Goal: Task Accomplishment & Management: Manage account settings

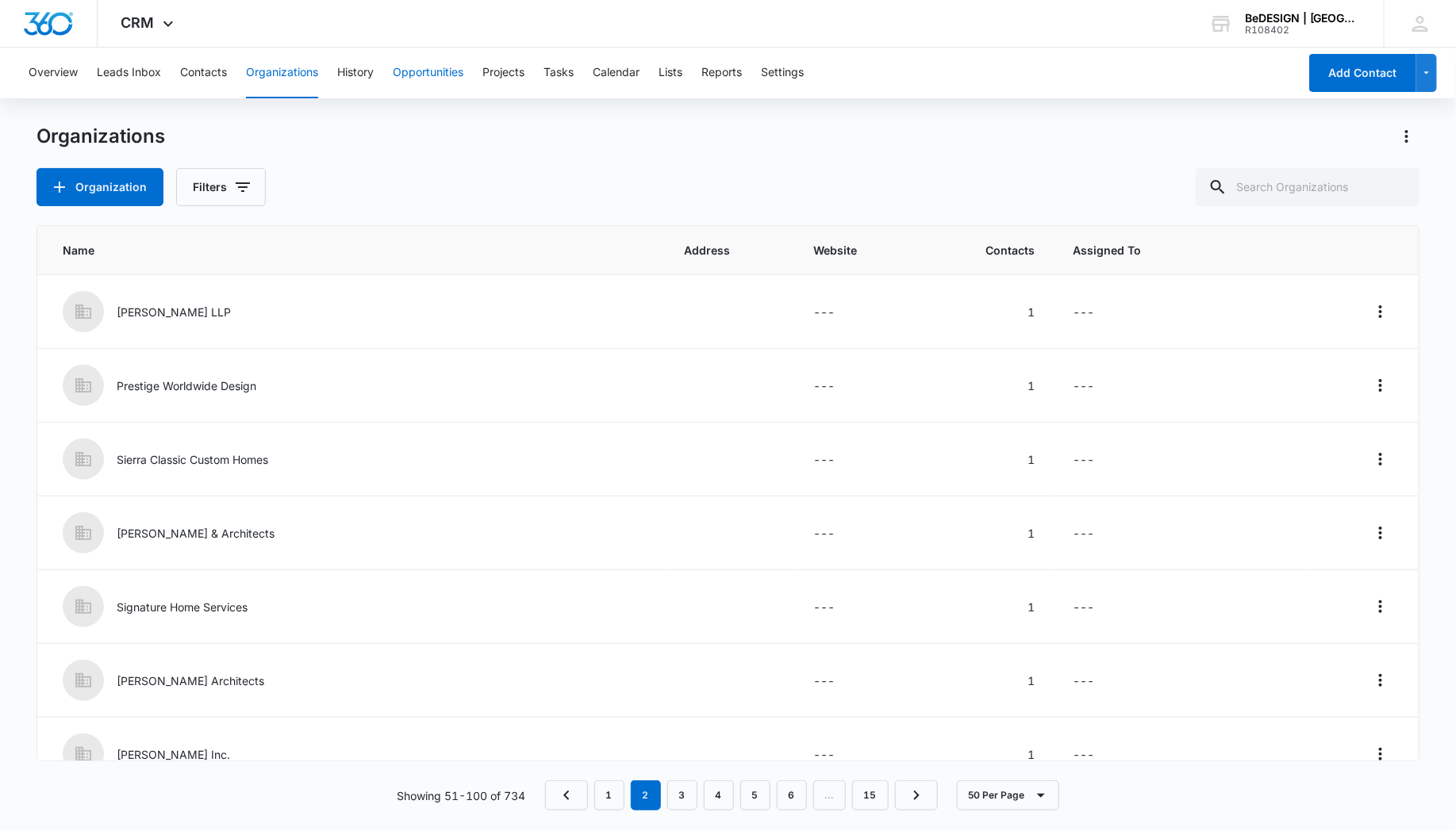
click at [435, 71] on button "Opportunities" at bounding box center [428, 73] width 71 height 51
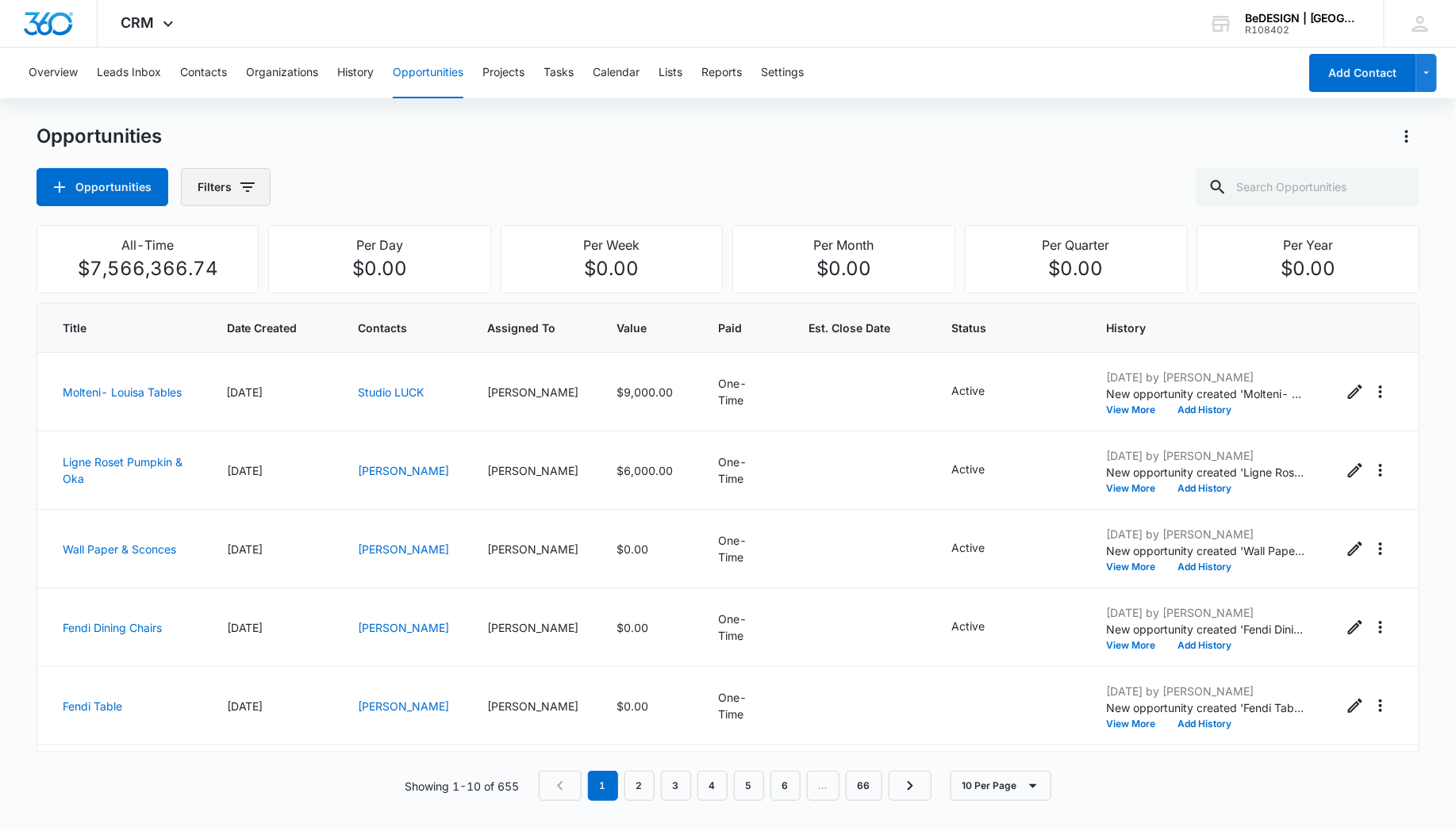
click at [231, 185] on button "Filters" at bounding box center [225, 187] width 89 height 39
click at [255, 336] on div "Opportunity Status" at bounding box center [289, 327] width 182 height 25
click at [366, 328] on icon "Show Opportunity Status filters" at bounding box center [368, 327] width 19 height 19
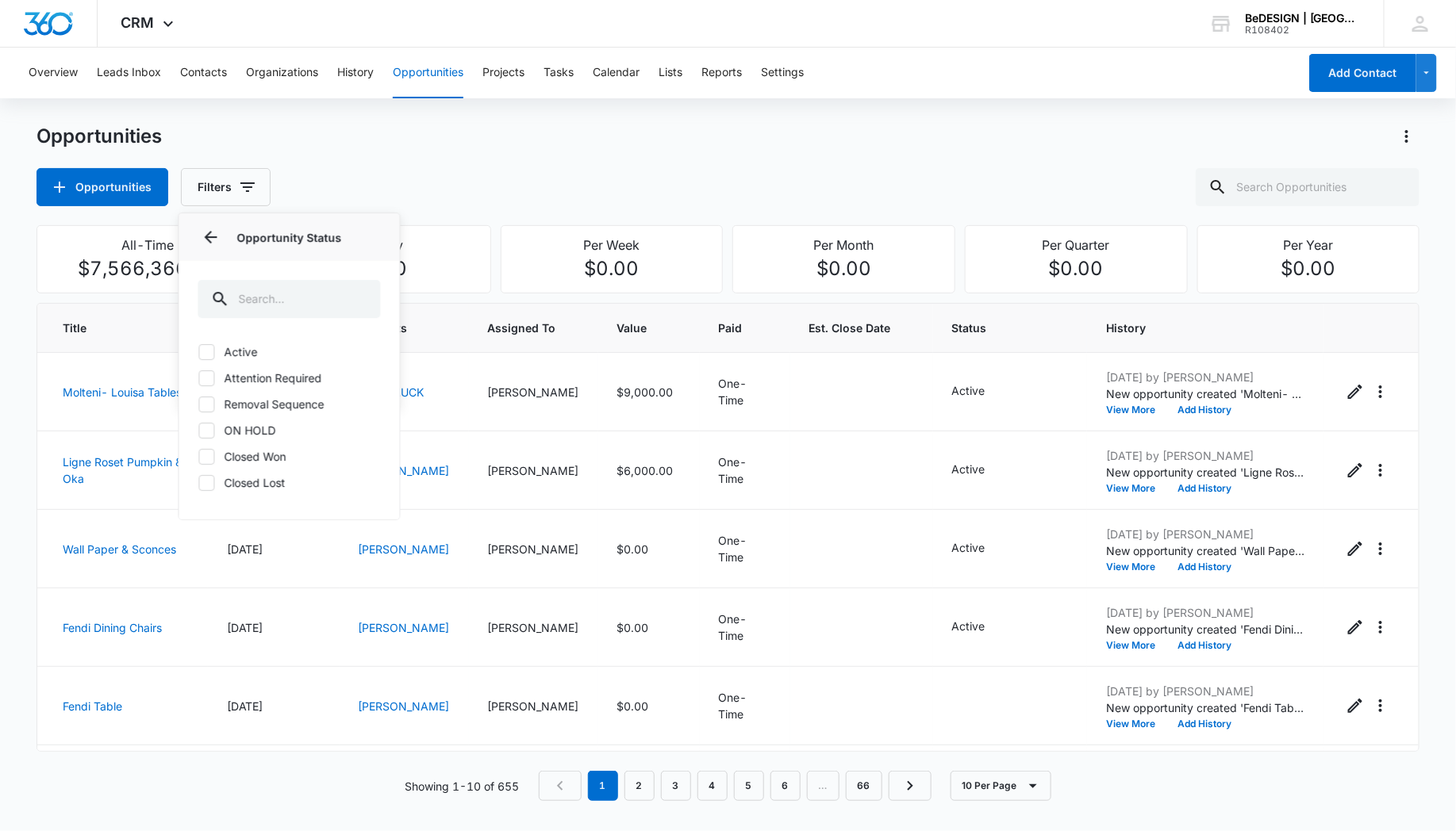
click at [209, 351] on icon at bounding box center [206, 352] width 14 height 14
click at [198, 352] on input "Active" at bounding box center [198, 352] width 1 height 1
checkbox input "true"
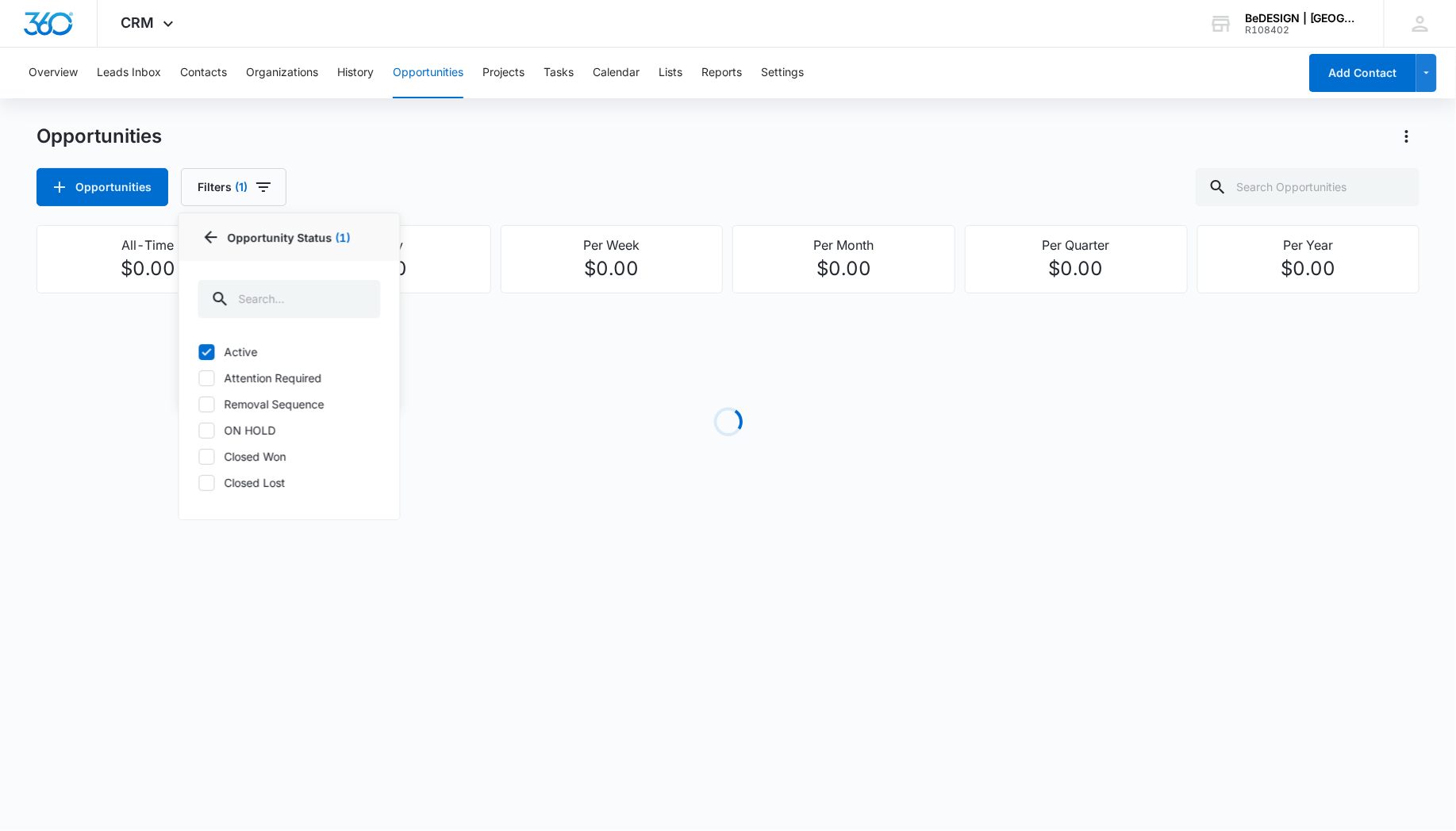
click at [206, 384] on icon at bounding box center [206, 378] width 14 height 14
click at [198, 378] on input "Attention Required" at bounding box center [198, 378] width 1 height 1
checkbox input "true"
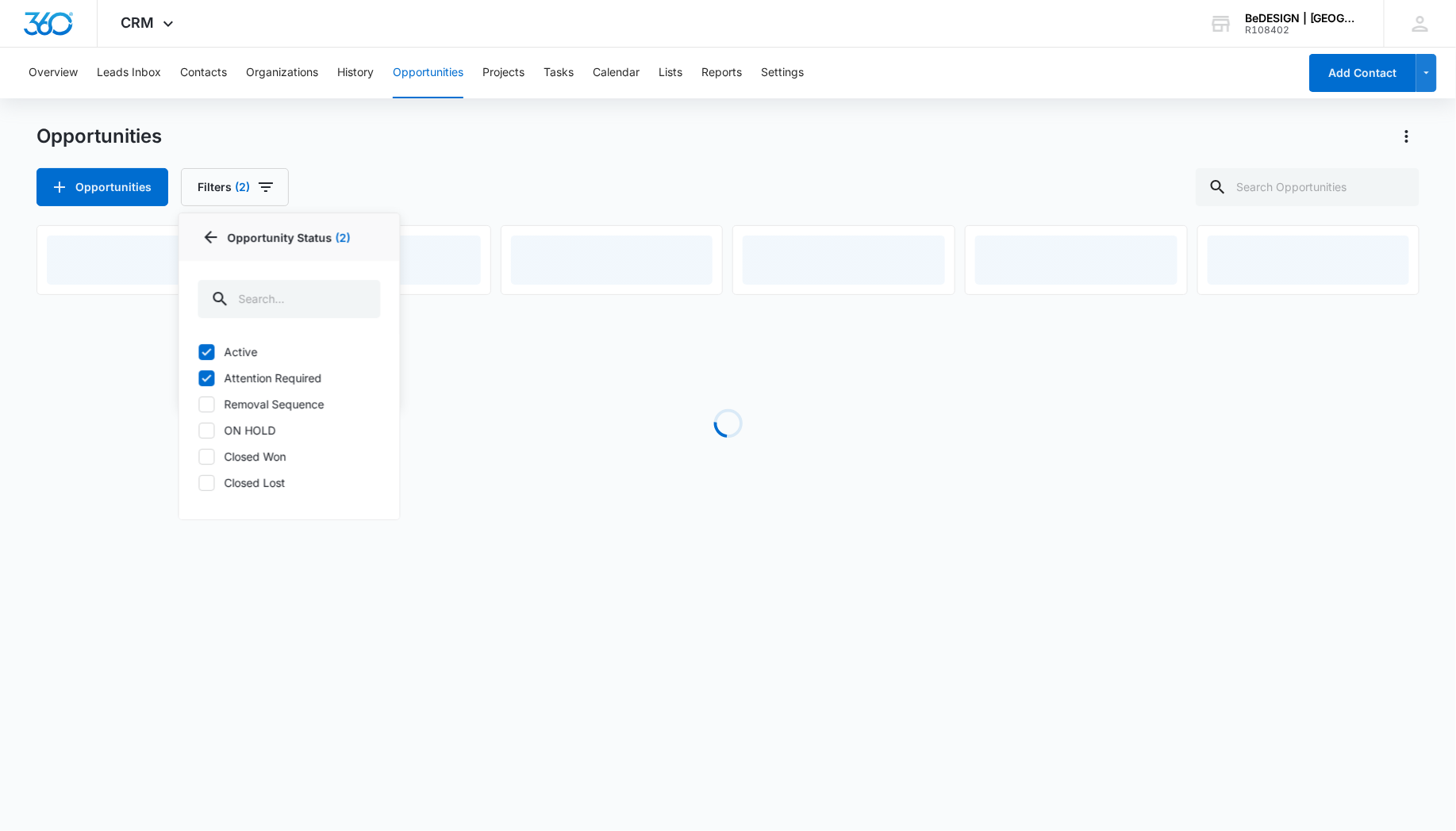
click at [202, 403] on icon at bounding box center [206, 404] width 14 height 14
click at [198, 403] on input "Removal Sequence" at bounding box center [198, 403] width 1 height 1
checkbox input "true"
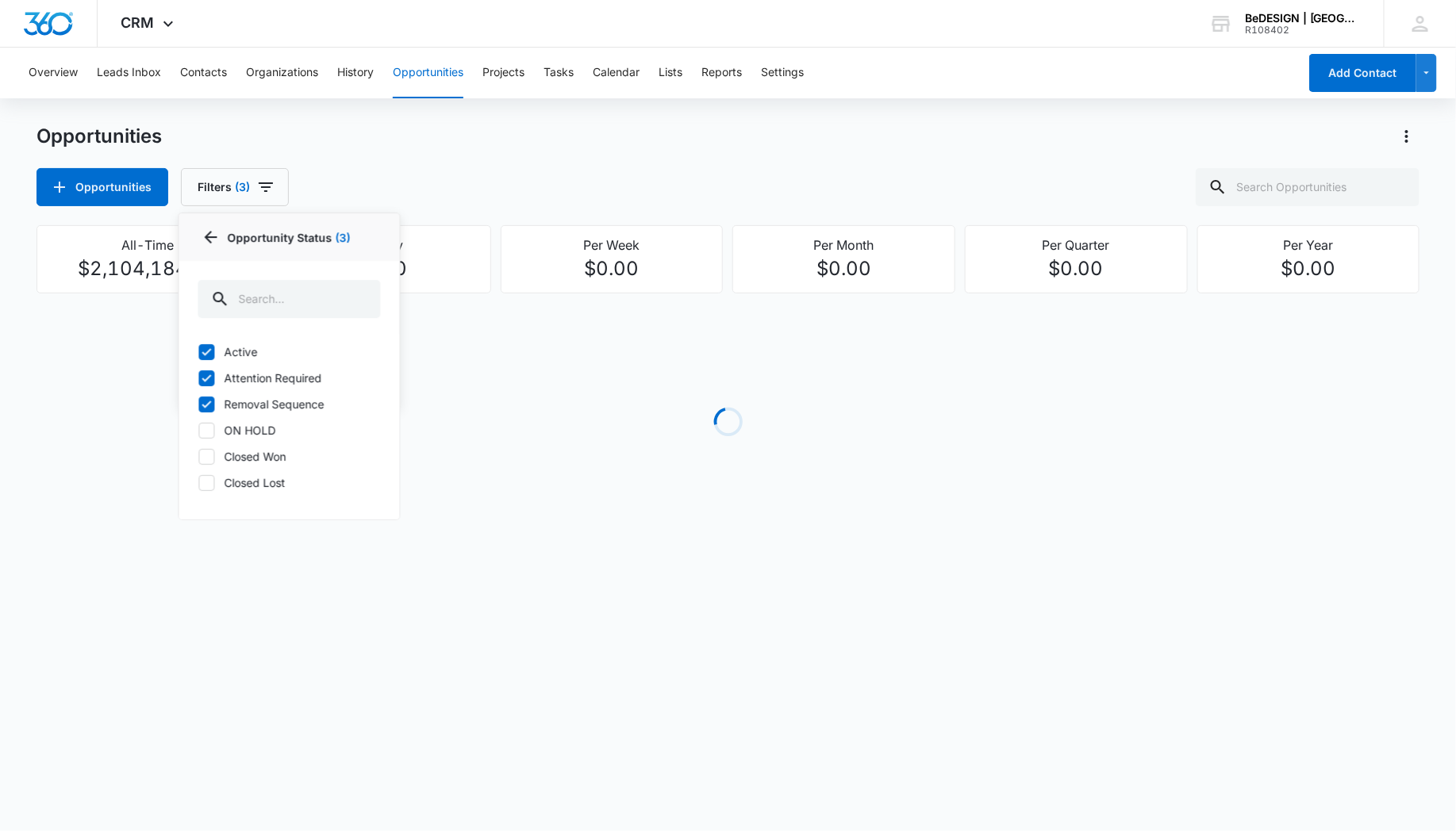
click at [451, 163] on div "Opportunities Opportunities Filters (3) Assigned By Assigned To Opportunity Sta…" at bounding box center [728, 165] width 1384 height 83
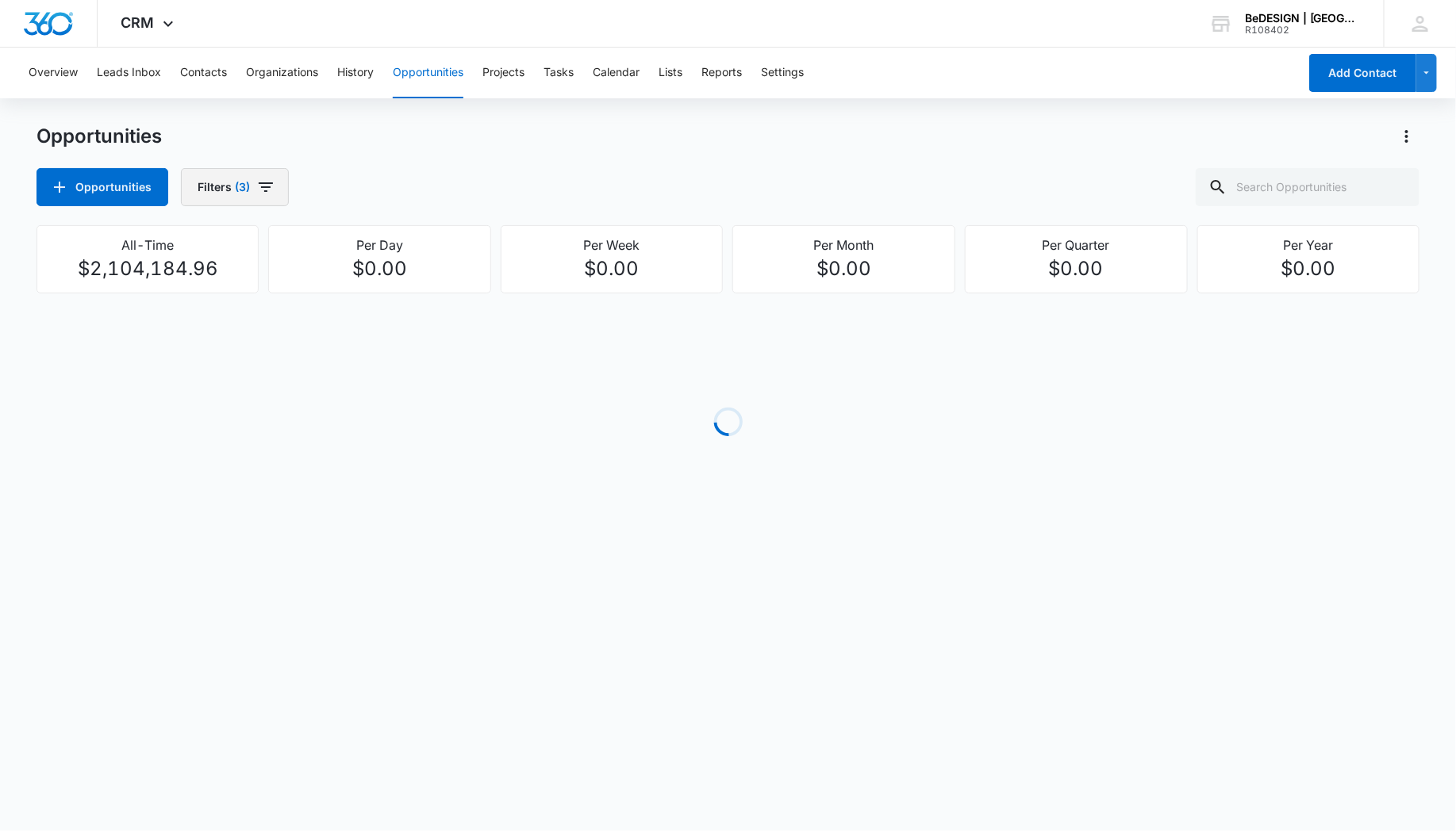
click at [263, 180] on icon "button" at bounding box center [266, 187] width 19 height 19
click at [246, 329] on p "Opportunity Status" at bounding box center [246, 328] width 99 height 17
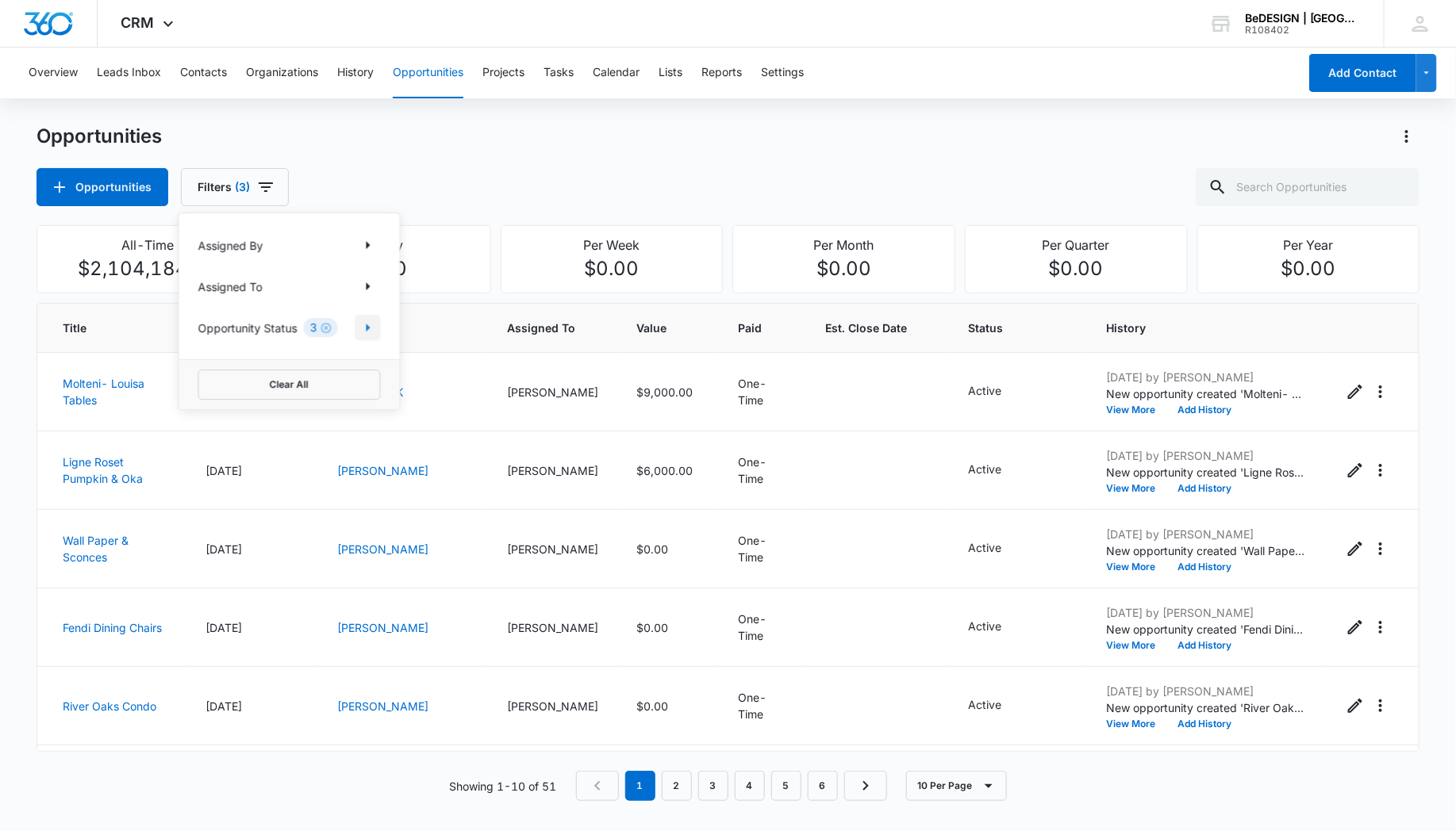
click at [363, 326] on icon "Show Opportunity Status filters" at bounding box center [368, 327] width 19 height 19
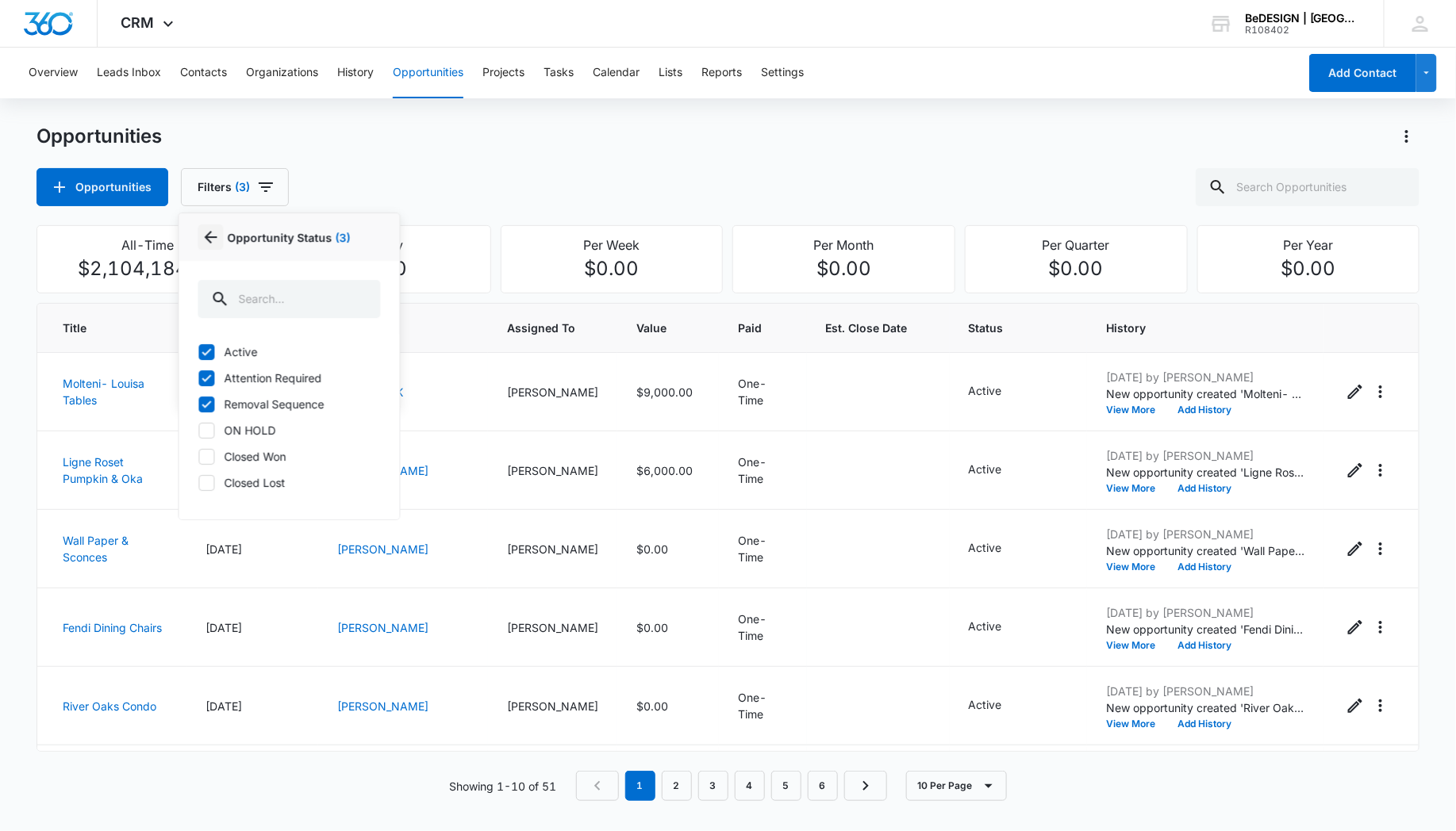
click at [205, 248] on button "Back" at bounding box center [210, 237] width 25 height 25
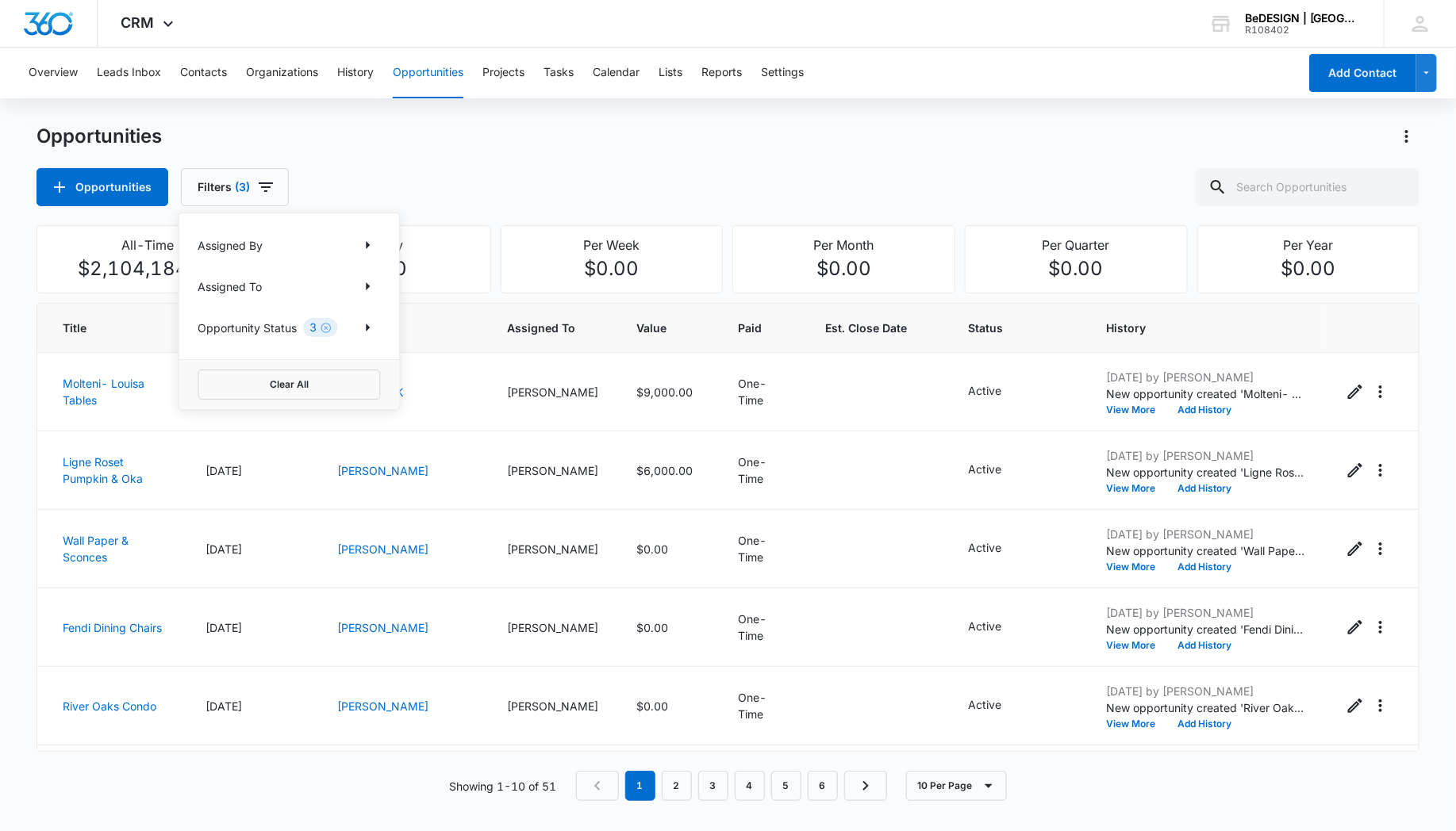
click at [227, 286] on p "Assigned To" at bounding box center [229, 287] width 64 height 17
click at [367, 291] on icon "Show Assigned To filters" at bounding box center [368, 286] width 19 height 19
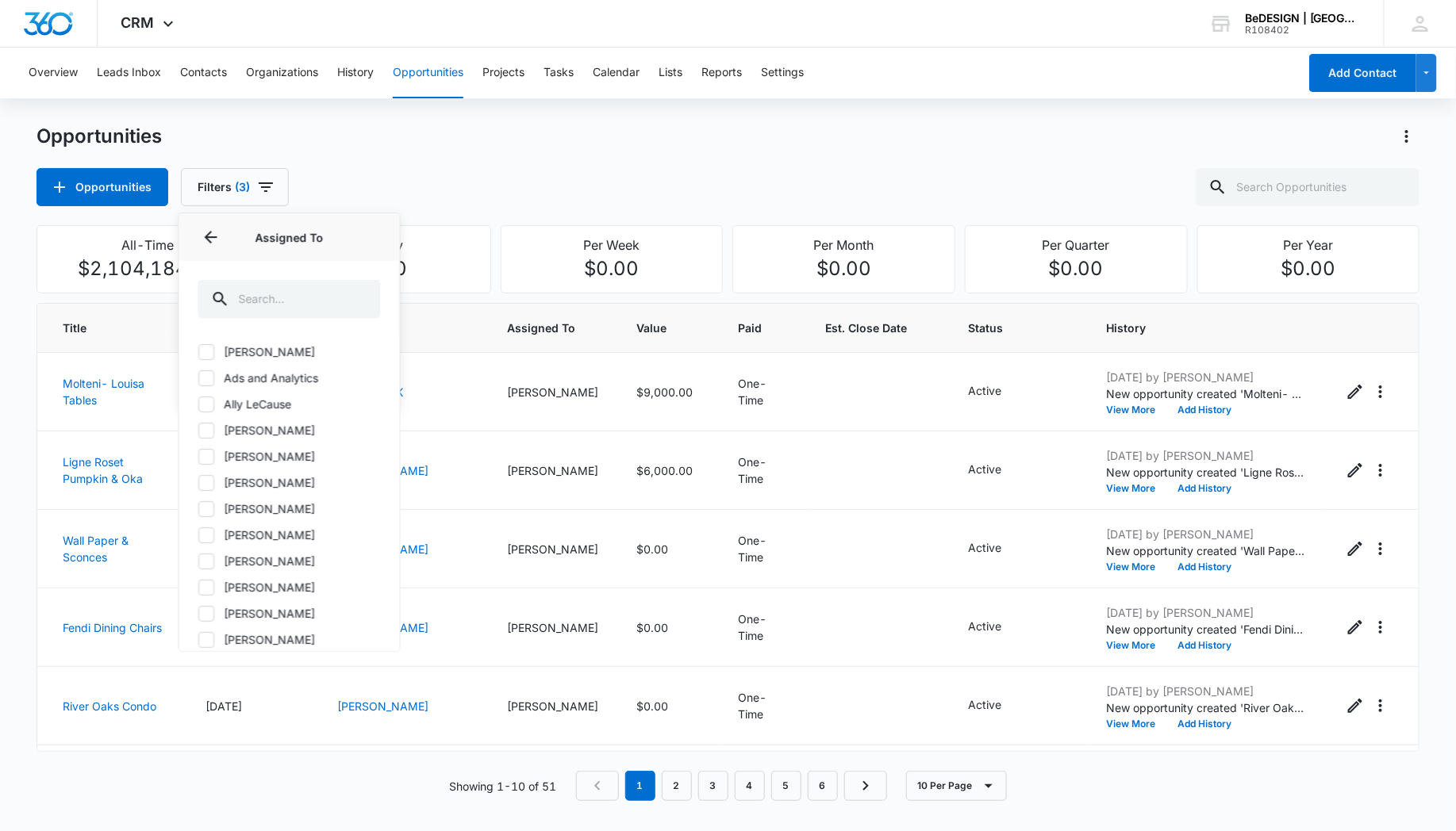
click at [207, 506] on icon at bounding box center [206, 509] width 14 height 14
click at [198, 509] on input "[PERSON_NAME]" at bounding box center [198, 509] width 1 height 1
checkbox input "true"
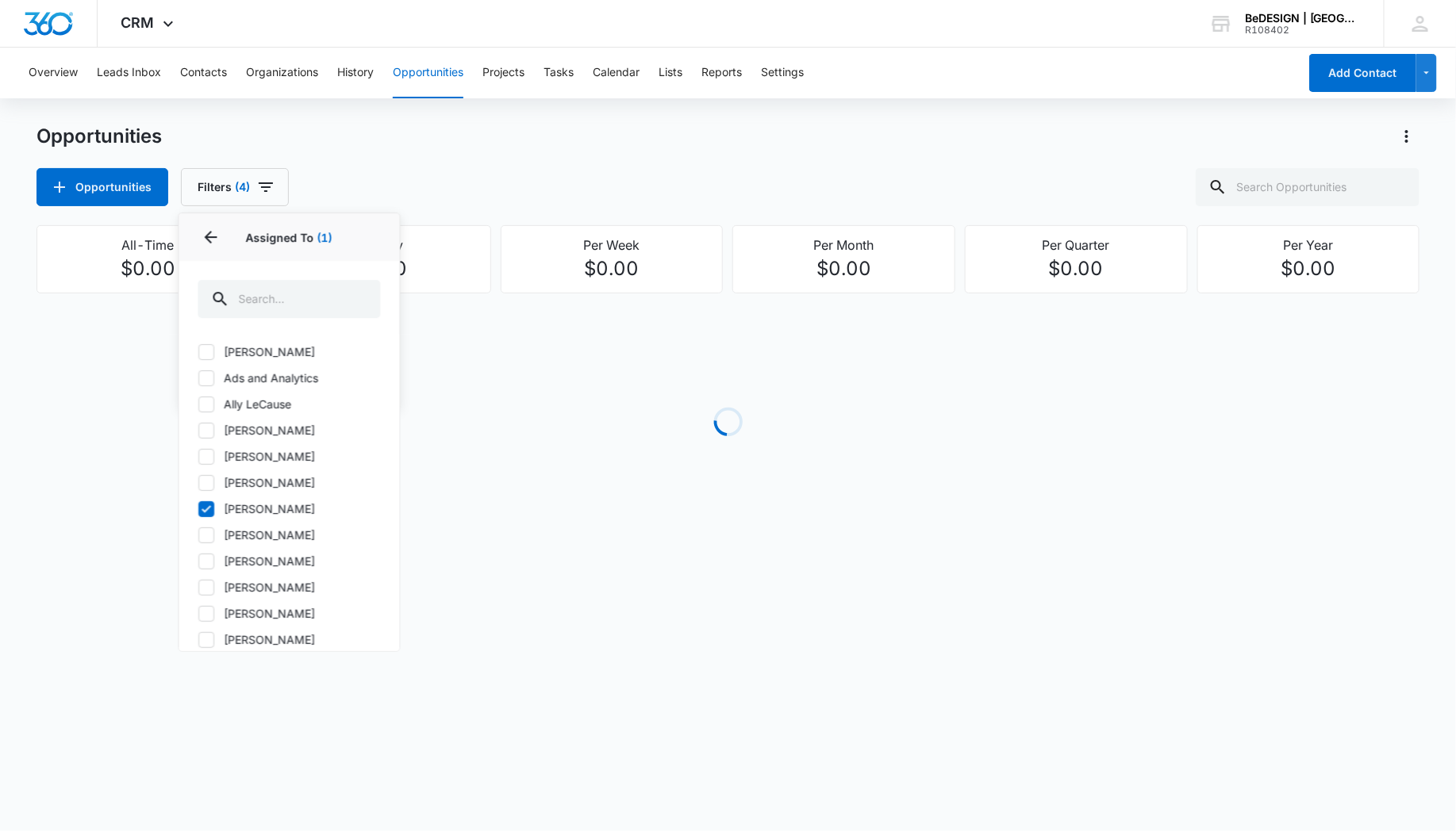
click at [454, 185] on div "Opportunities Filters (4) Assigned By Assigned To 1 Assigned To (1) [PERSON_NAM…" at bounding box center [728, 187] width 1384 height 39
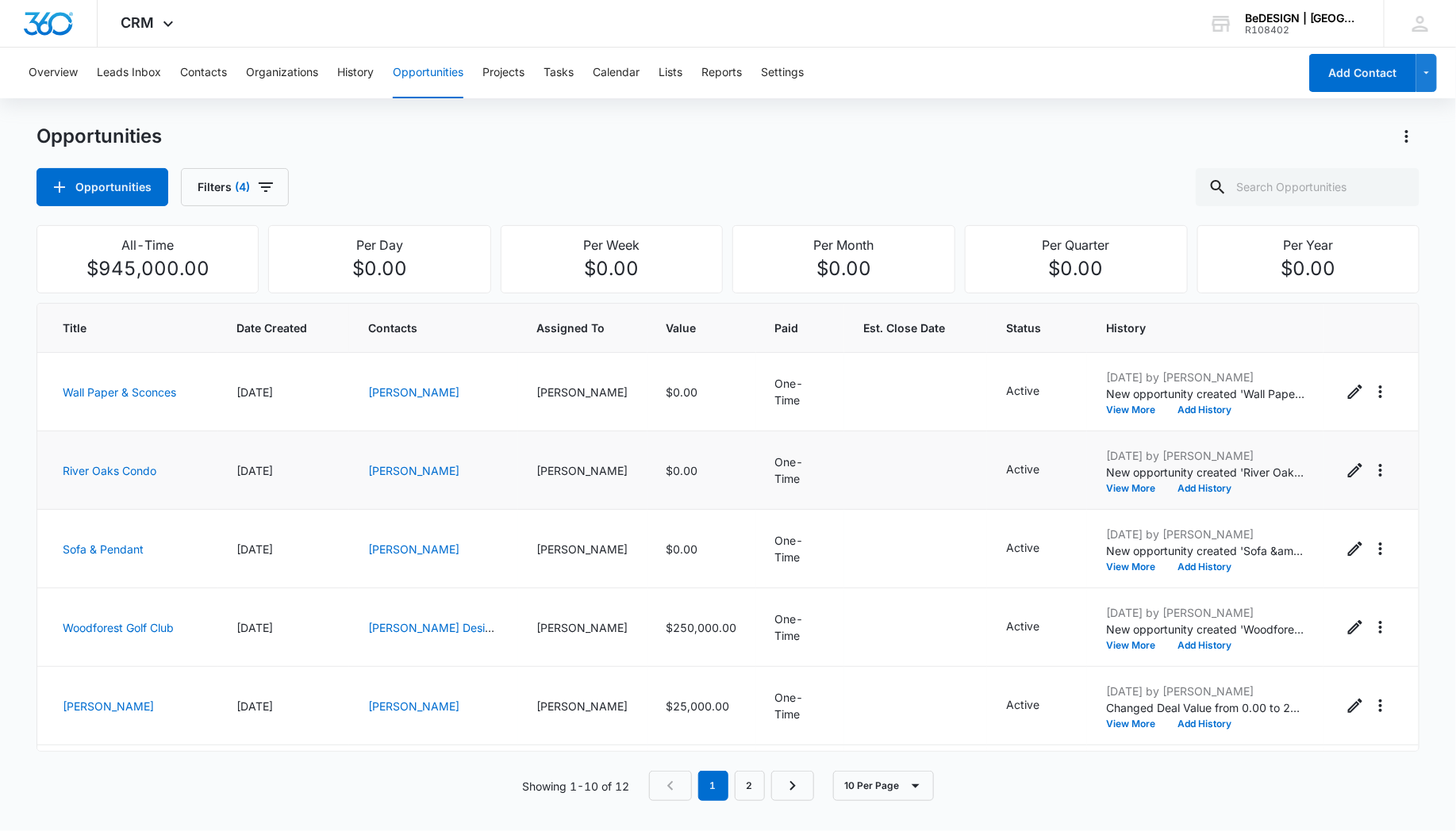
scroll to position [1, 0]
click at [648, 423] on td "$0.00" at bounding box center [703, 392] width 109 height 79
click at [533, 400] on td "[PERSON_NAME]" at bounding box center [583, 392] width 130 height 79
click at [432, 413] on td "[PERSON_NAME]" at bounding box center [433, 392] width 168 height 79
click at [1346, 385] on icon "Edit Opportunity" at bounding box center [1355, 391] width 19 height 19
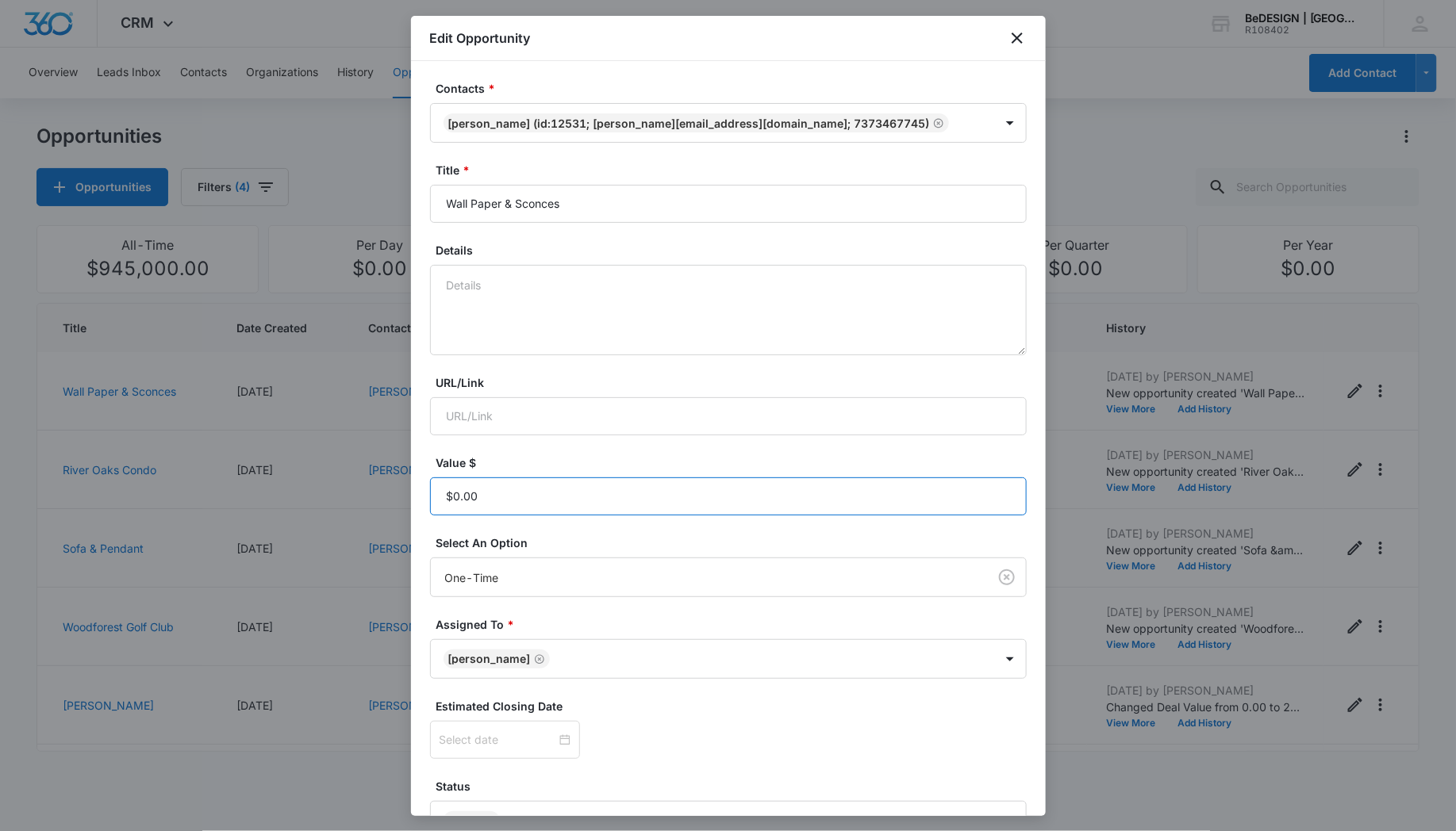
click at [489, 497] on input "Value $" at bounding box center [728, 496] width 597 height 39
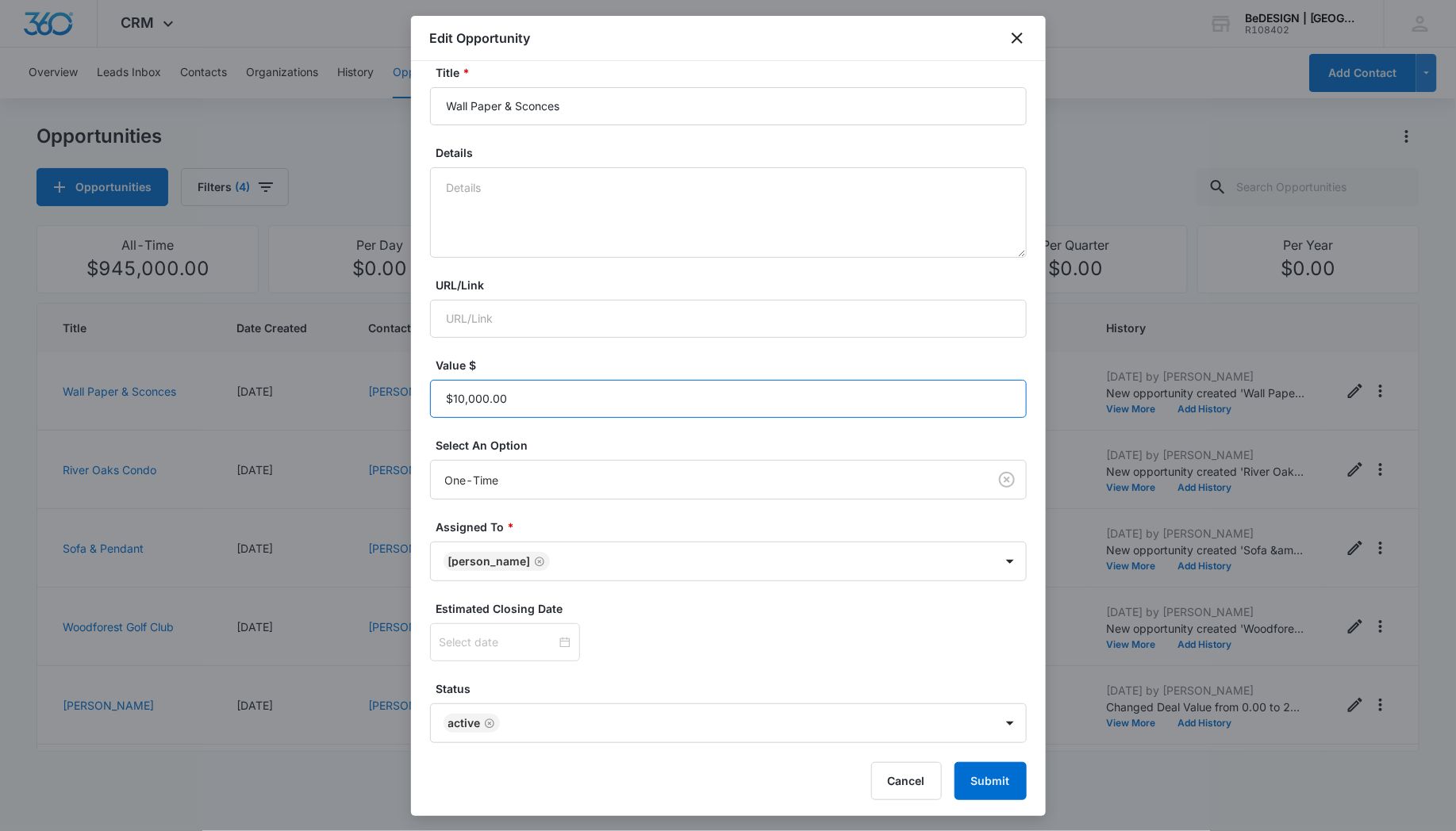
scroll to position [98, 0]
type input "$10,000.00"
click at [979, 775] on button "Submit" at bounding box center [990, 781] width 72 height 39
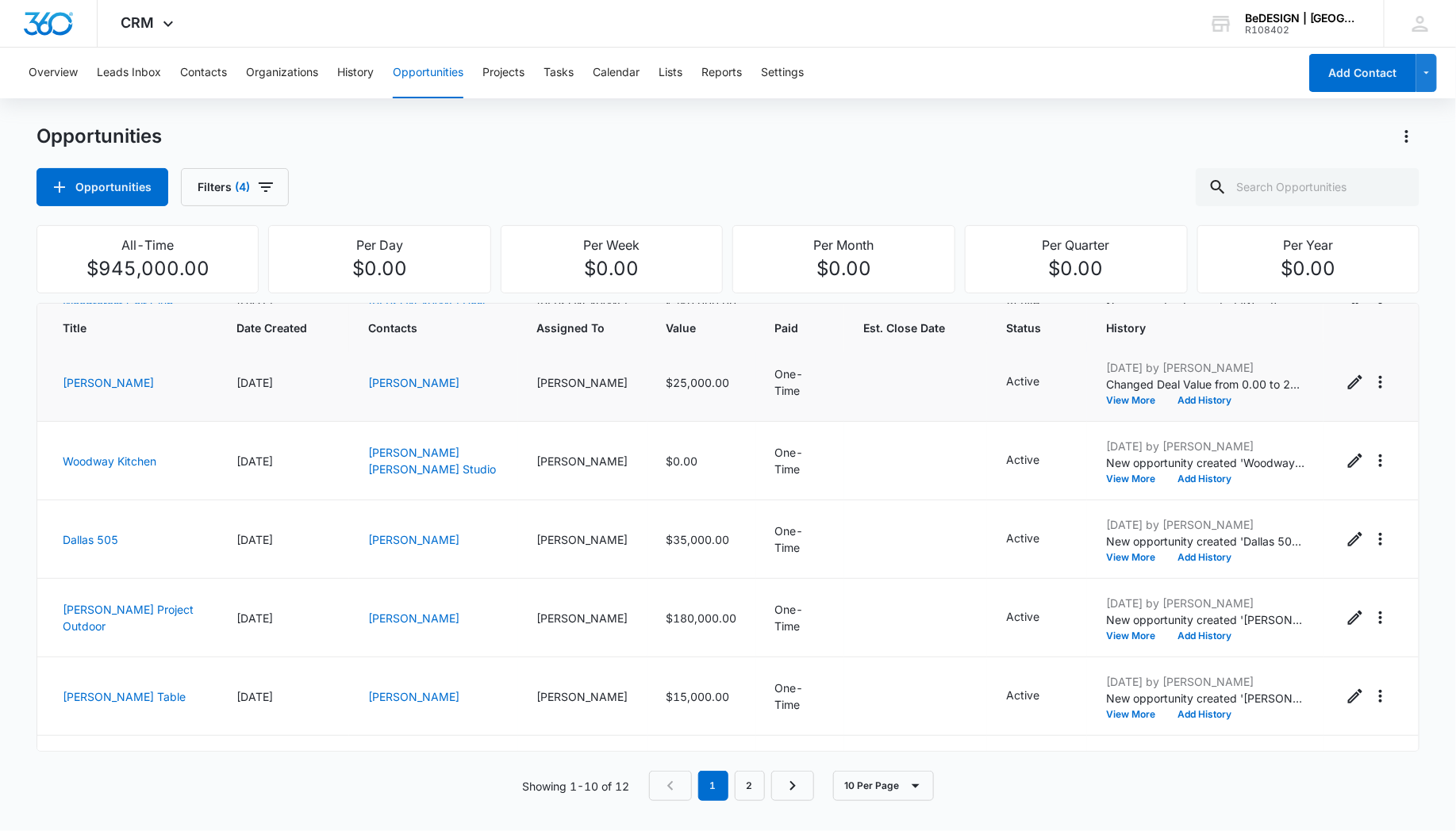
scroll to position [325, 0]
click at [1346, 373] on icon "Edit Opportunity" at bounding box center [1355, 381] width 19 height 19
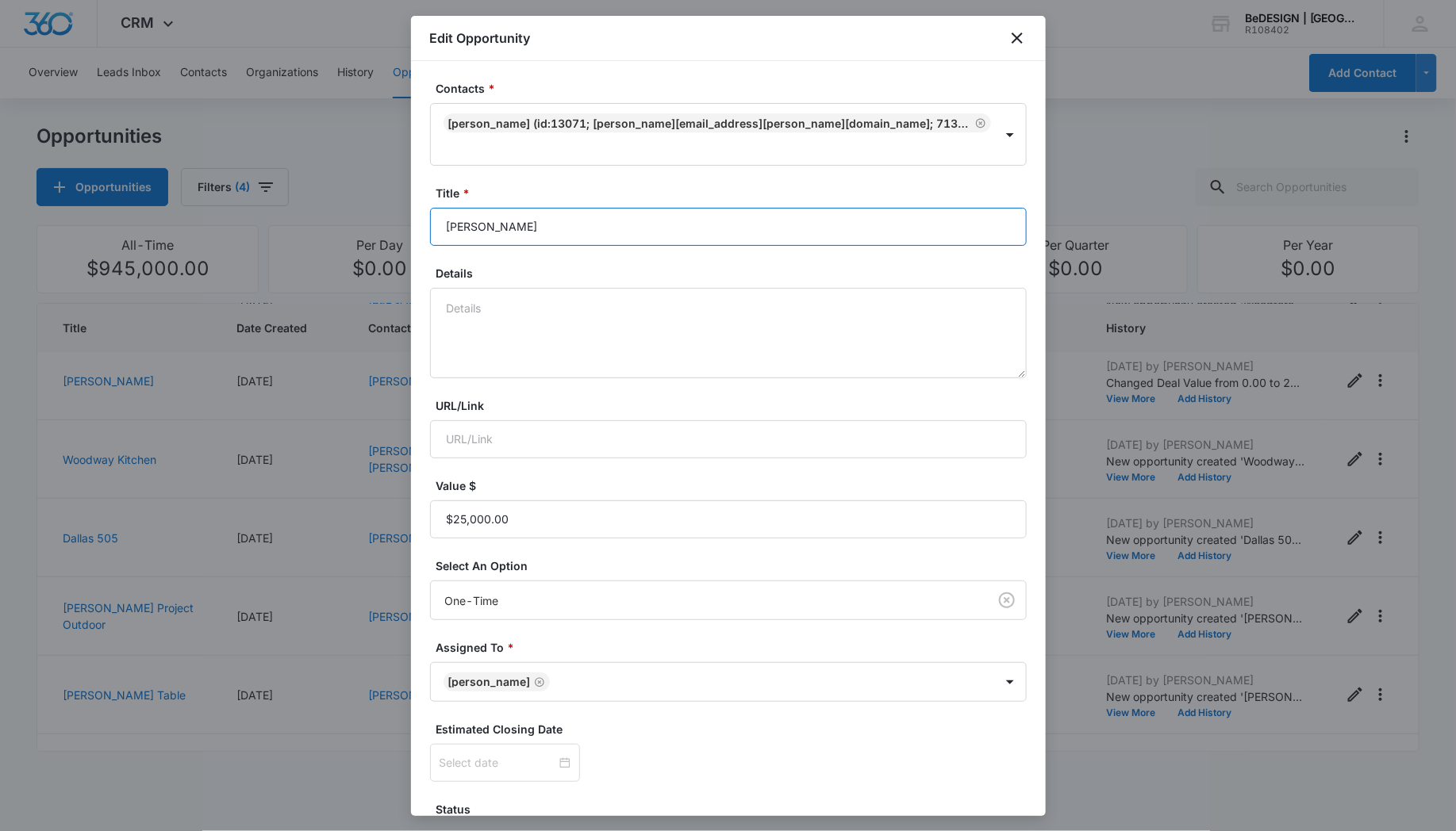
click at [547, 208] on input "[PERSON_NAME]" at bounding box center [728, 227] width 597 height 39
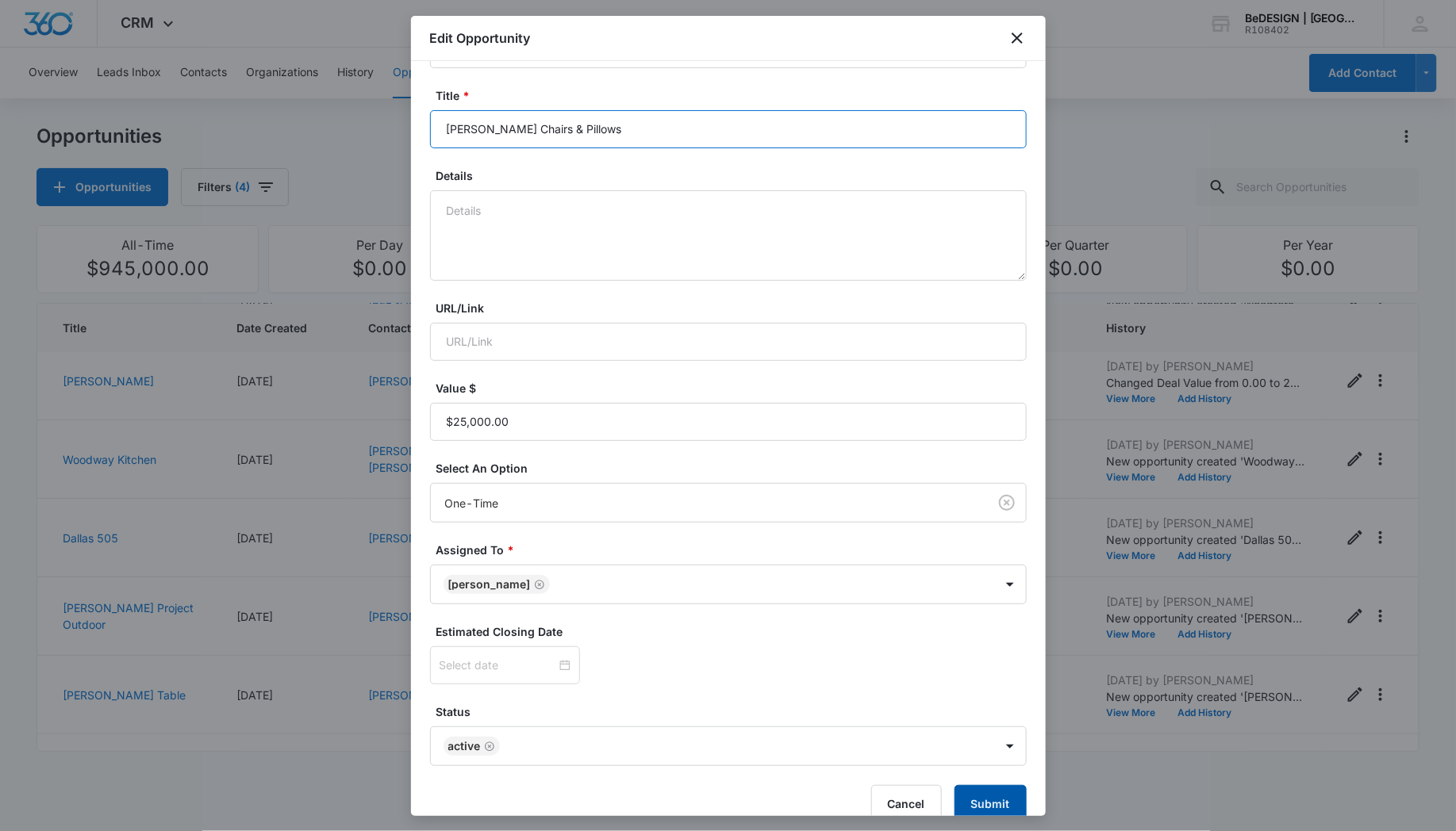
type input "[PERSON_NAME] Chairs & Pillows"
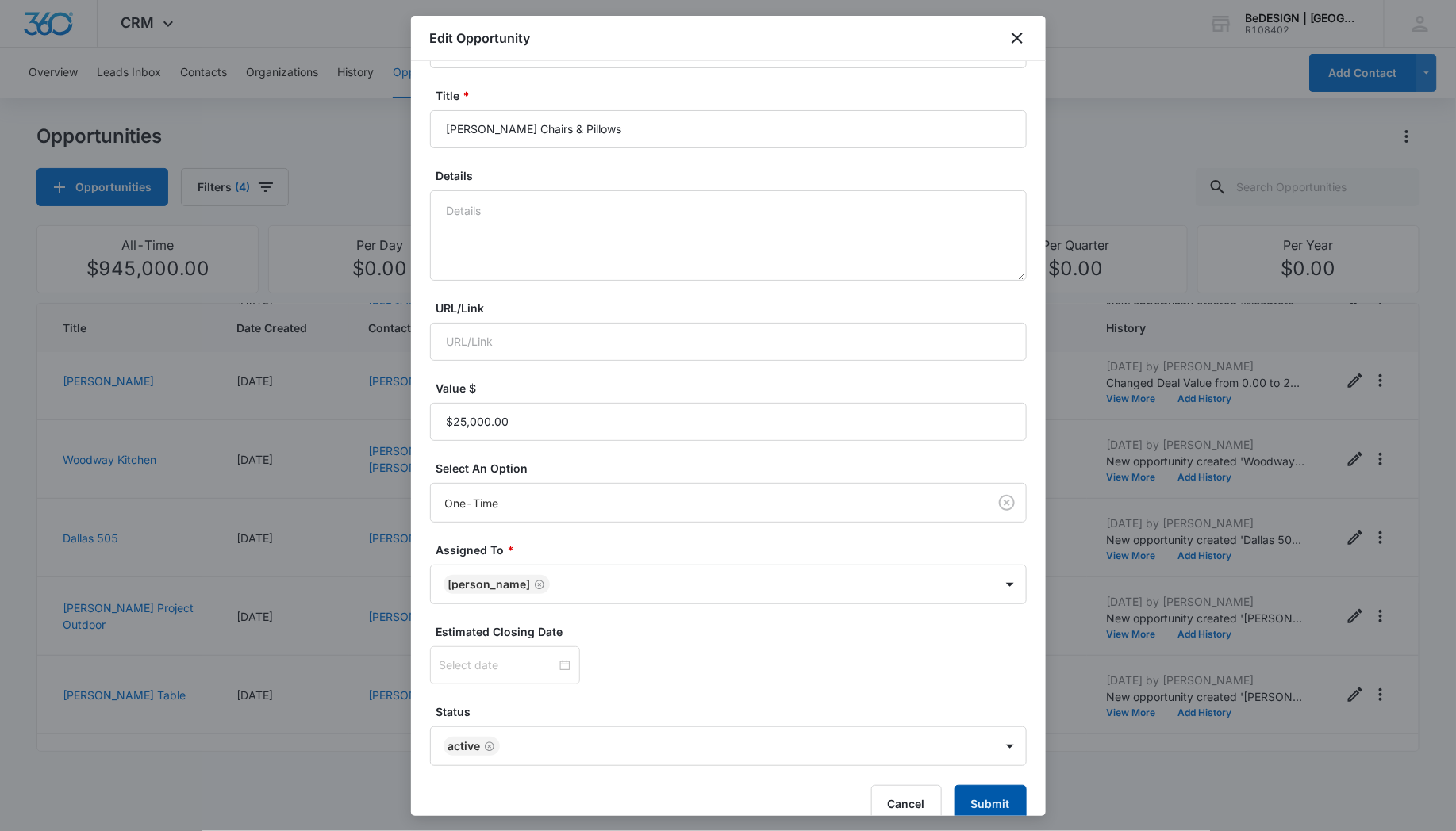
click at [959, 785] on button "Submit" at bounding box center [990, 804] width 72 height 39
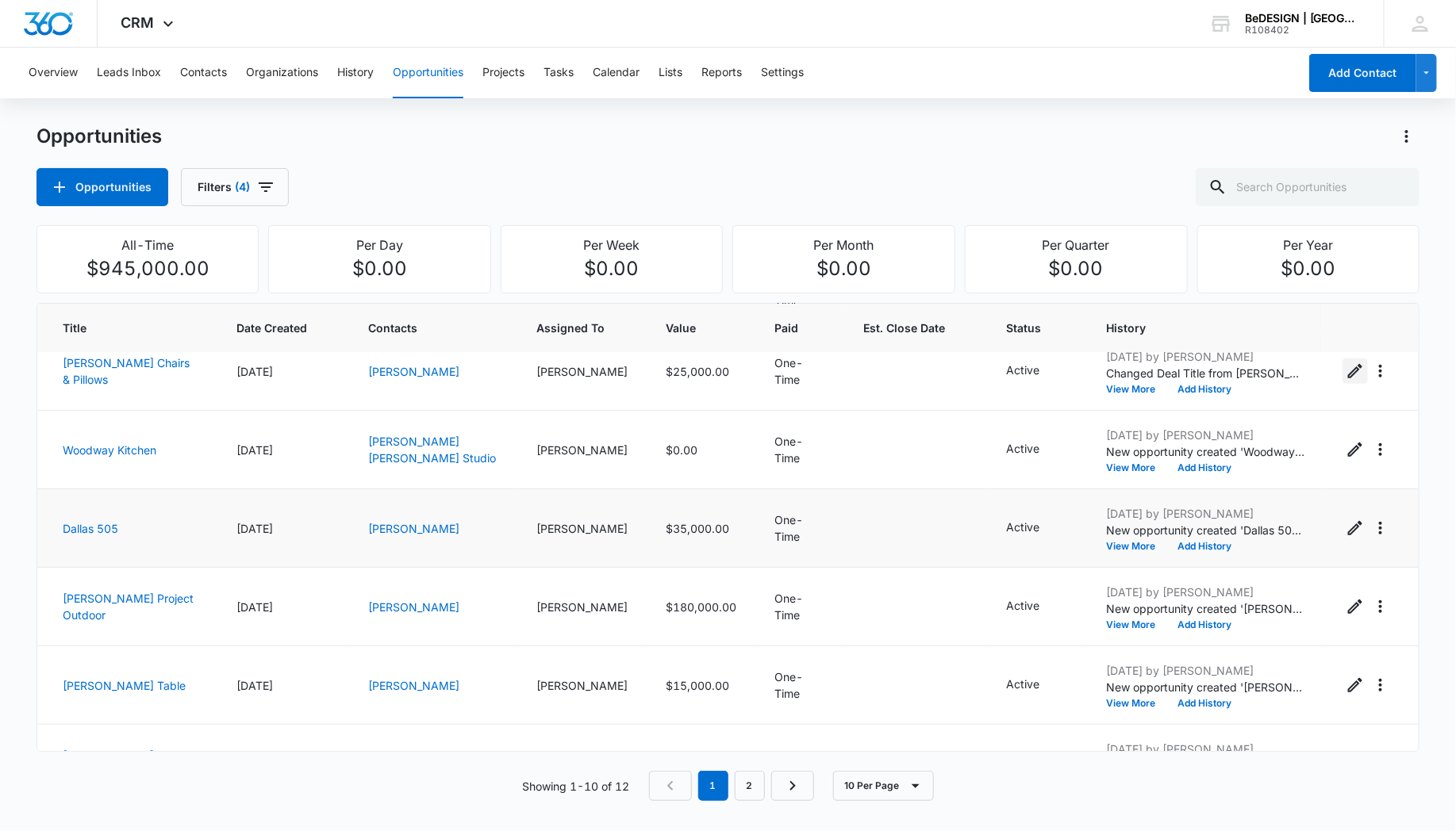
scroll to position [384, 0]
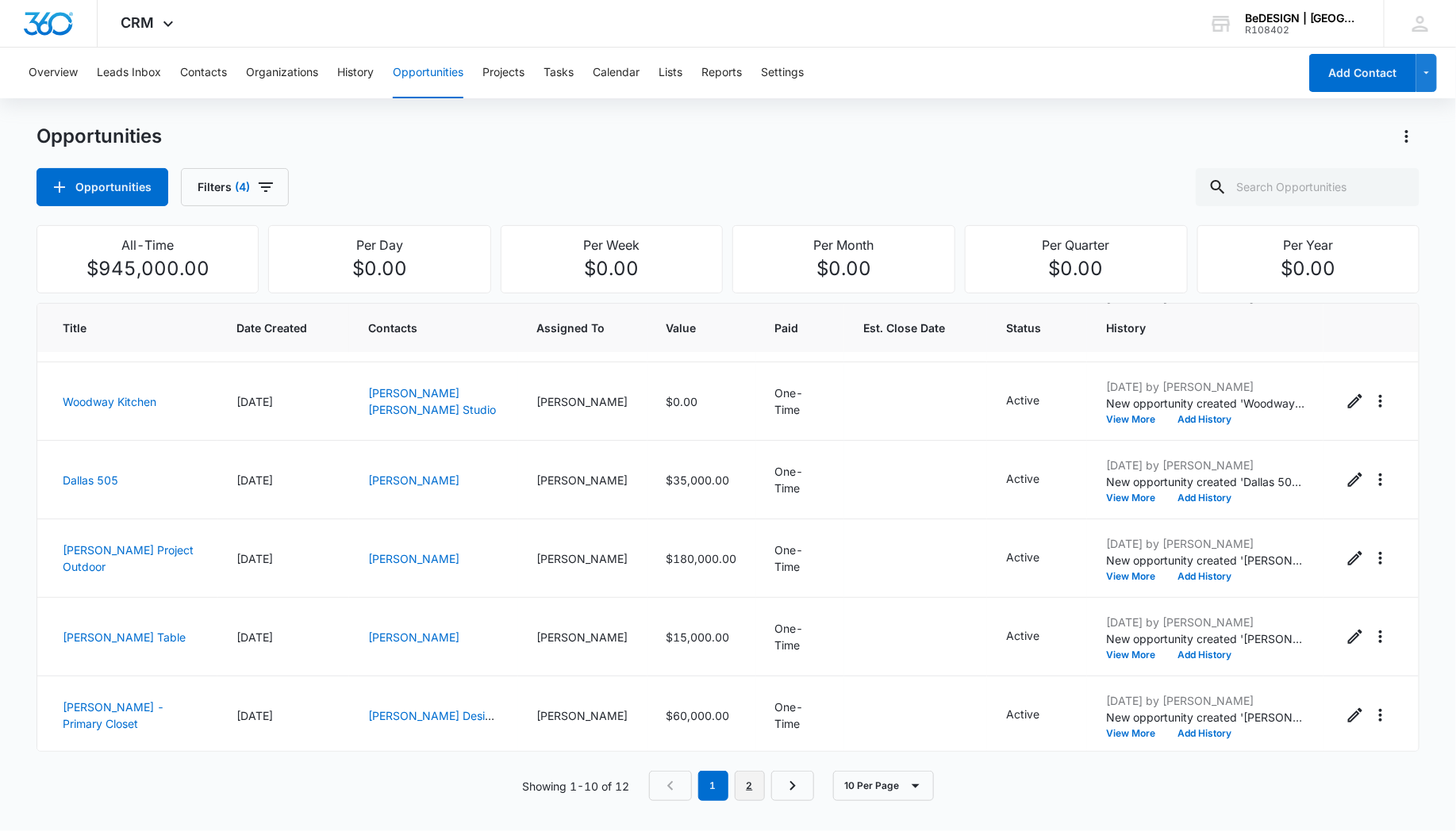
click at [755, 779] on link "2" at bounding box center [750, 786] width 30 height 30
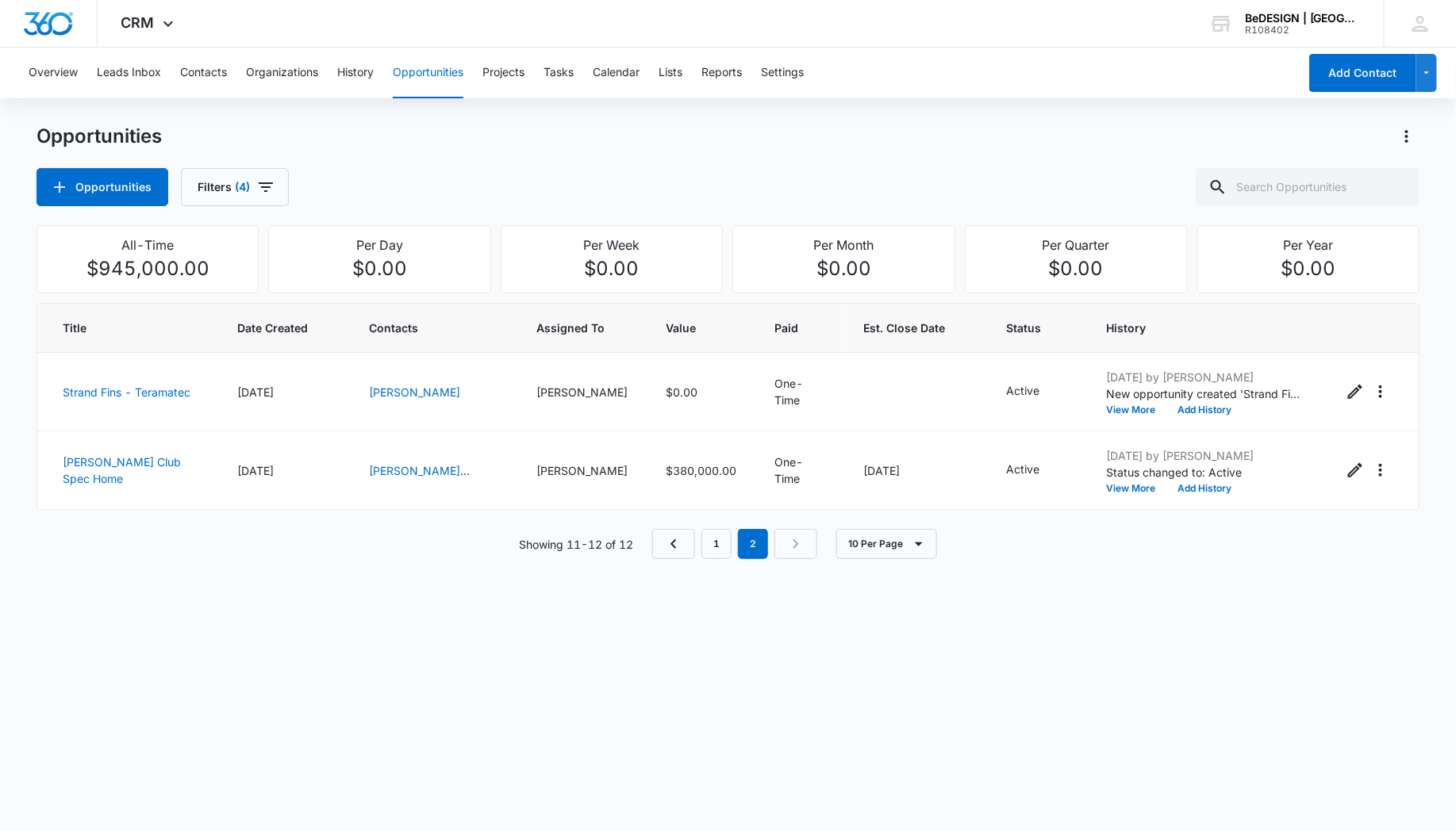
scroll to position [0, 0]
click at [673, 541] on icon "Previous Page" at bounding box center [673, 544] width 19 height 19
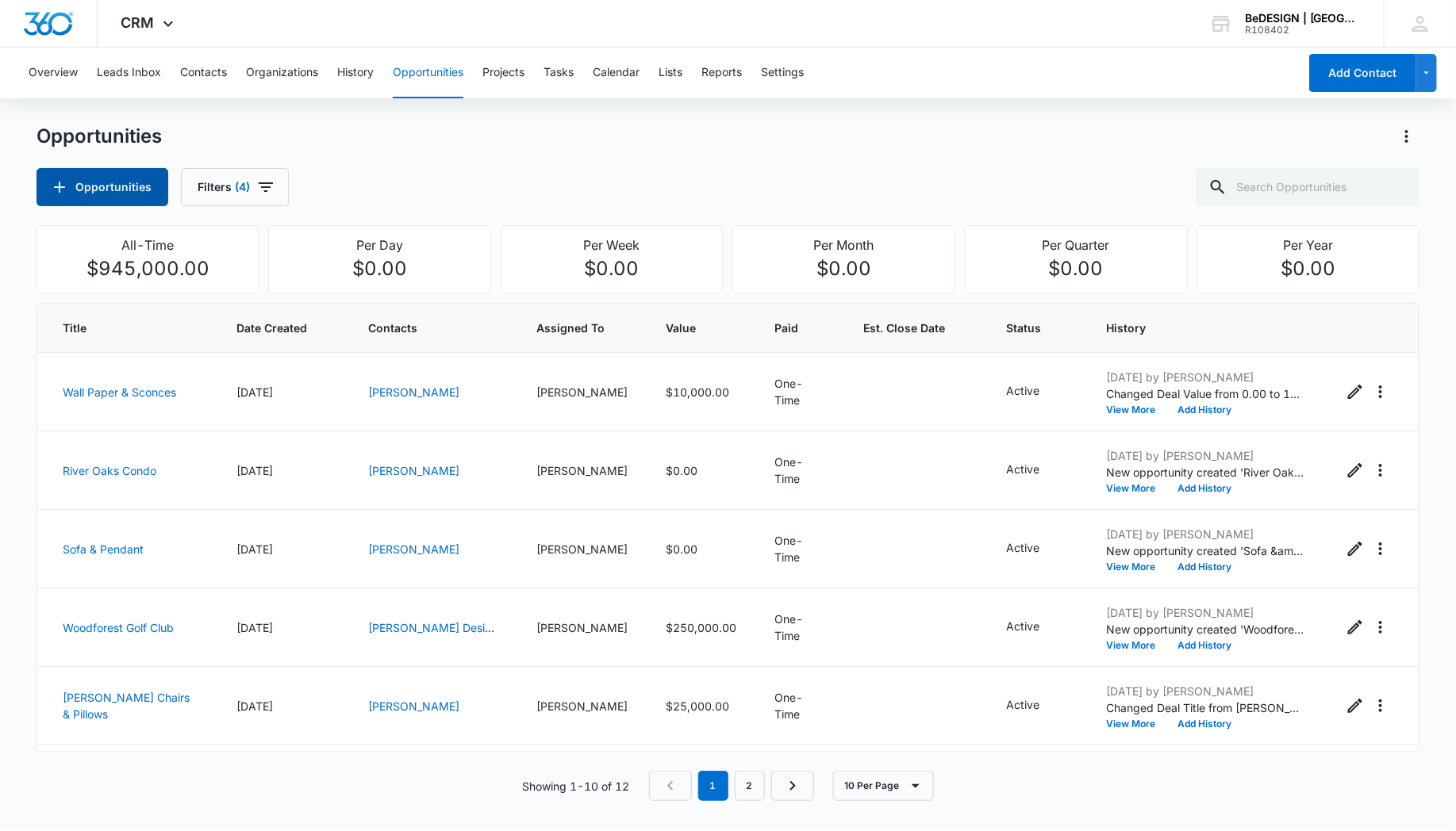
click at [94, 180] on button "Opportunities" at bounding box center [103, 187] width 132 height 39
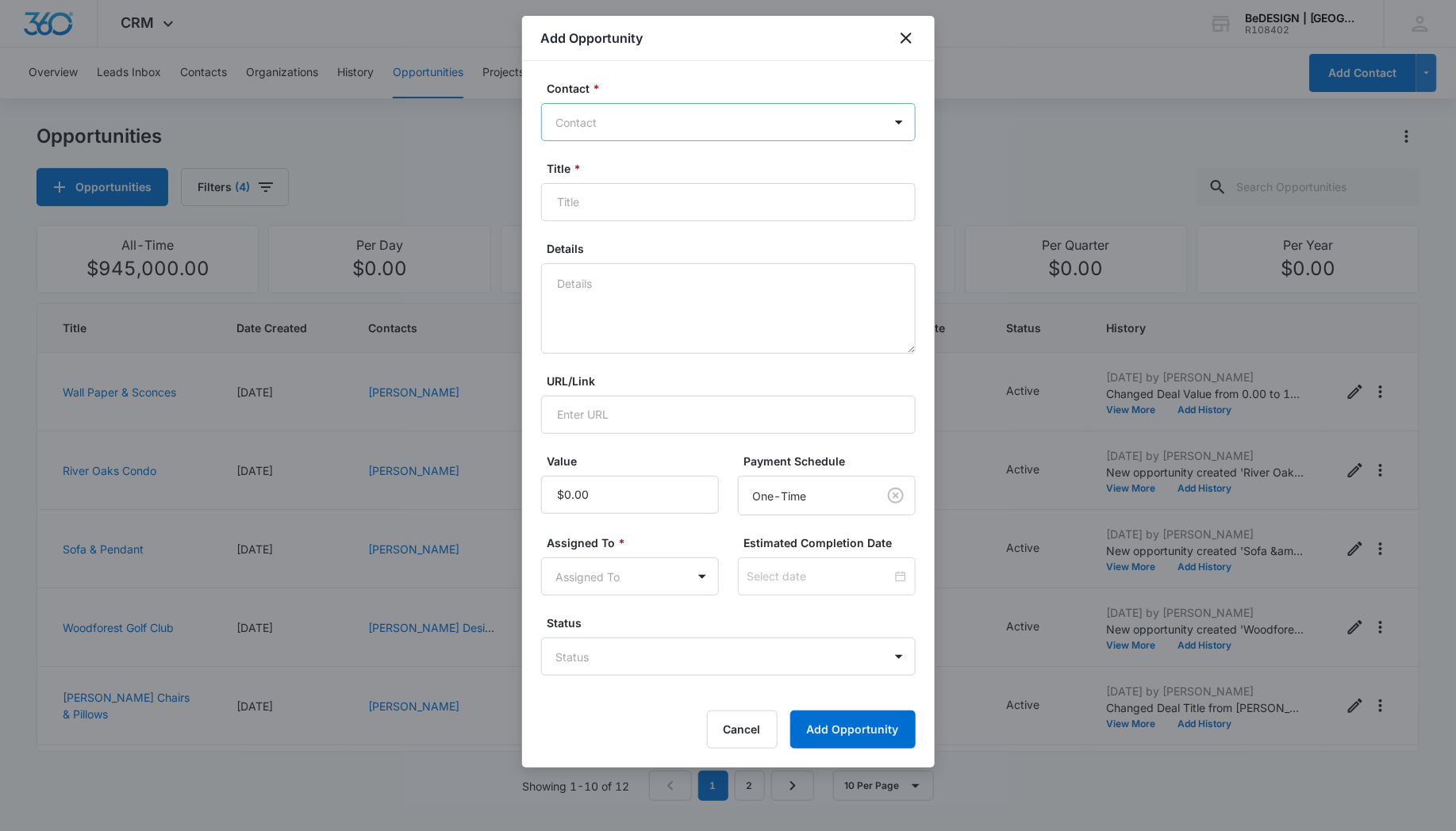
click at [631, 122] on div at bounding box center [719, 122] width 325 height 20
type input "[PERSON_NAME]"
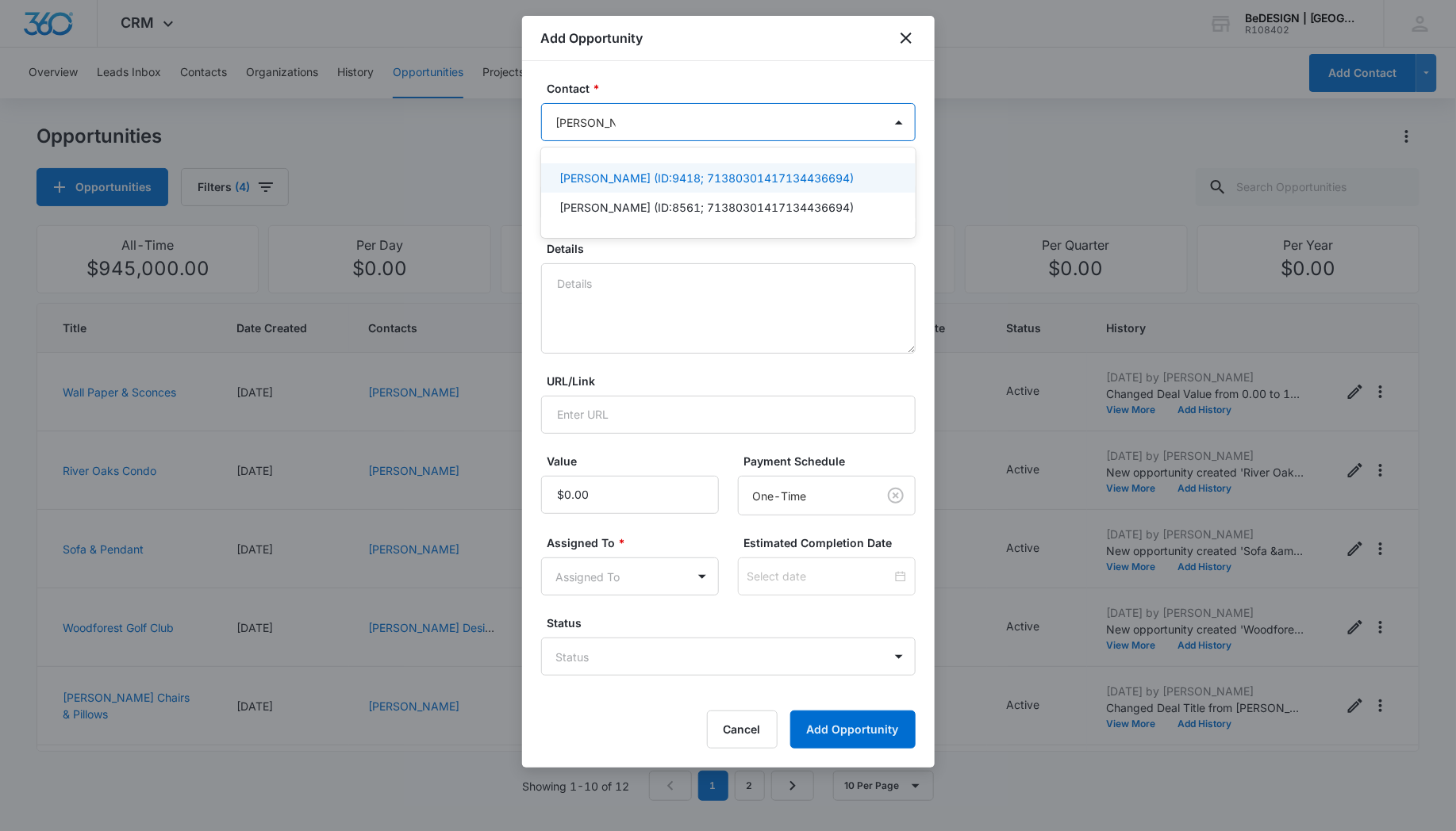
click at [588, 175] on p "[PERSON_NAME] (ID:9418; 71380301417134436694)" at bounding box center [707, 179] width 294 height 17
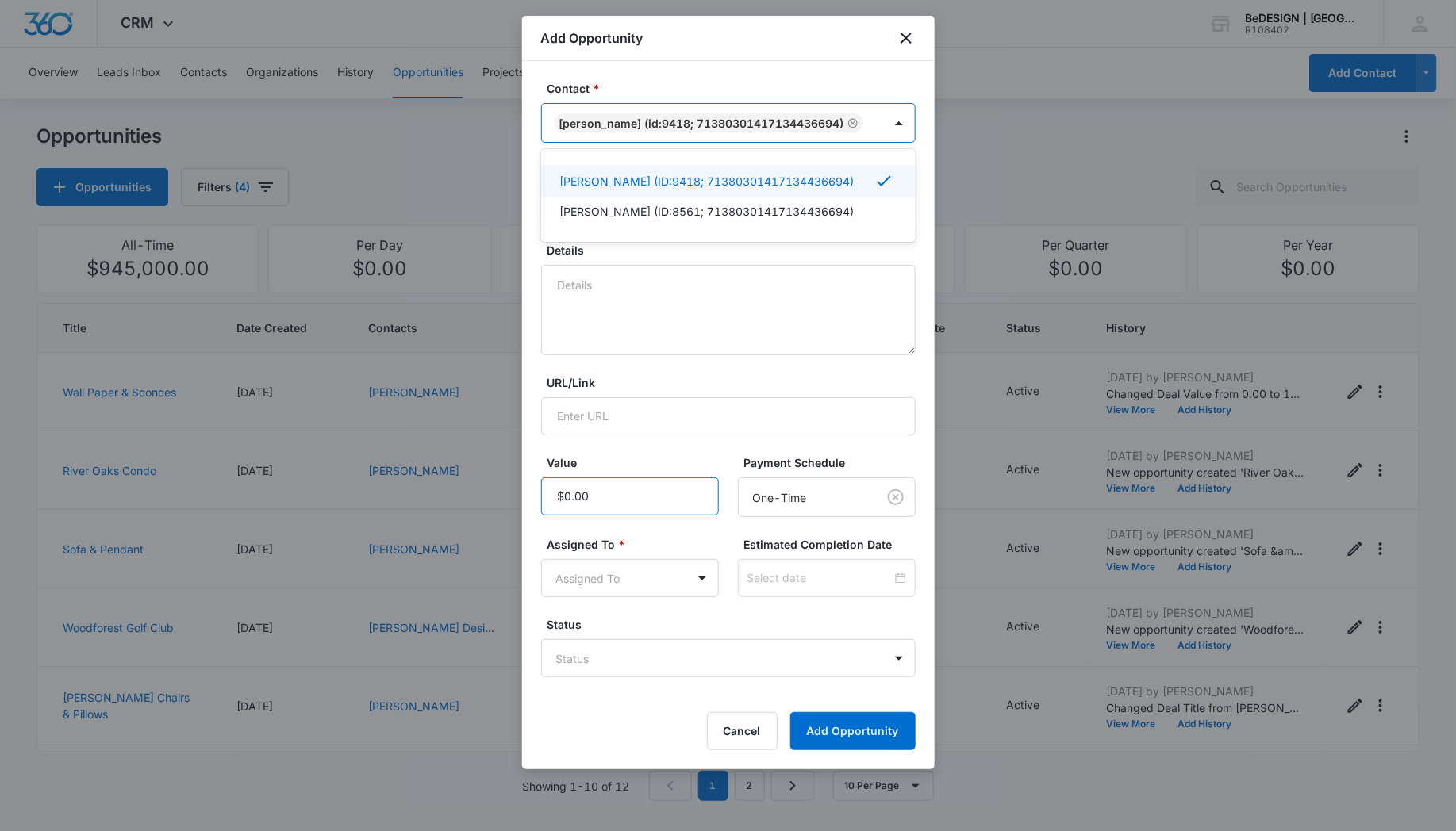
click at [593, 493] on input "Value" at bounding box center [629, 496] width 178 height 39
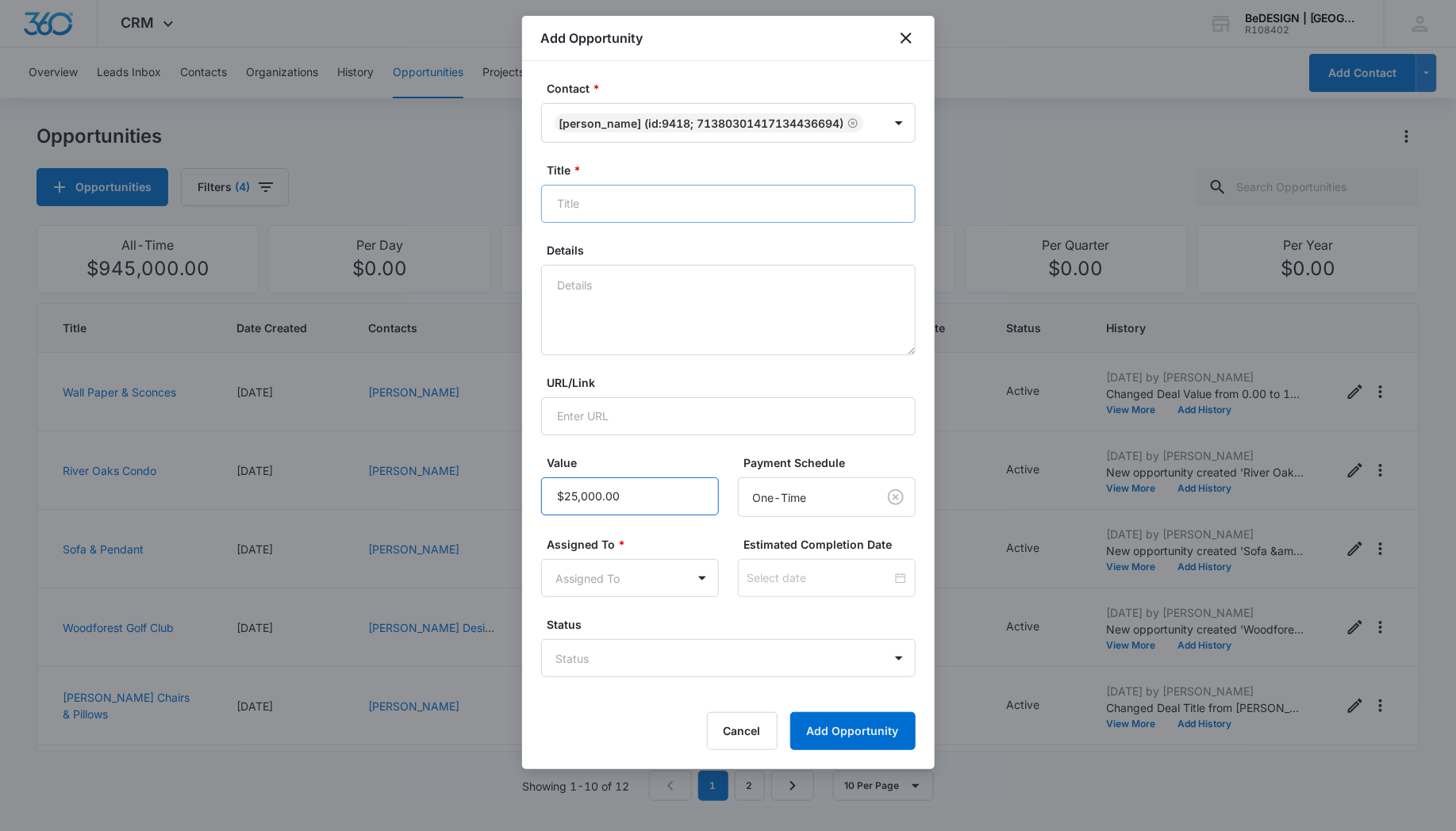
type input "$25,000.00"
click at [602, 204] on input "Title *" at bounding box center [728, 204] width 374 height 39
click at [902, 37] on icon "close" at bounding box center [906, 38] width 19 height 19
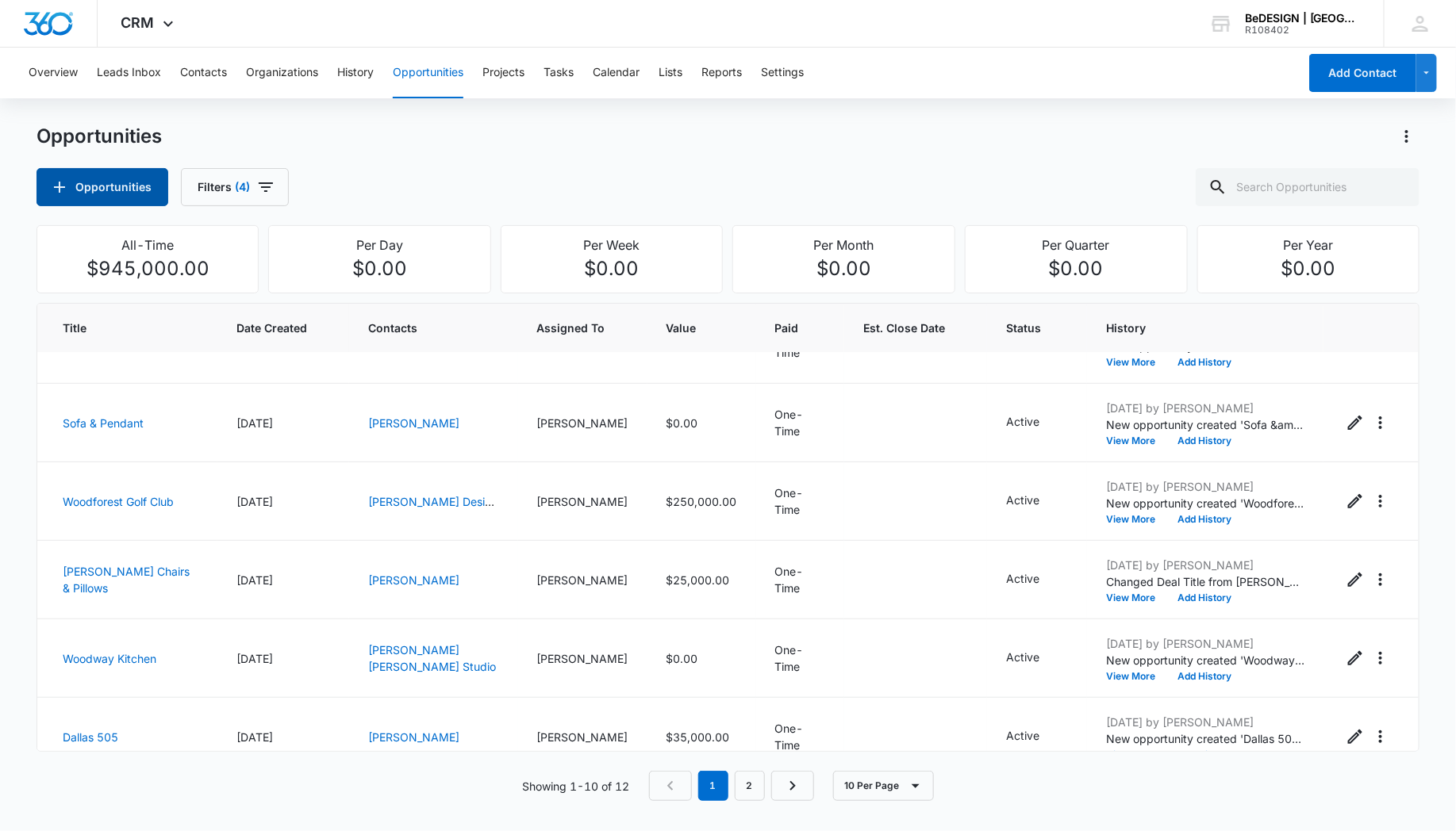
scroll to position [128, 0]
click at [182, 575] on link "[PERSON_NAME] Chairs & Pillows" at bounding box center [126, 578] width 127 height 30
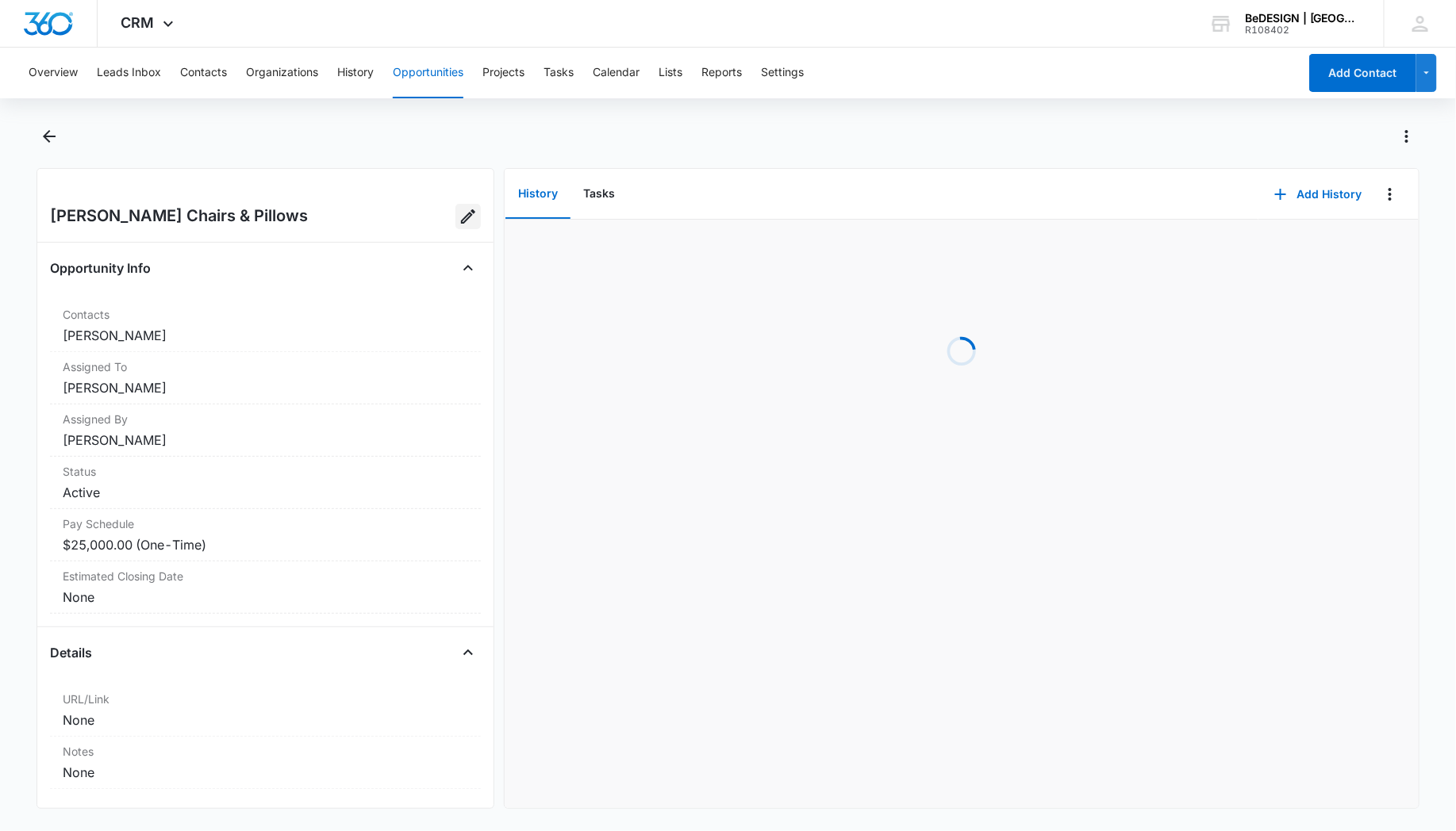
click at [459, 216] on icon "Edit Opportunity" at bounding box center [468, 216] width 19 height 19
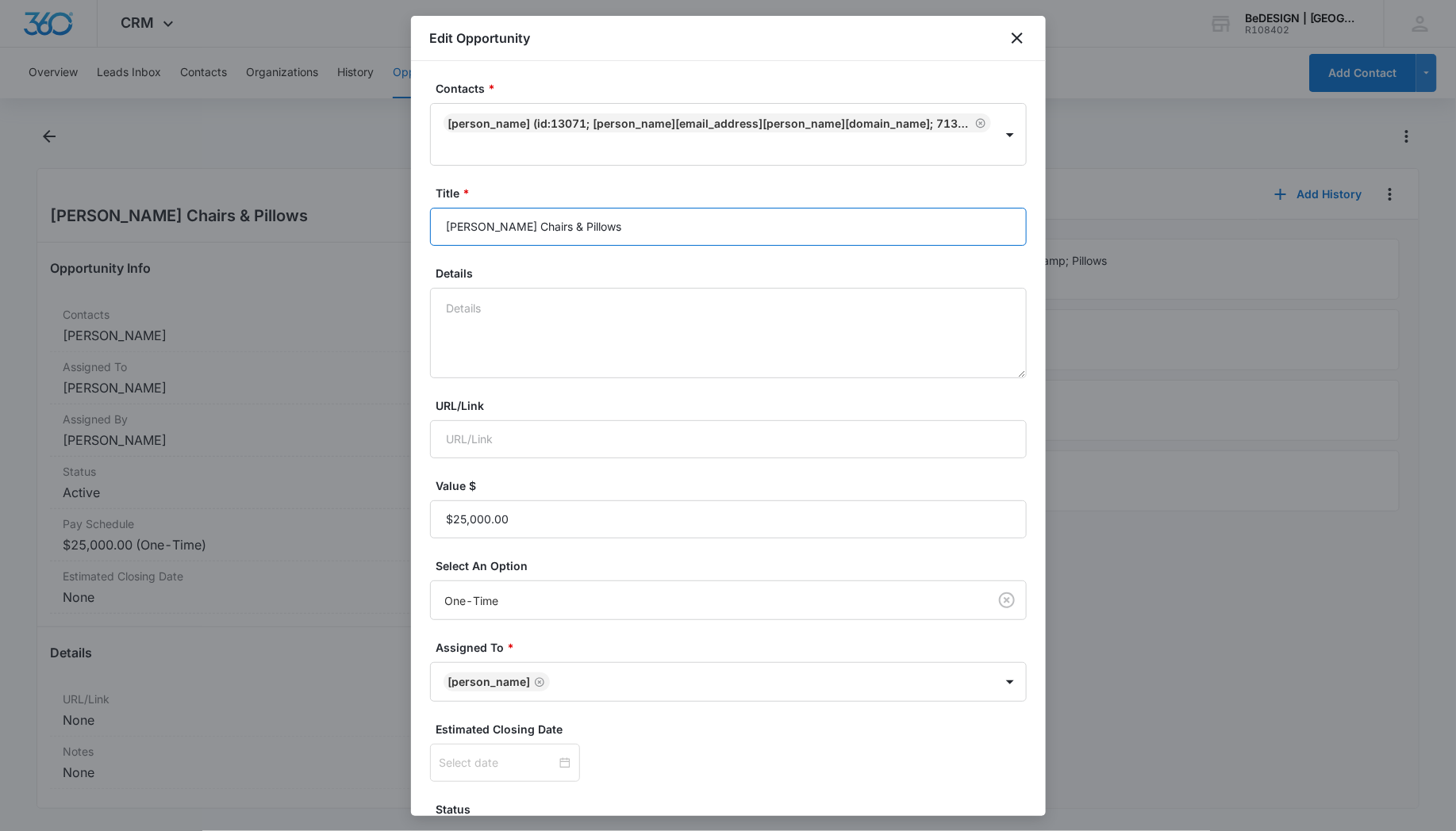
drag, startPoint x: 592, startPoint y: 203, endPoint x: 419, endPoint y: 191, distance: 173.4
click at [419, 191] on div "Contacts * [PERSON_NAME] (ID:13071; [PERSON_NAME][EMAIL_ADDRESS][PERSON_NAME][D…" at bounding box center [728, 438] width 635 height 755
click at [611, 208] on input "Chevron Conference Center" at bounding box center [728, 227] width 597 height 39
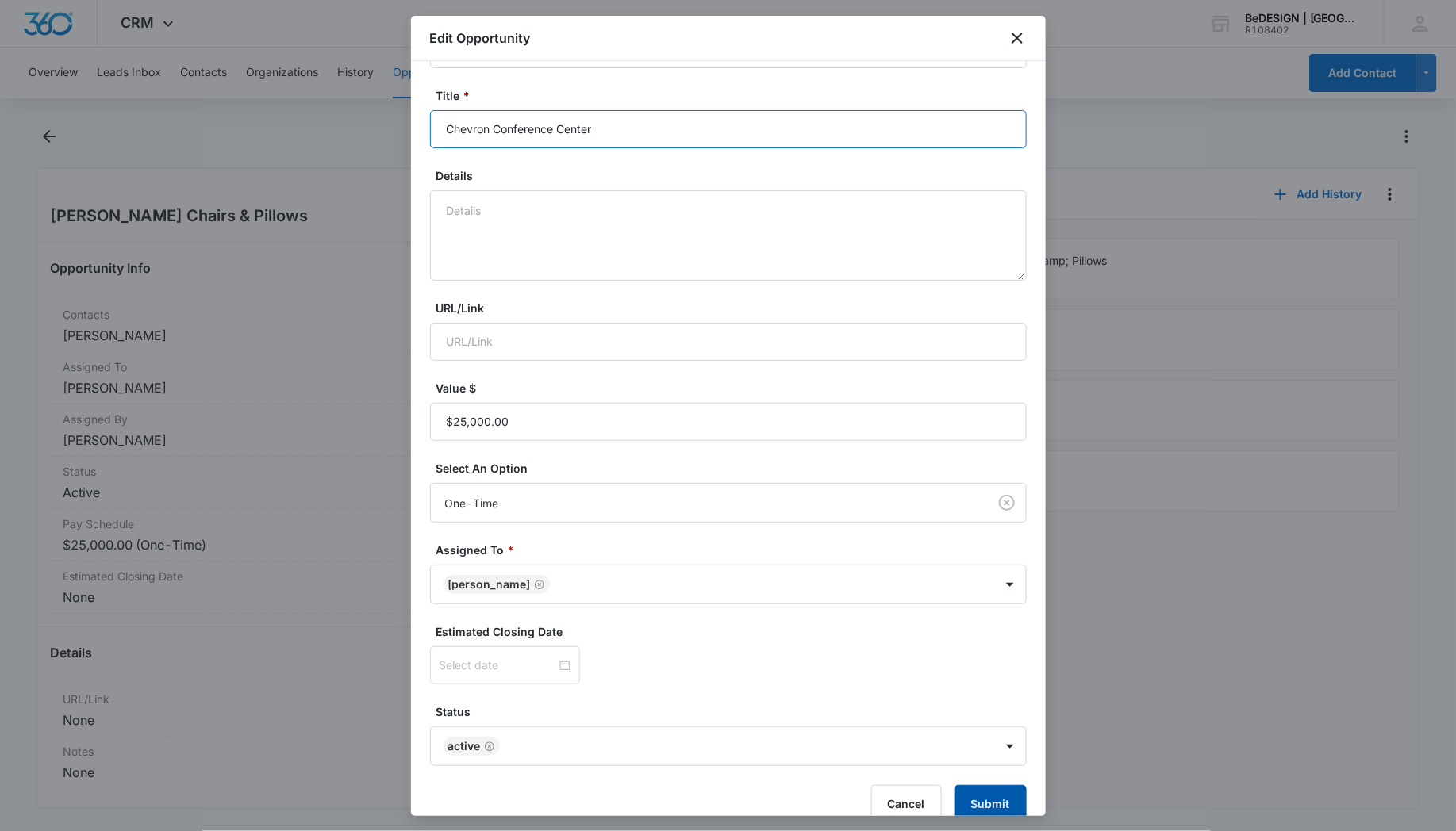
type input "Chevron Conference Center"
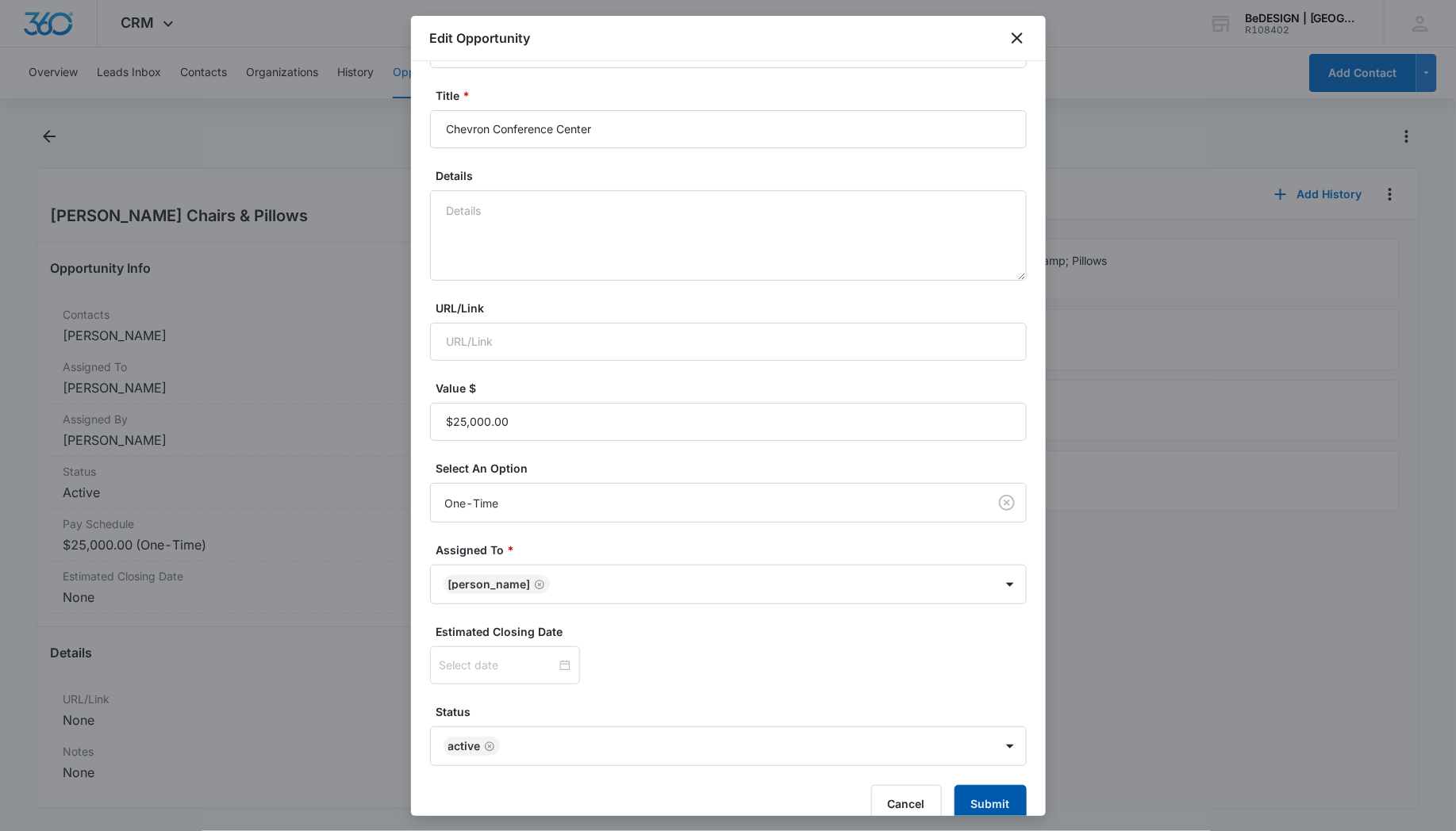
click at [967, 785] on button "Submit" at bounding box center [990, 804] width 72 height 39
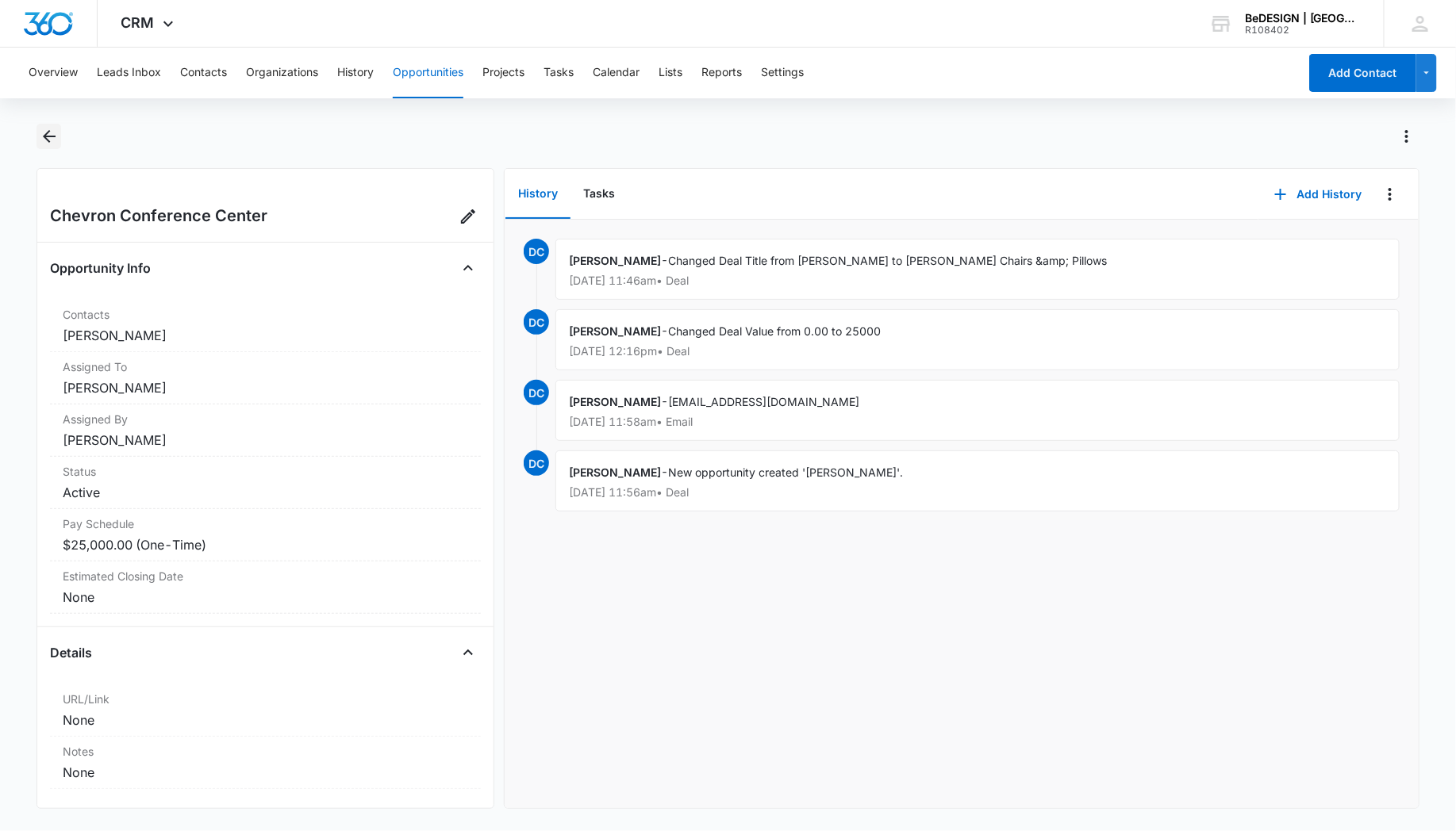
click at [46, 133] on icon "Back" at bounding box center [50, 136] width 13 height 13
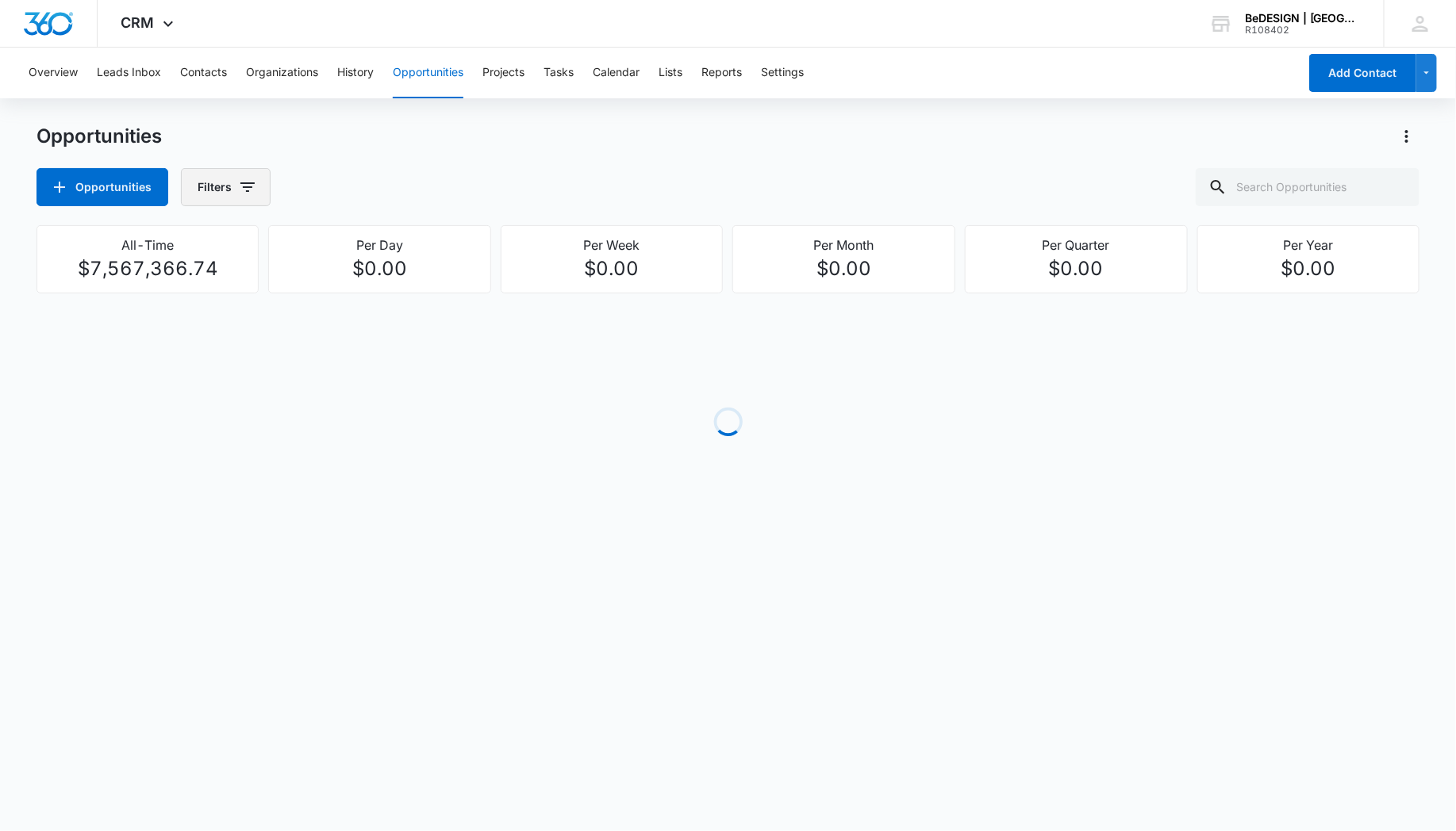
click at [238, 178] on icon "button" at bounding box center [247, 187] width 19 height 19
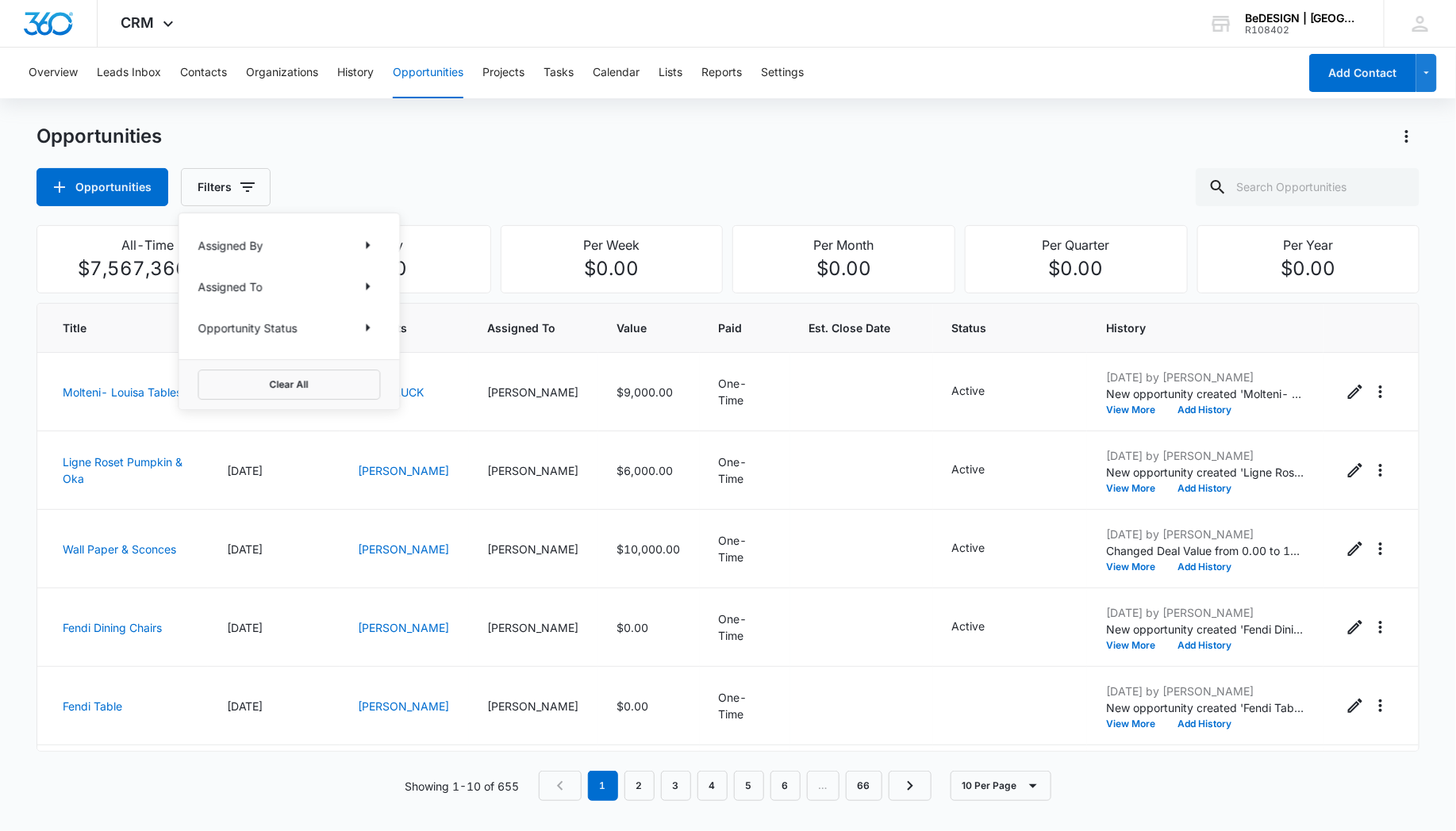
click at [243, 326] on p "Opportunity Status" at bounding box center [246, 328] width 99 height 17
click at [363, 326] on icon "Show Opportunity Status filters" at bounding box center [368, 327] width 19 height 19
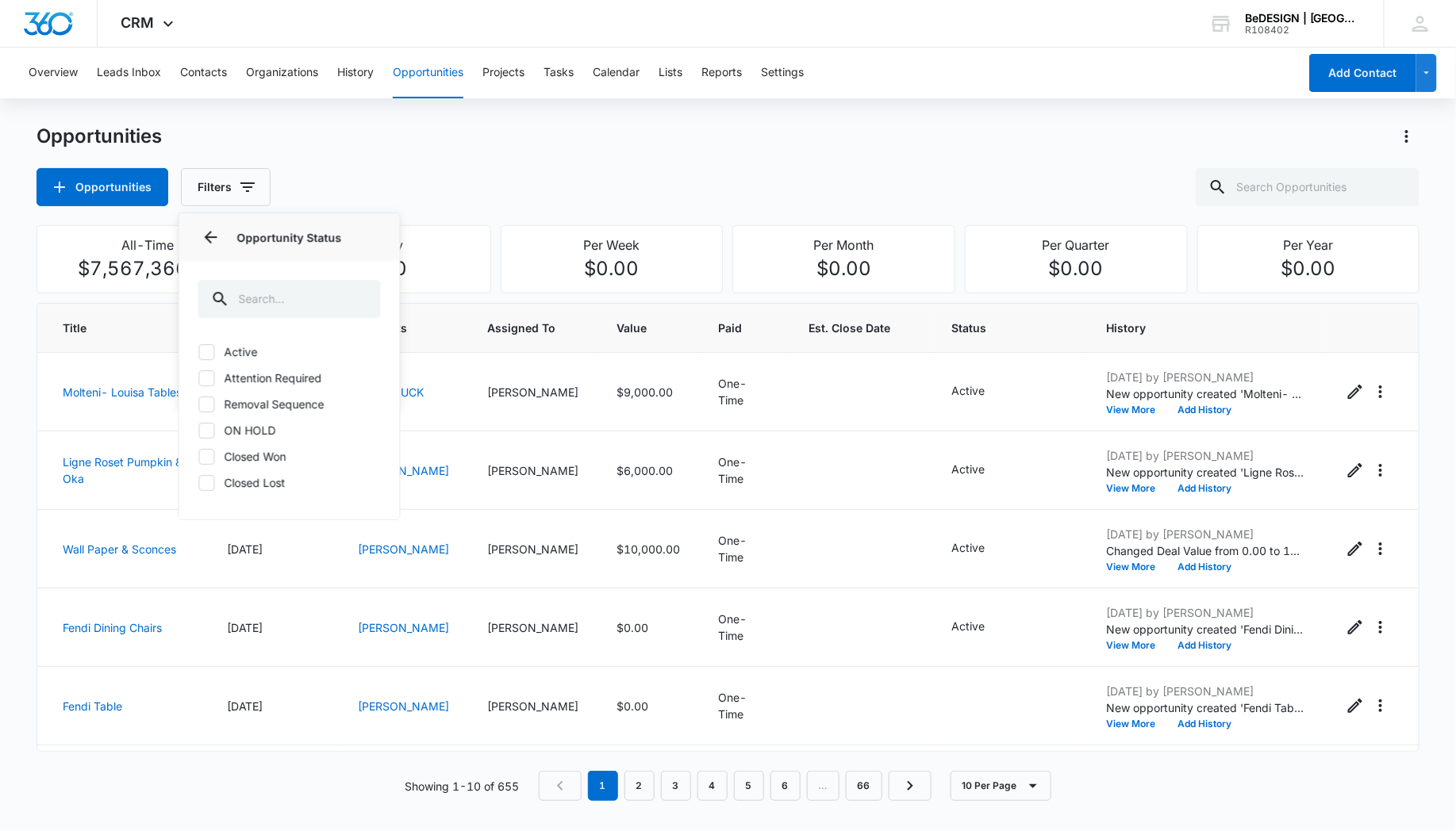
click at [214, 344] on label "Active" at bounding box center [289, 352] width 182 height 17
click at [198, 352] on input "Active" at bounding box center [198, 352] width 1 height 1
checkbox input "true"
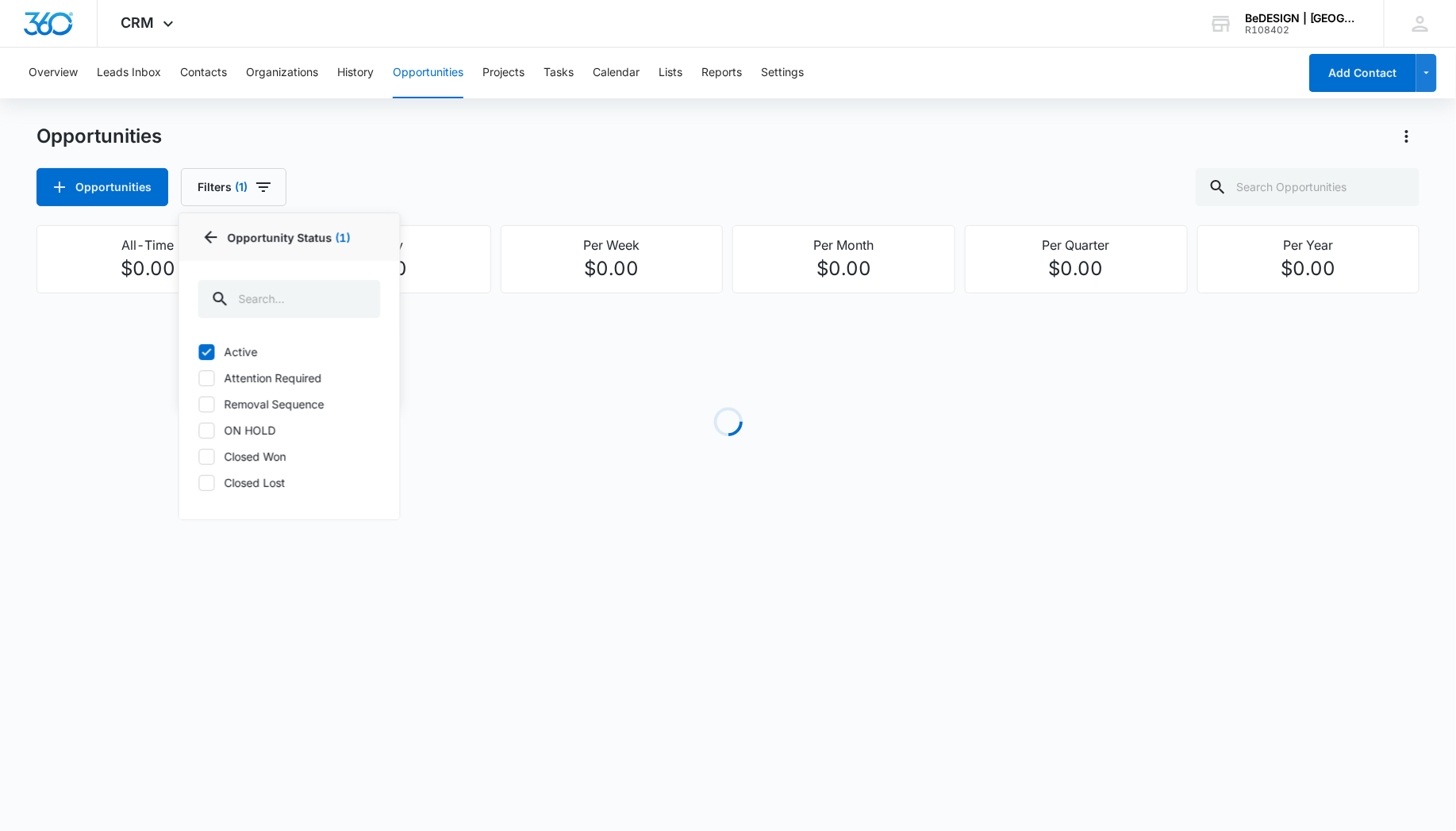
click at [210, 377] on icon at bounding box center [206, 378] width 14 height 14
click at [198, 378] on input "Attention Required" at bounding box center [198, 378] width 1 height 1
checkbox input "true"
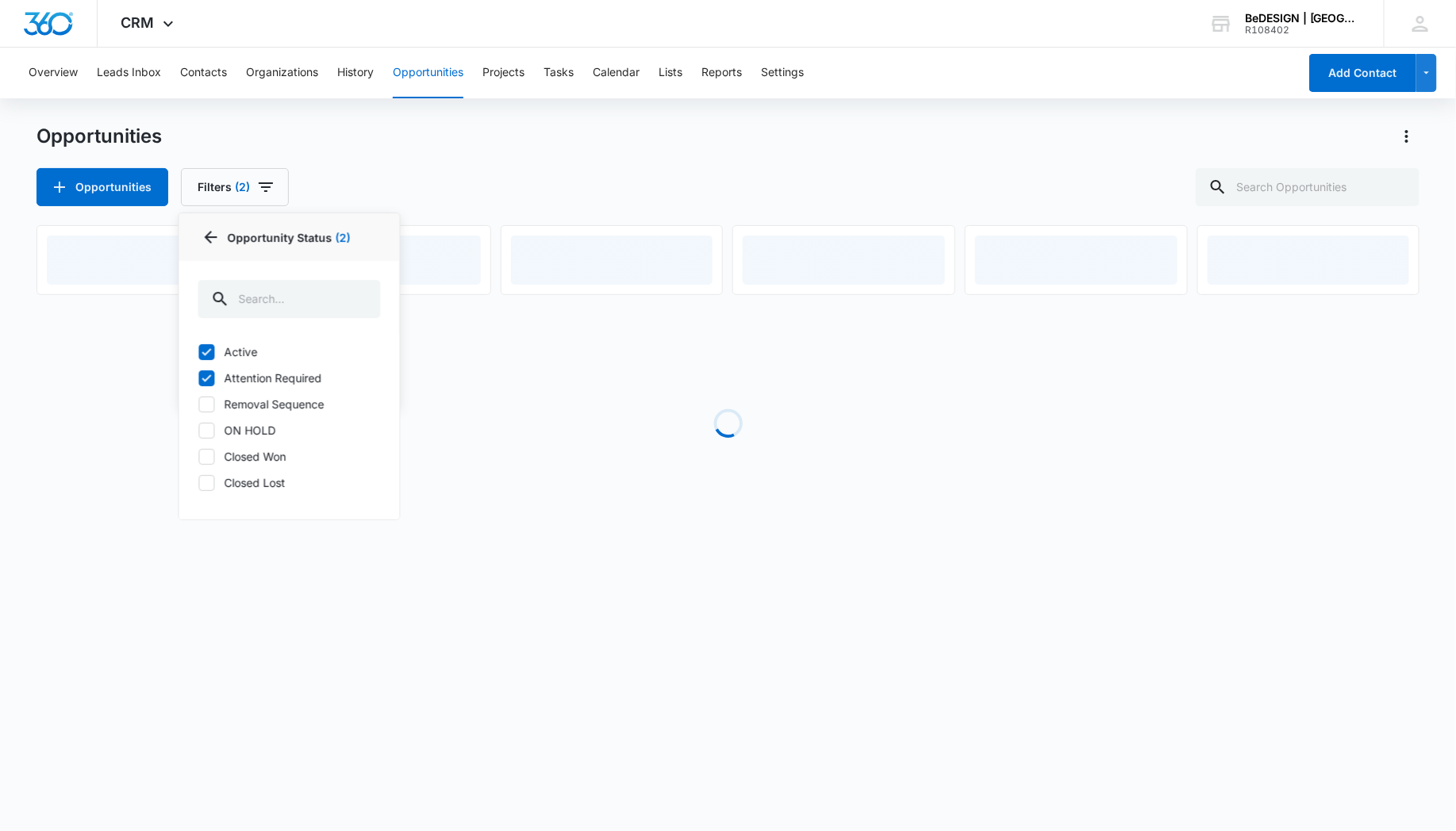
click at [205, 404] on icon at bounding box center [206, 404] width 9 height 8
click at [198, 404] on input "Removal Sequence" at bounding box center [198, 403] width 1 height 1
checkbox input "true"
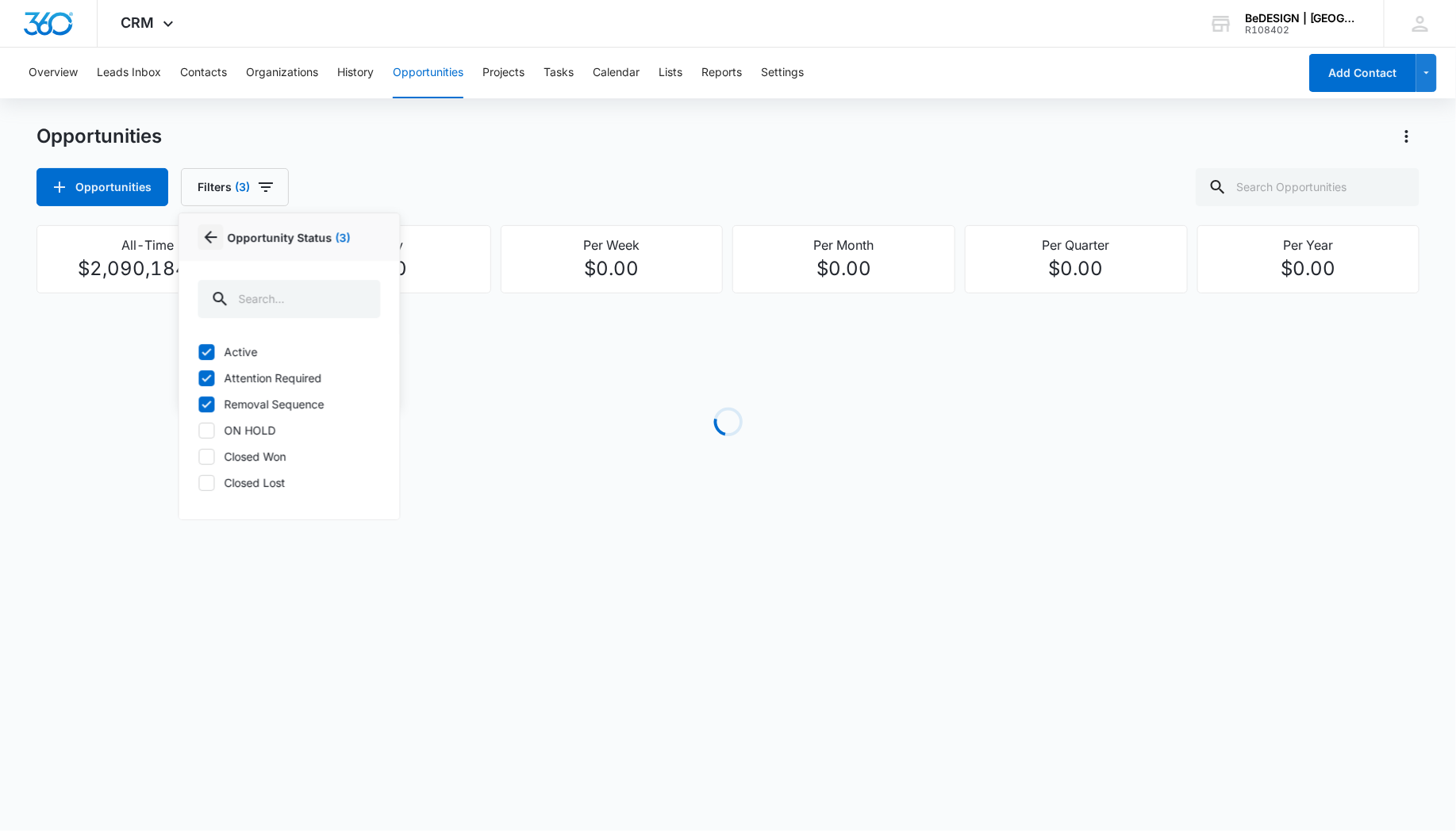
click at [207, 233] on icon "Back" at bounding box center [212, 238] width 13 height 13
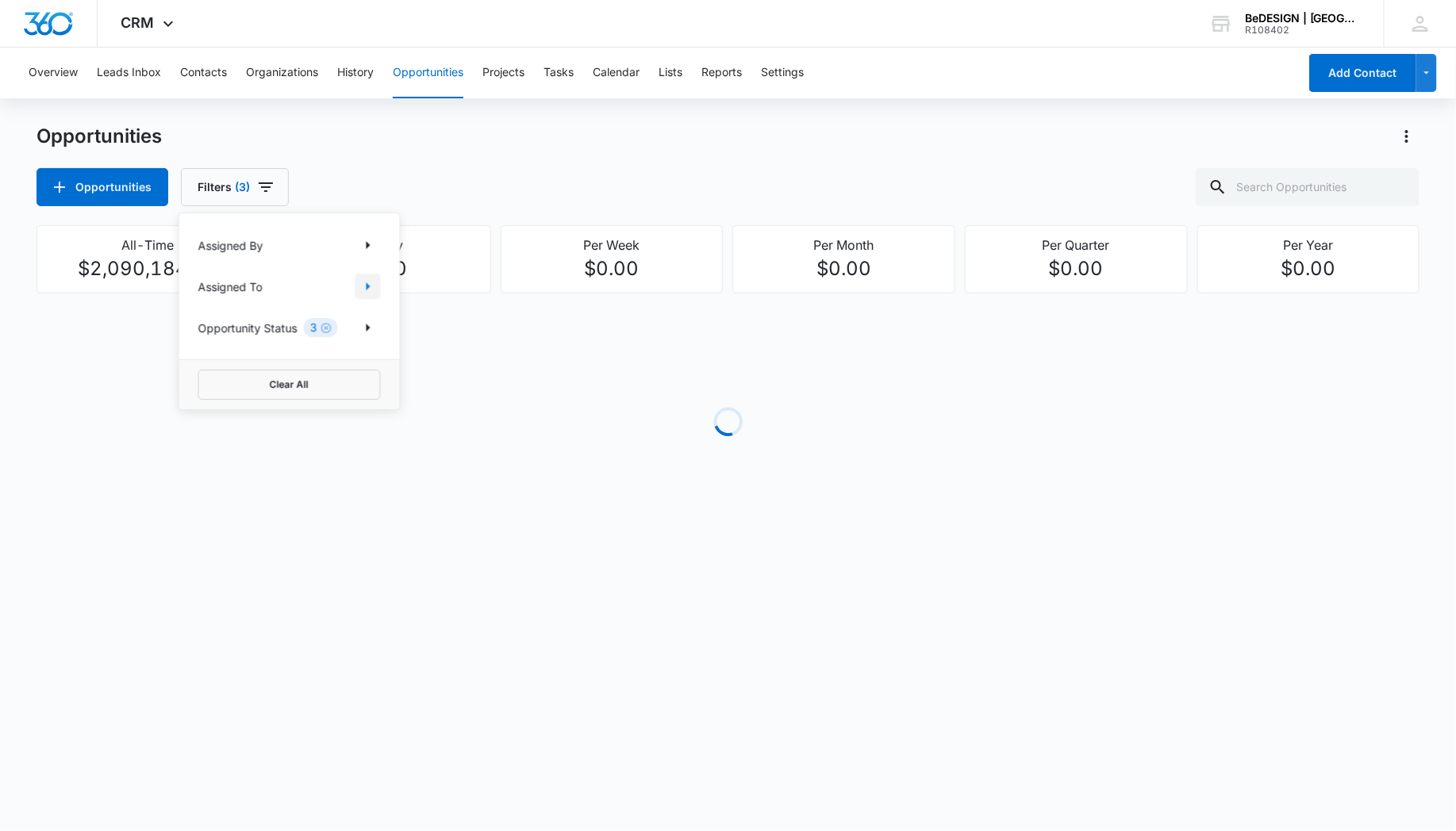
click at [359, 287] on icon "Show Assigned To filters" at bounding box center [368, 286] width 19 height 19
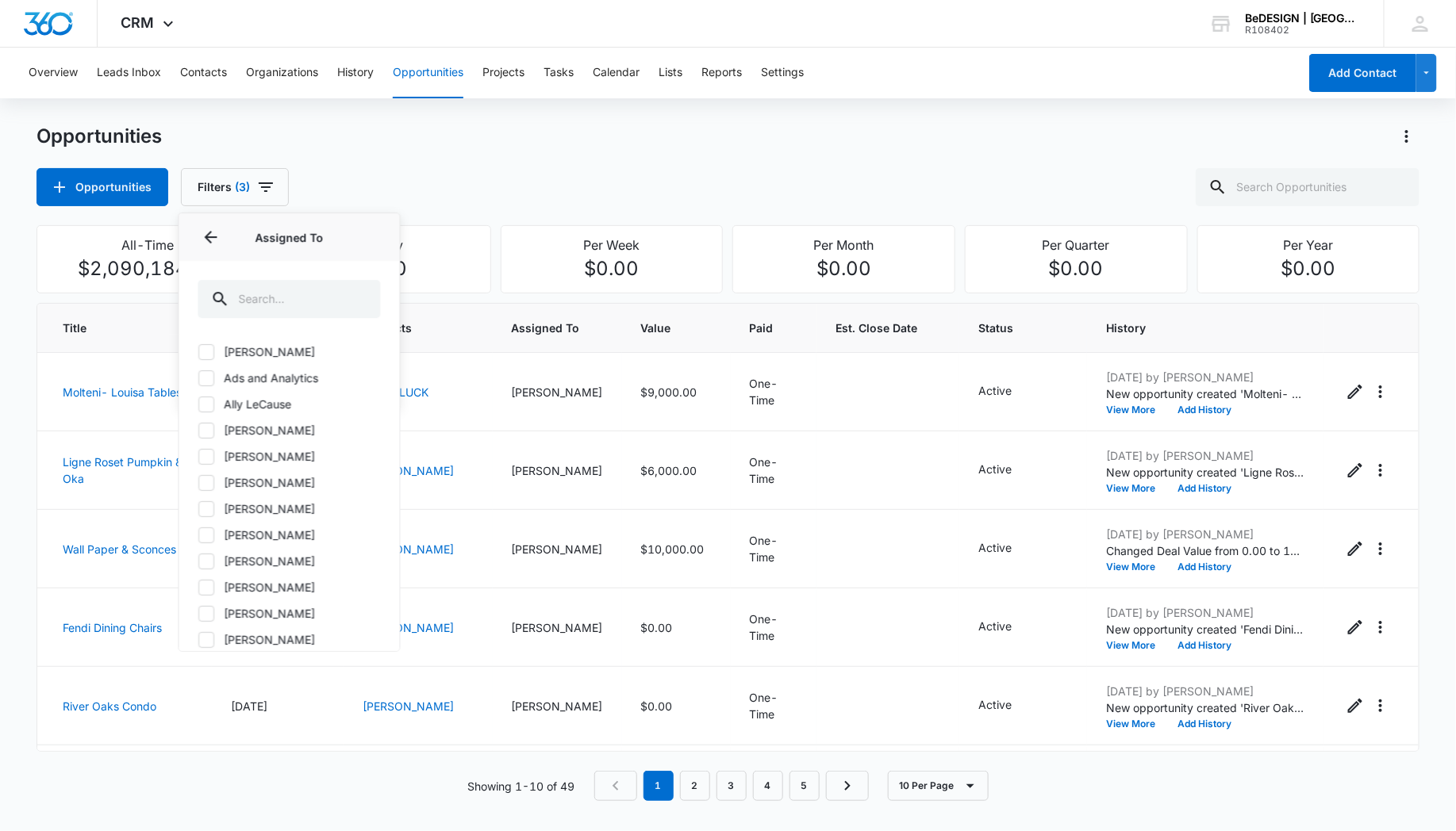
click at [205, 508] on icon at bounding box center [206, 509] width 14 height 14
click at [198, 509] on input "[PERSON_NAME]" at bounding box center [198, 509] width 1 height 1
checkbox input "true"
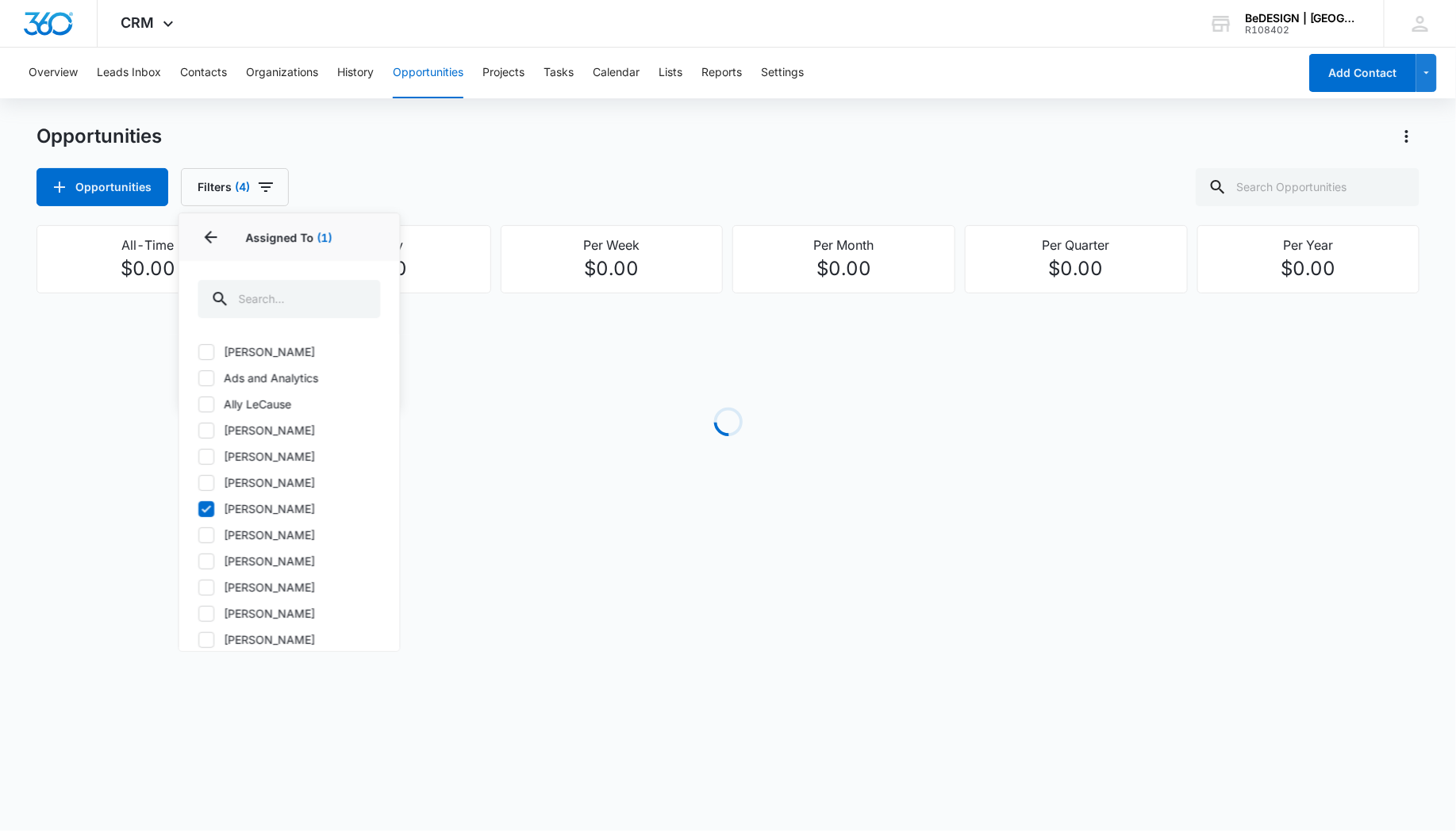
click at [484, 207] on div "Opportunities Opportunities Filters (4) Assigned By Assigned To 1 Assigned To (…" at bounding box center [728, 342] width 1384 height 436
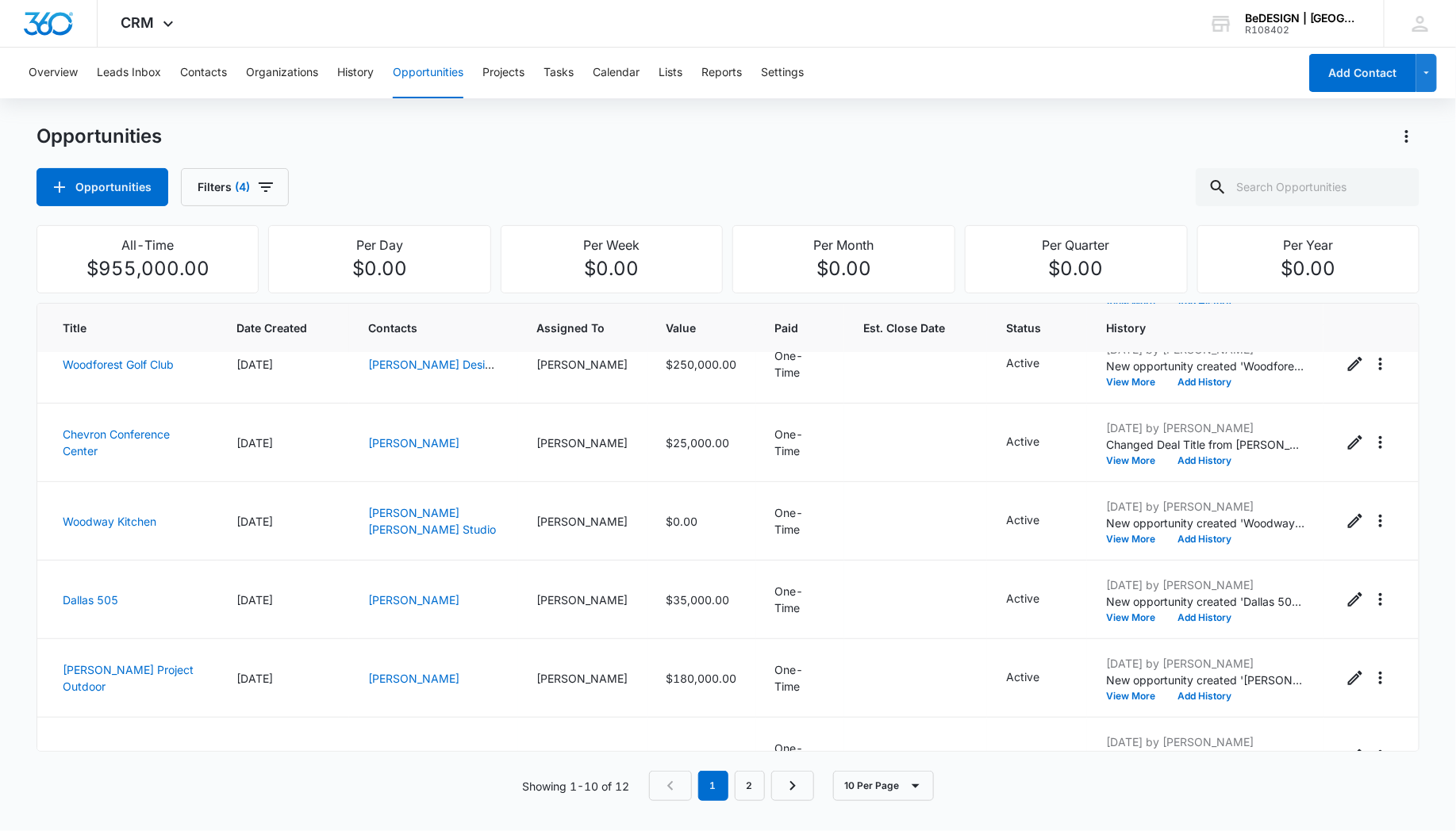
scroll to position [384, 0]
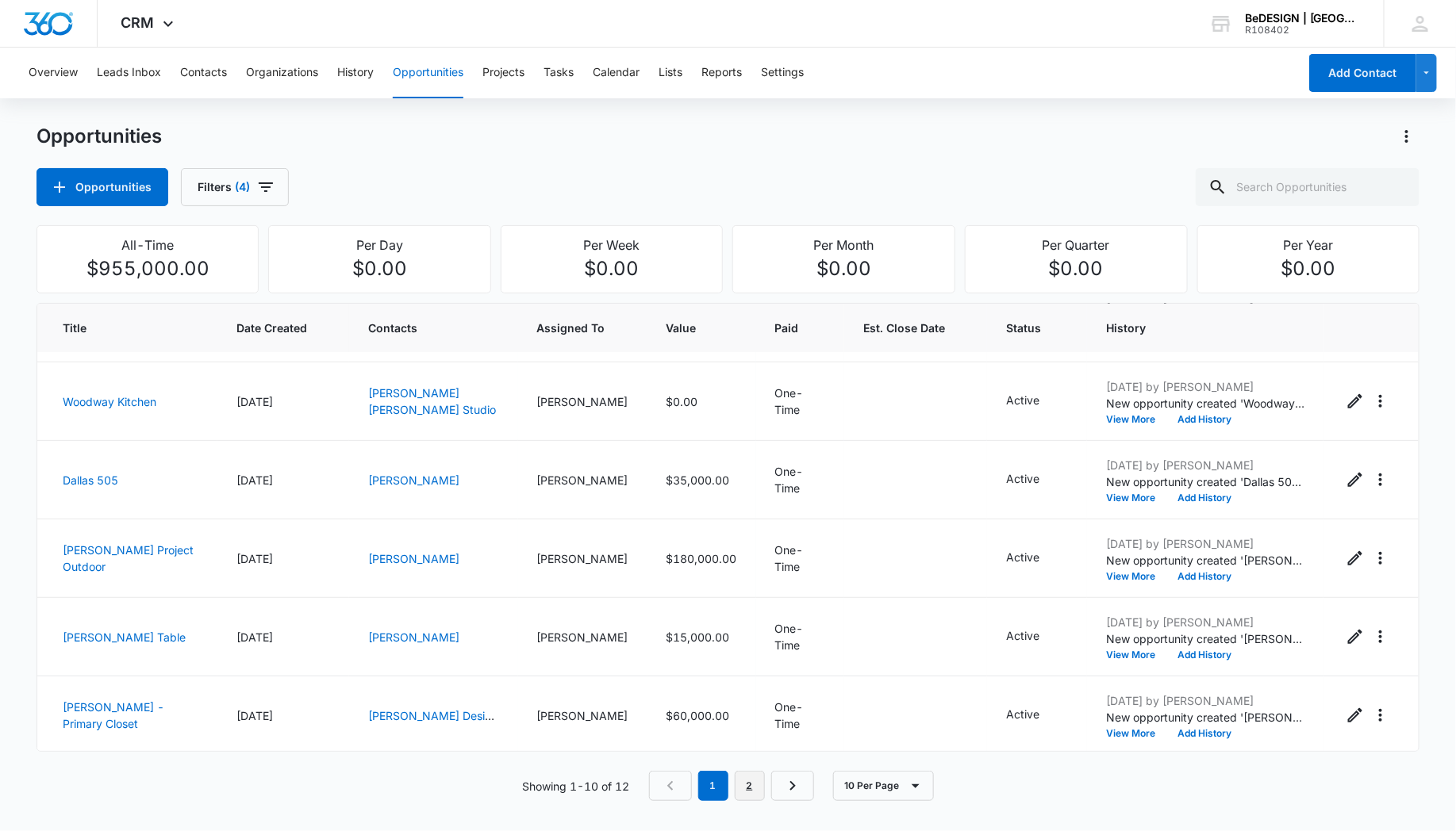
click at [750, 787] on link "2" at bounding box center [750, 786] width 30 height 30
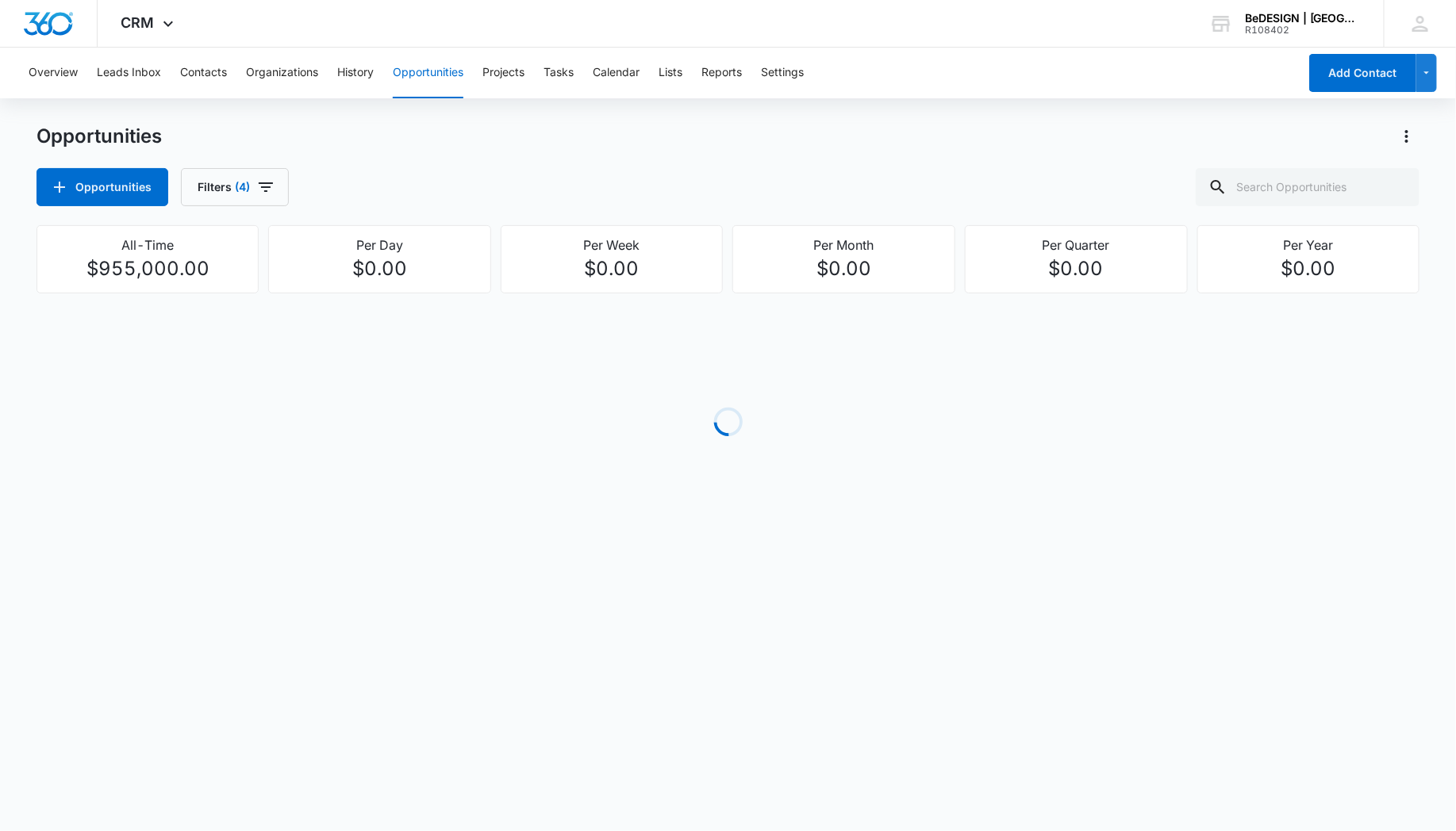
scroll to position [0, 0]
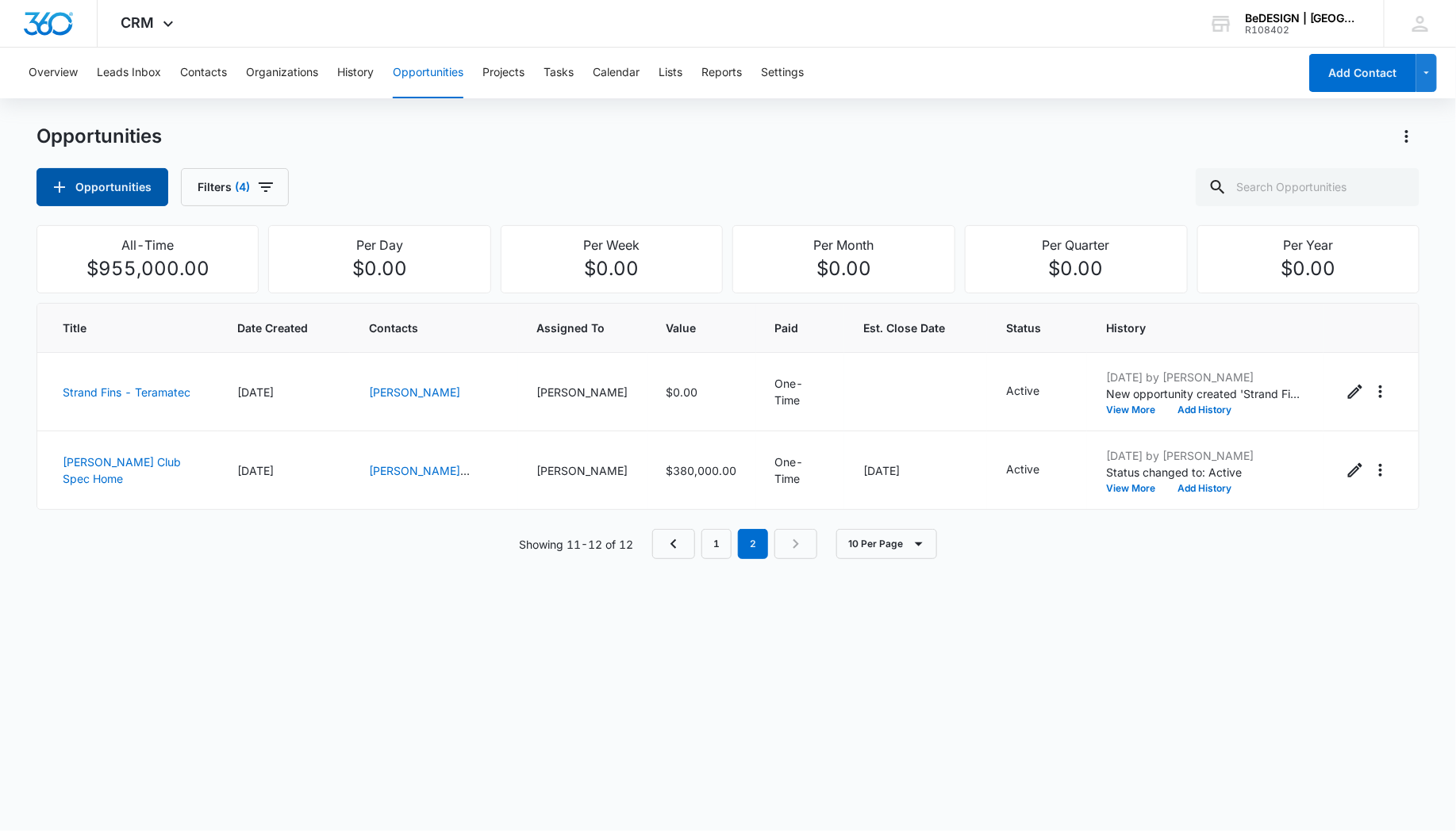
click at [134, 191] on button "Opportunities" at bounding box center [103, 187] width 132 height 39
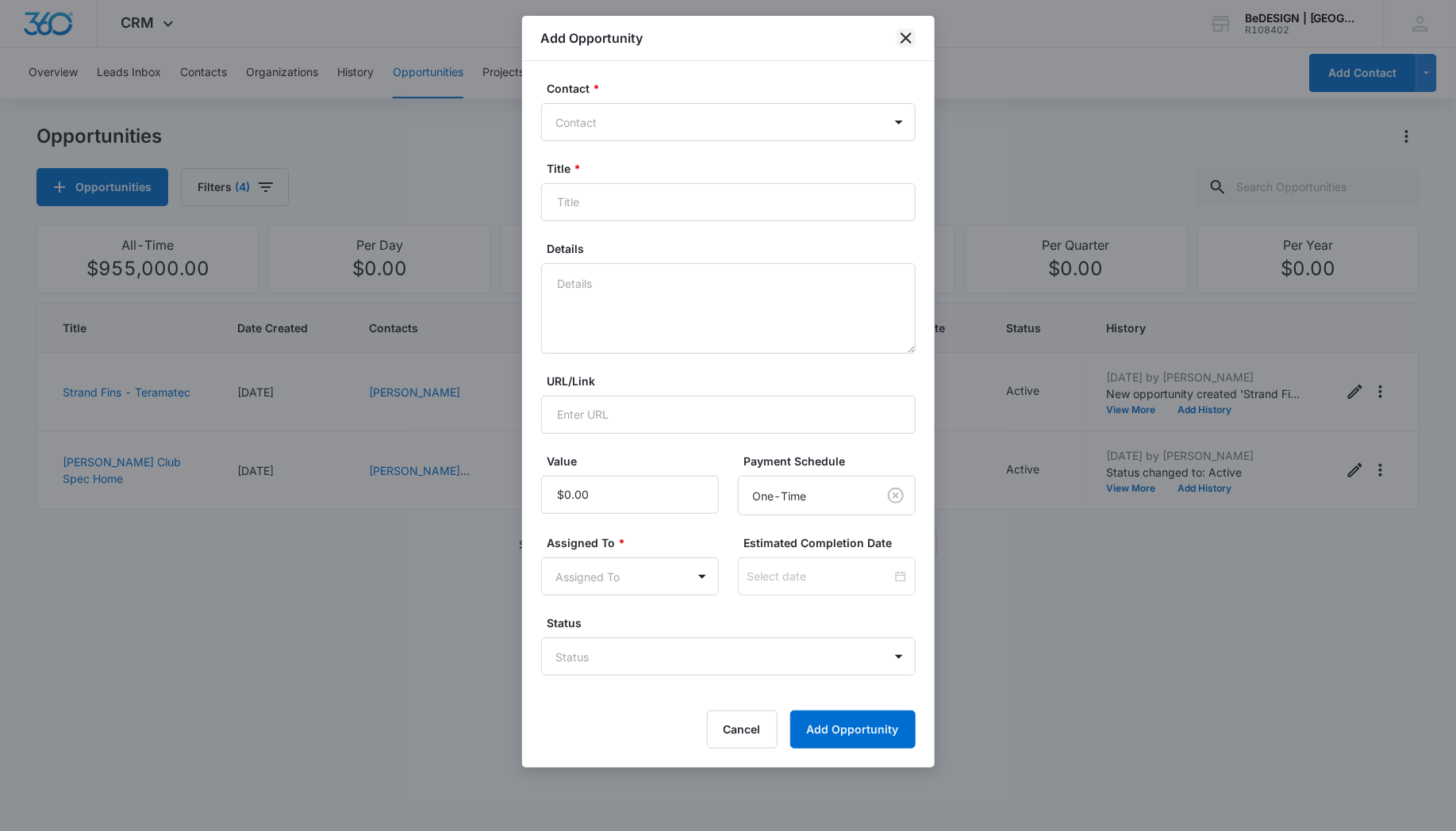
click at [906, 38] on icon "close" at bounding box center [907, 39] width 11 height 11
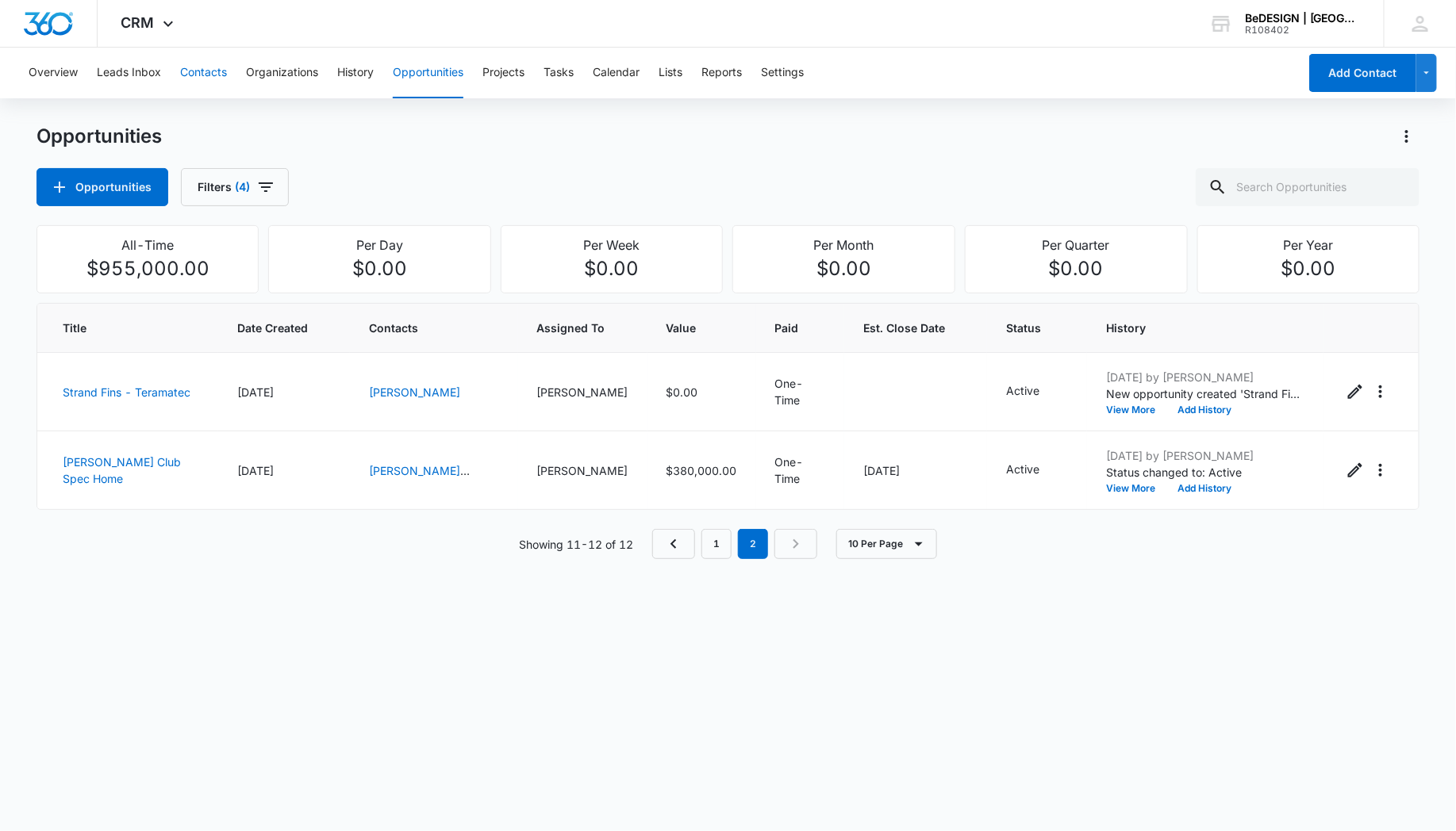
click at [198, 76] on button "Contacts" at bounding box center [204, 73] width 47 height 51
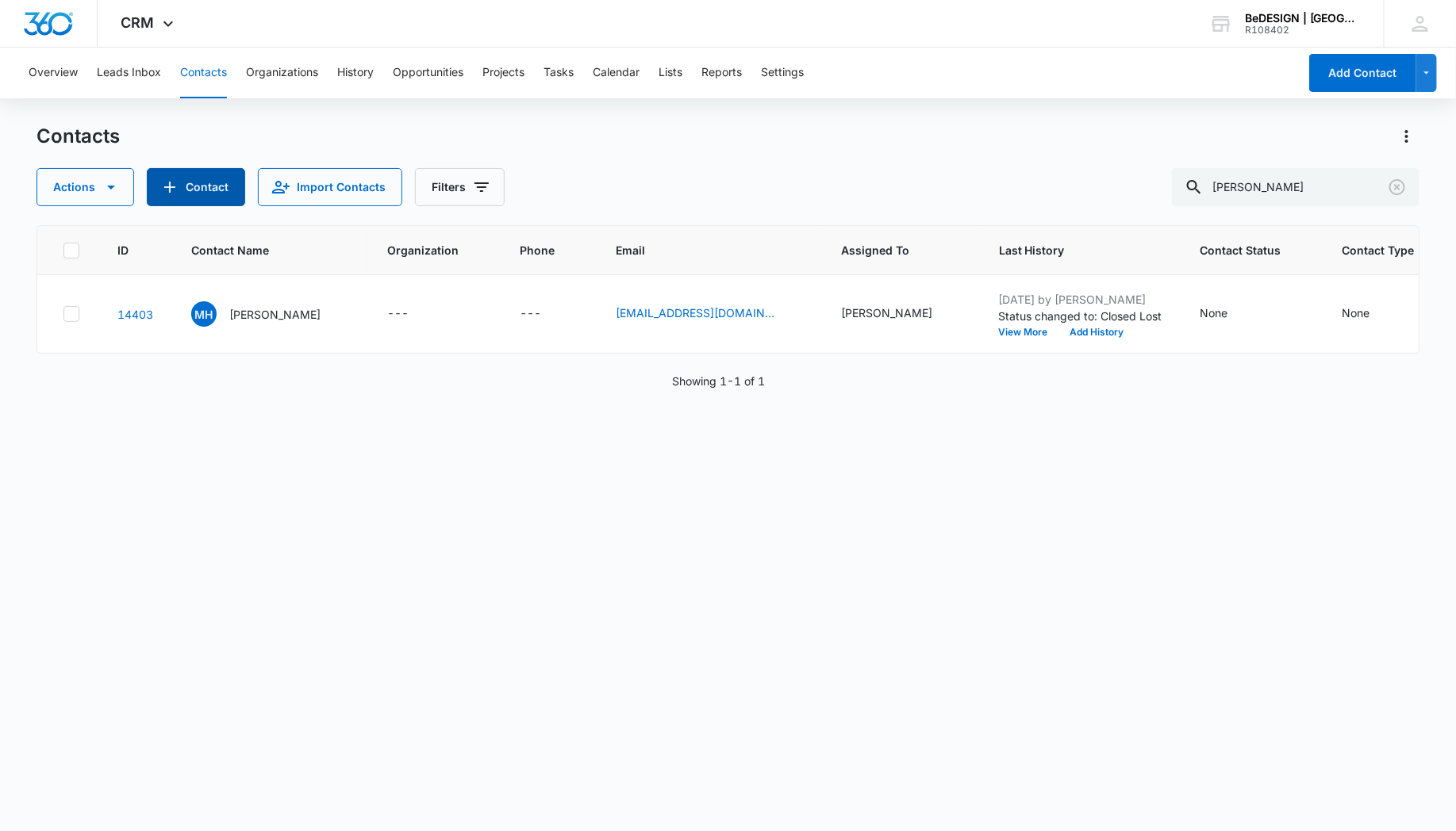
click at [211, 184] on button "Contact" at bounding box center [196, 187] width 99 height 39
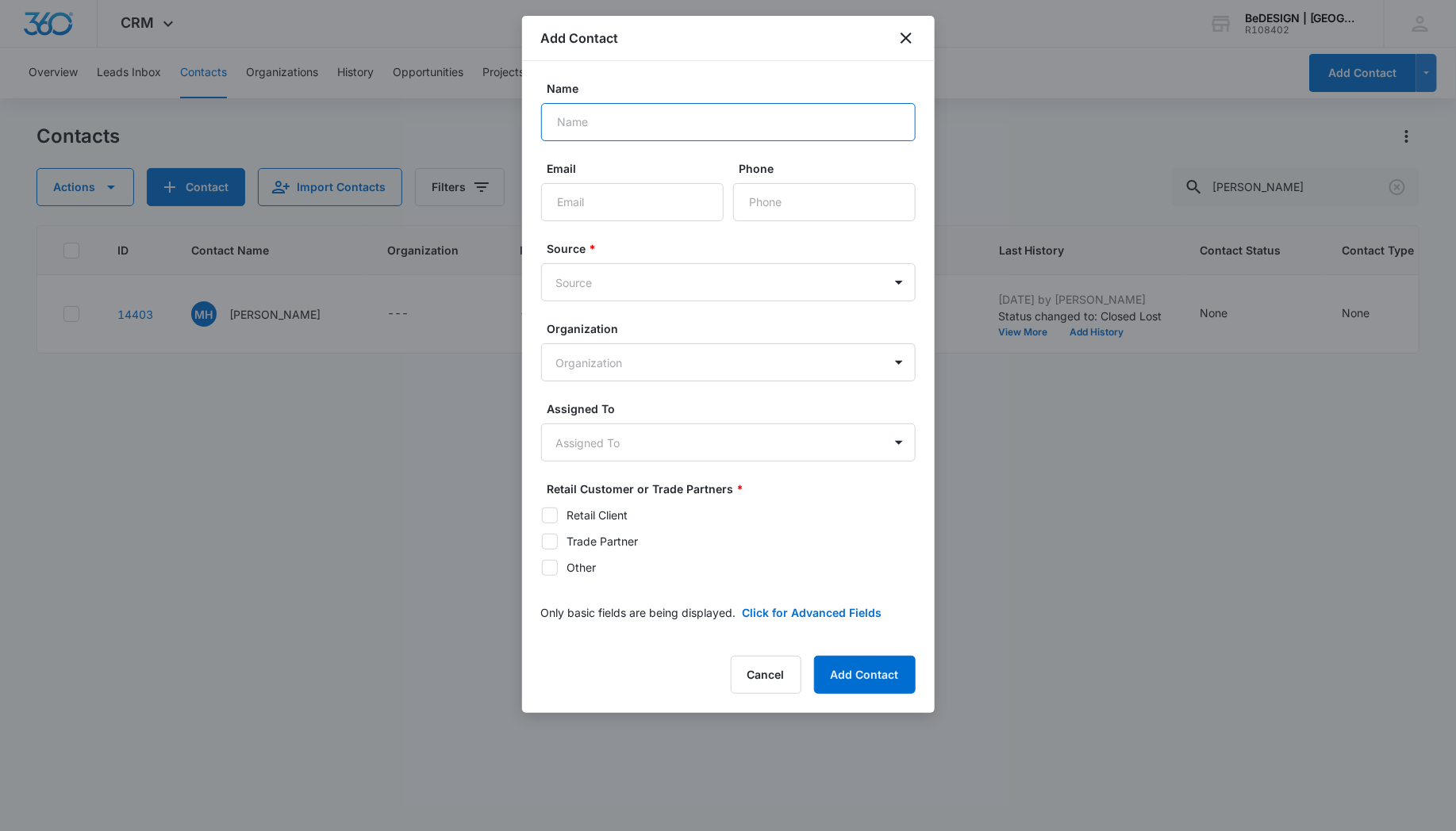
click at [641, 113] on input "Name" at bounding box center [728, 122] width 374 height 39
type input "[PERSON_NAME]"
click at [579, 200] on input "Email" at bounding box center [632, 202] width 182 height 39
type input "[EMAIL_ADDRESS][DOMAIN_NAME]"
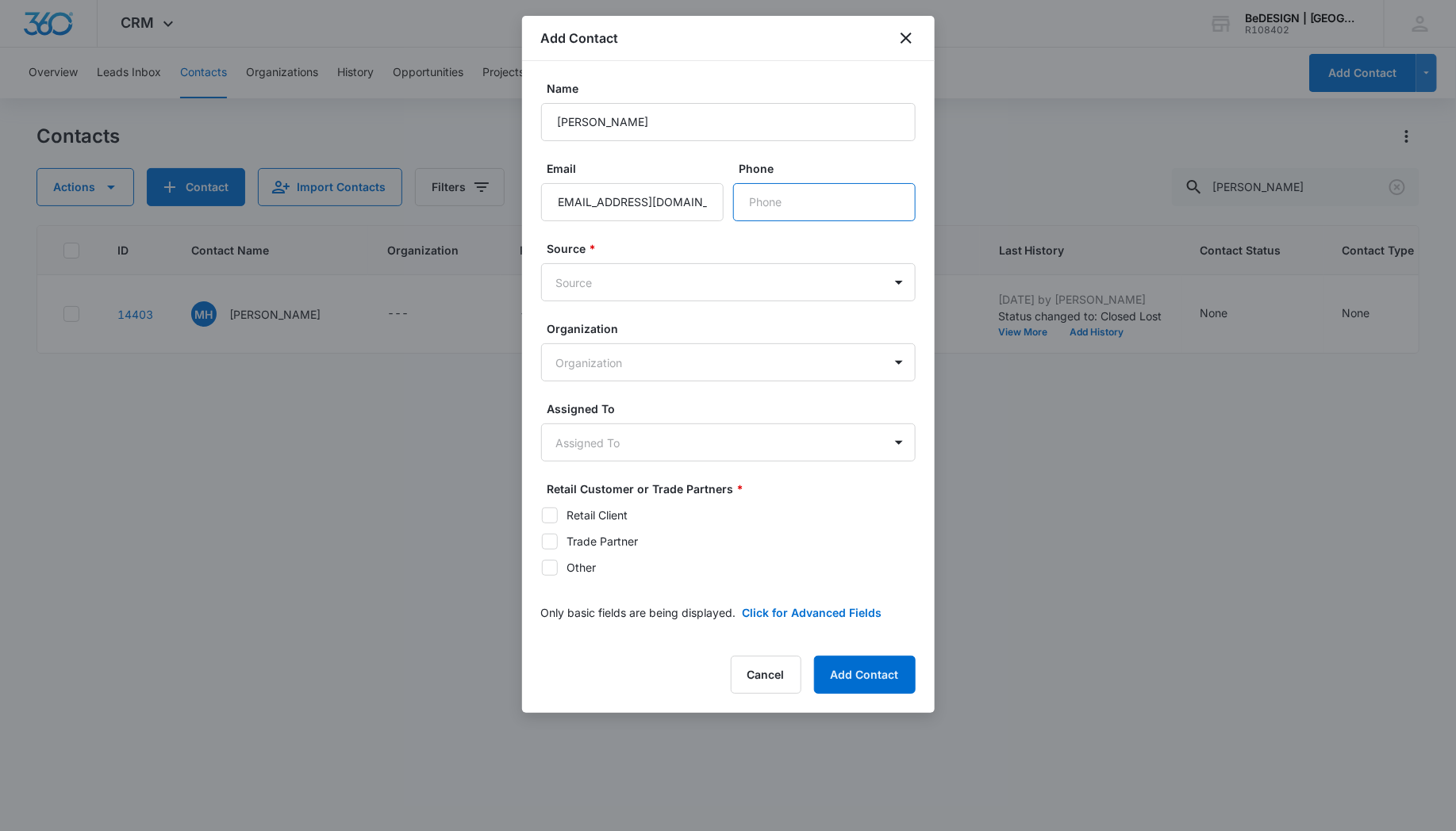
scroll to position [0, 0]
click at [766, 200] on input "Phone" at bounding box center [825, 202] width 182 height 39
type input "[PHONE_NUMBER]"
click at [617, 282] on body "CRM Apps Reputation Websites Forms CRM Email Social Payments POS Content Ads In…" at bounding box center [728, 416] width 1456 height 831
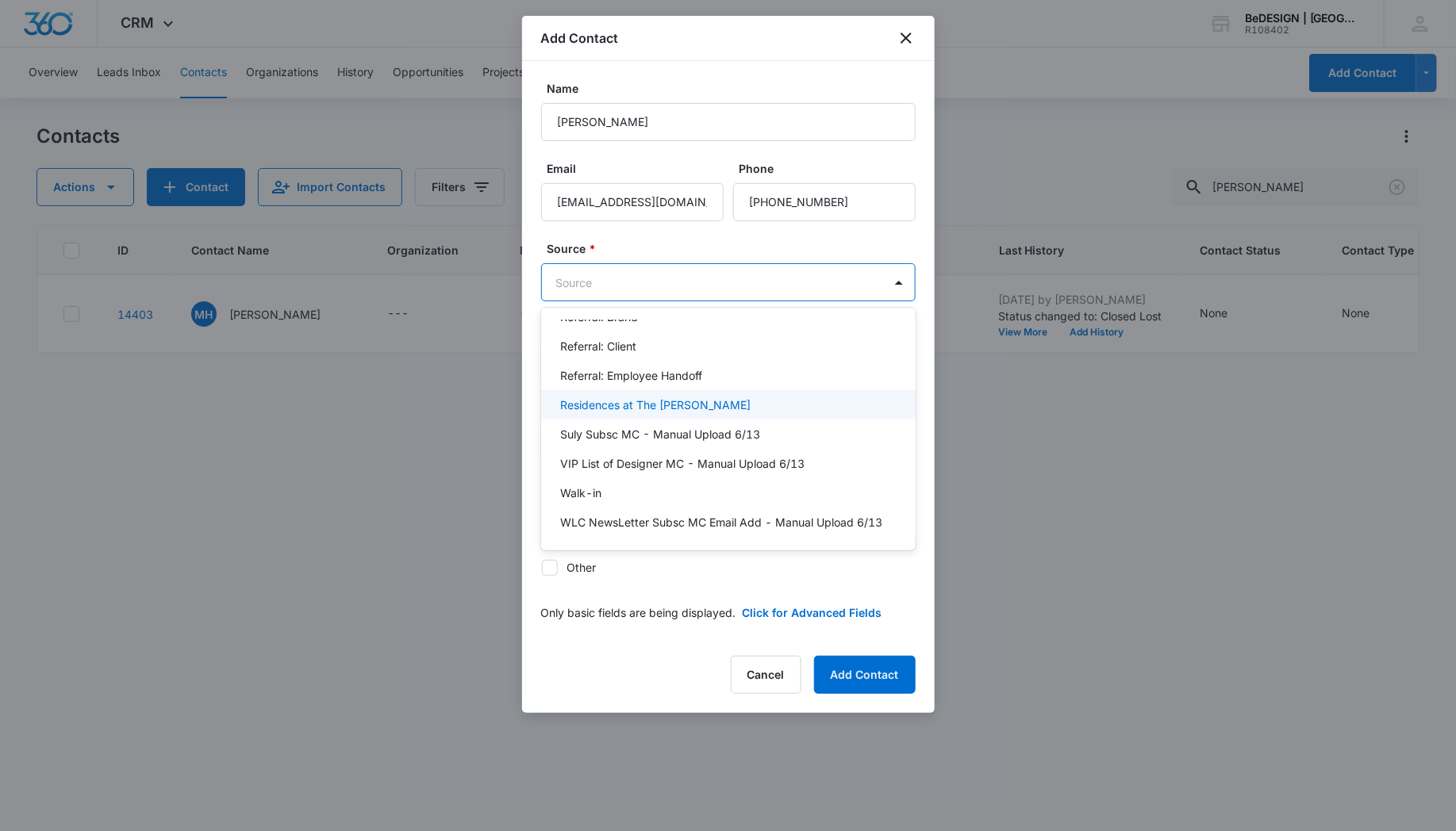
scroll to position [686, 0]
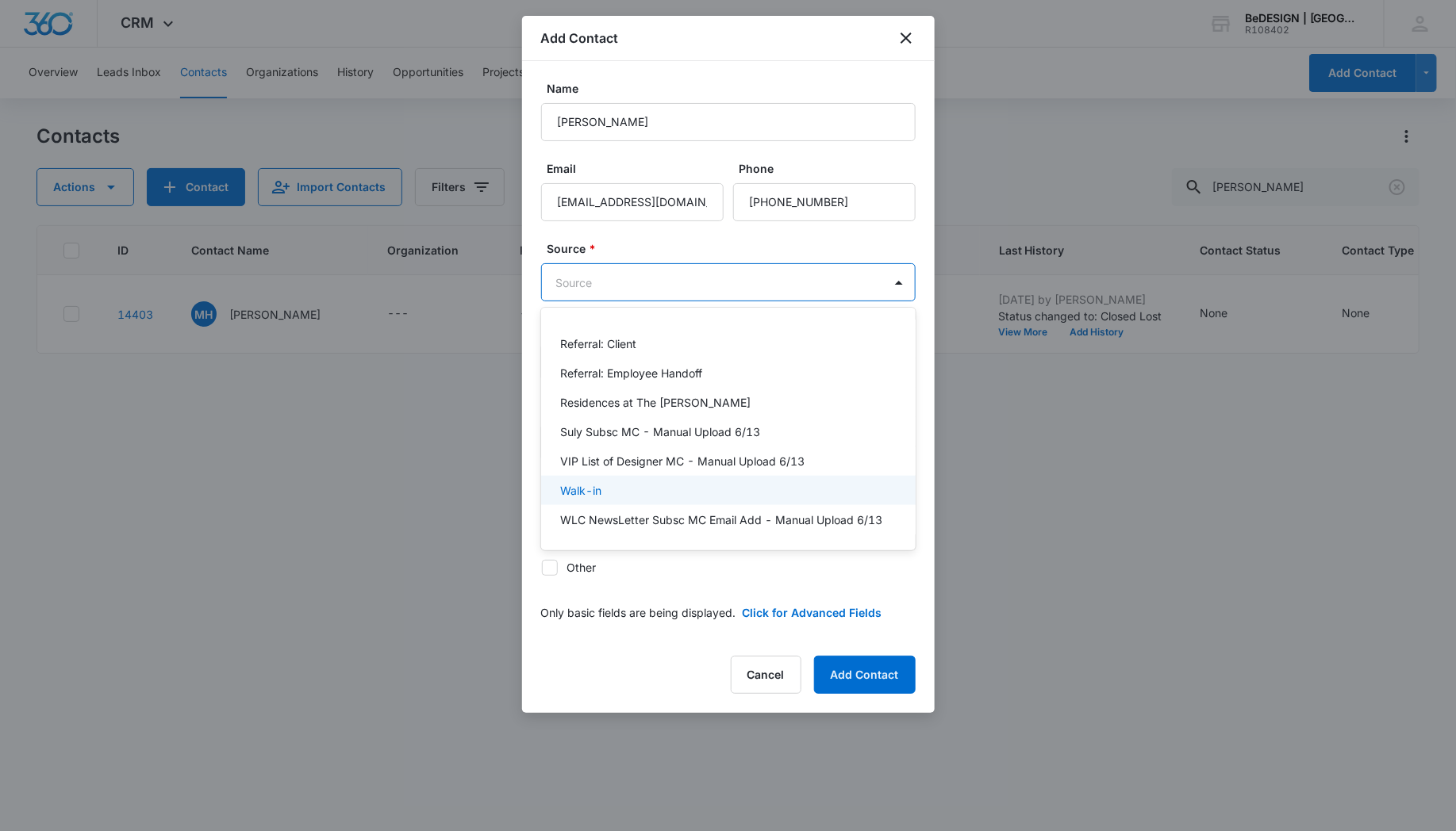
click at [588, 482] on p "Walk-in" at bounding box center [581, 491] width 41 height 17
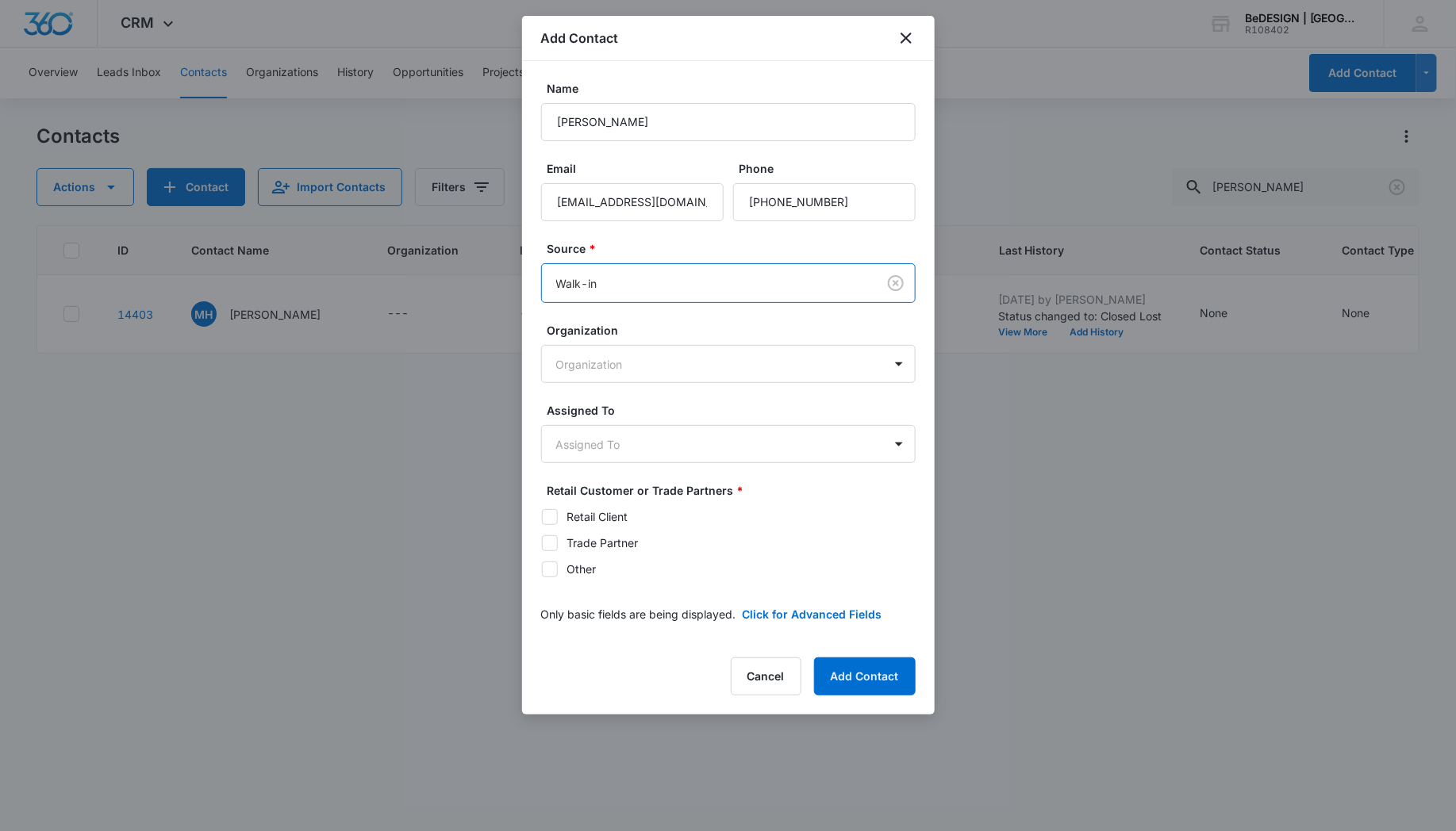
click at [739, 237] on form "Name [PERSON_NAME] Email [EMAIL_ADDRESS][DOMAIN_NAME] Phone Source * option Wal…" at bounding box center [728, 360] width 374 height 561
click at [611, 440] on body "CRM Apps Reputation Websites Forms CRM Email Social Payments POS Content Ads In…" at bounding box center [728, 416] width 1456 height 831
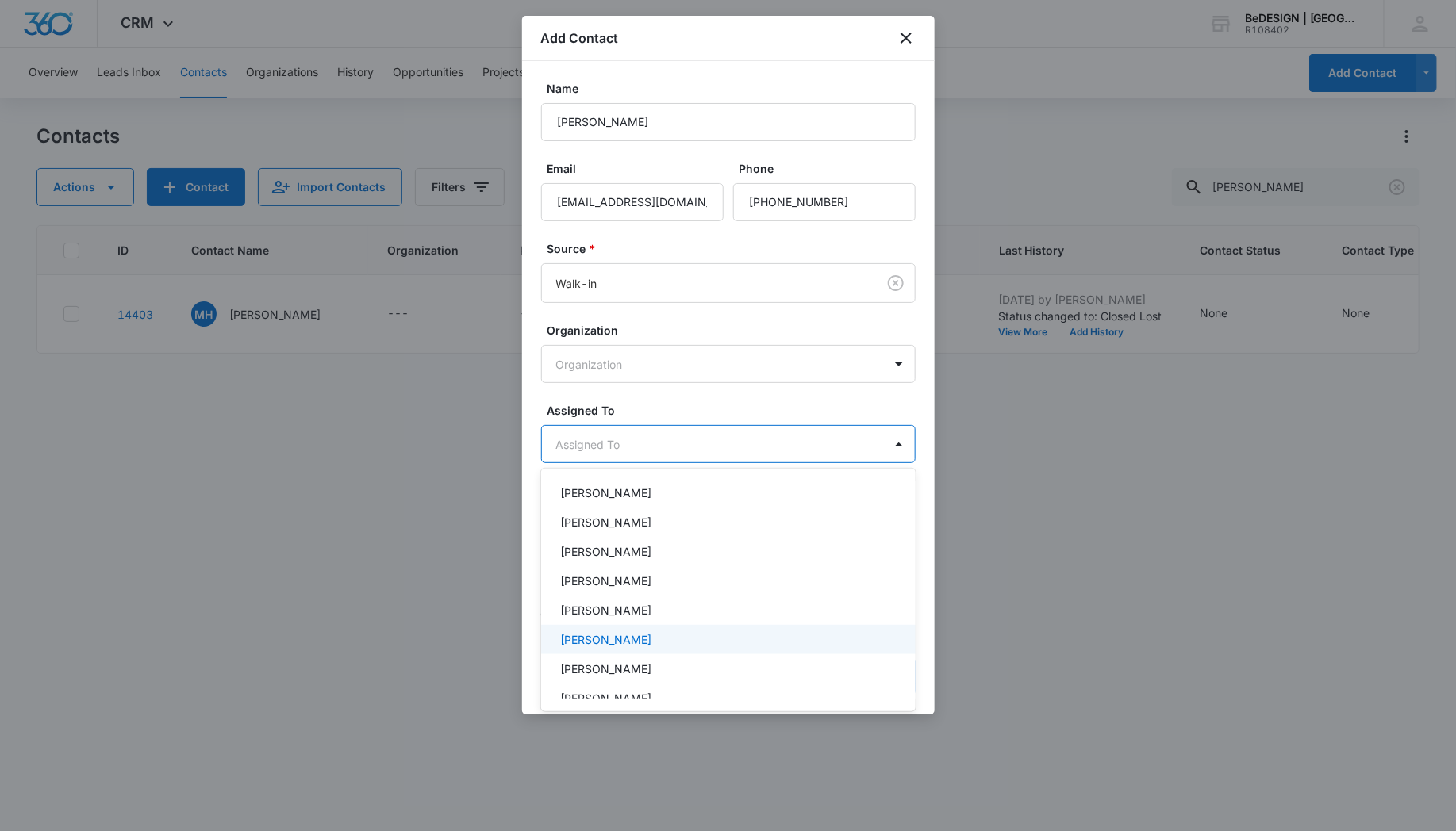
scroll to position [272, 0]
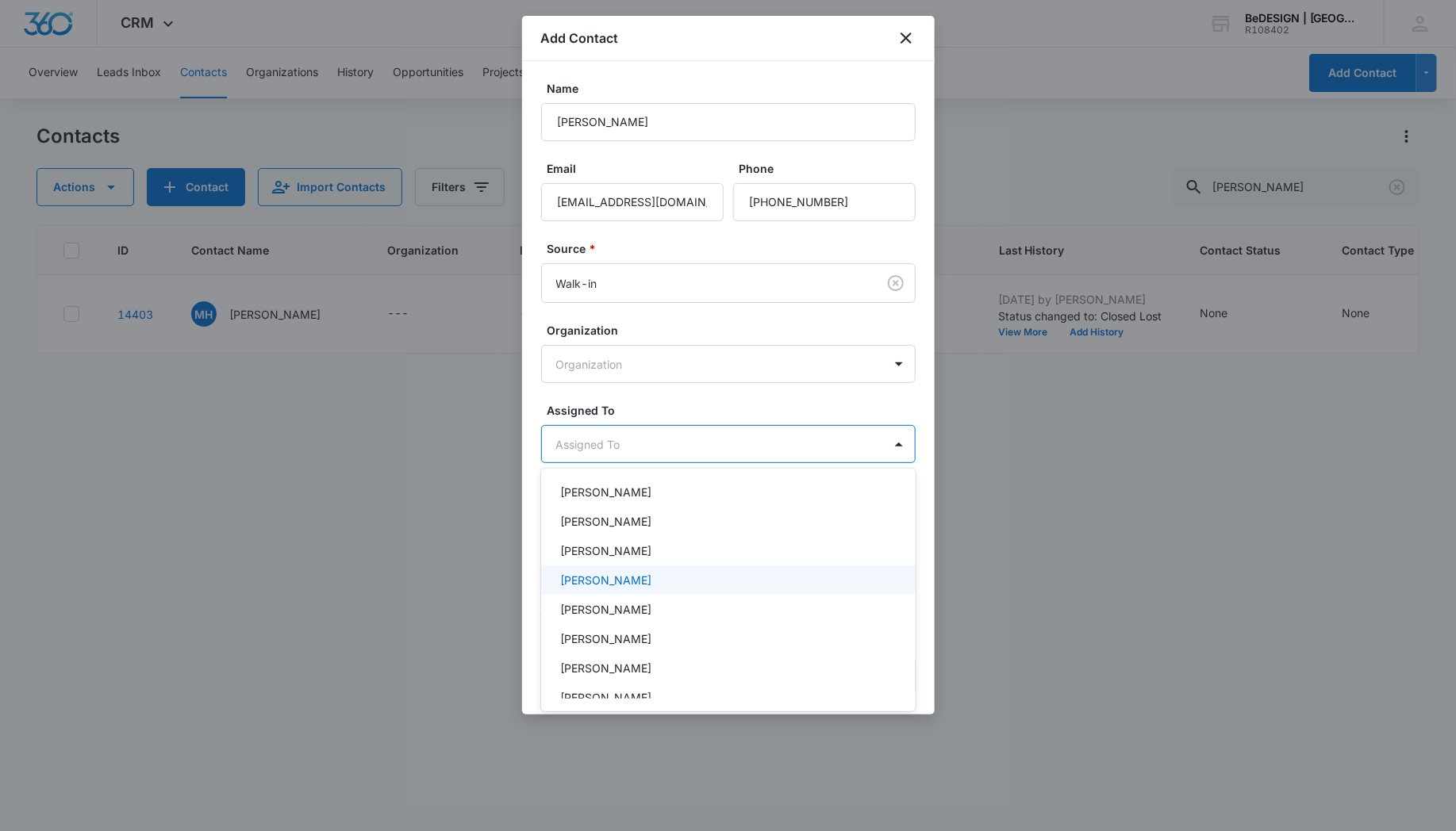
click at [620, 578] on p "[PERSON_NAME]" at bounding box center [606, 580] width 91 height 17
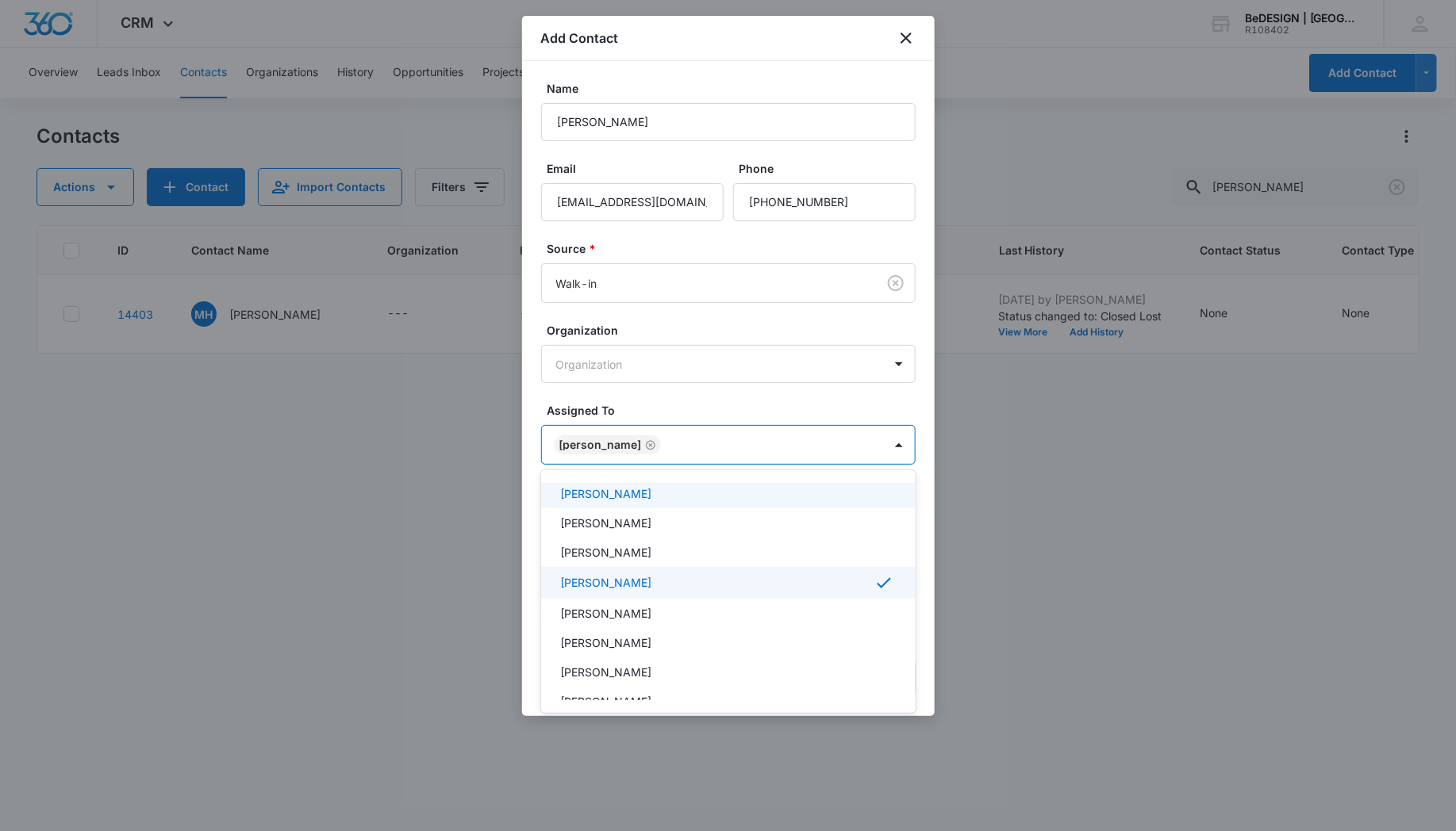
click at [688, 405] on div at bounding box center [728, 416] width 1456 height 831
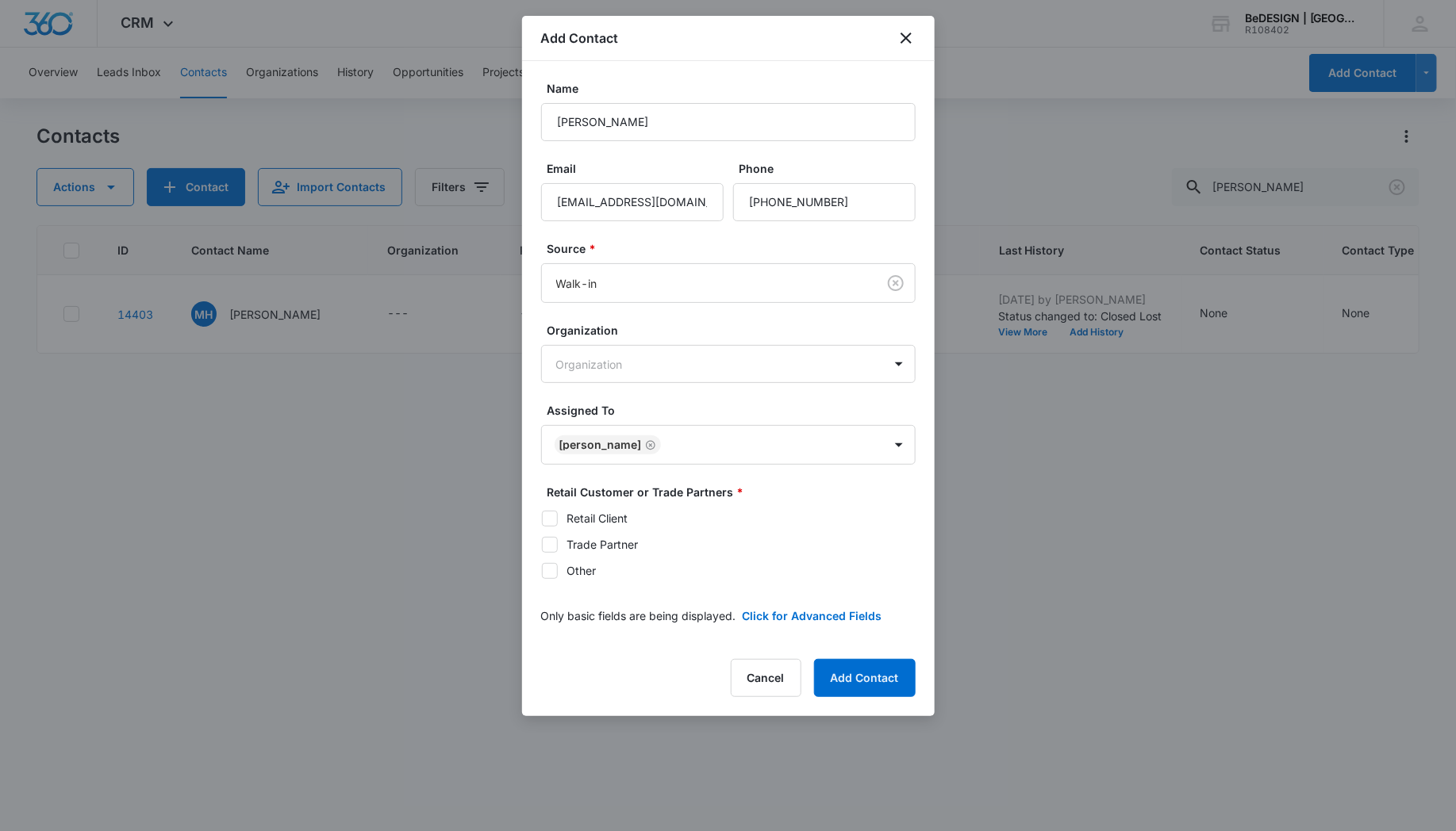
click at [549, 514] on icon at bounding box center [549, 518] width 14 height 14
click at [542, 518] on input "Retail Client" at bounding box center [541, 518] width 1 height 1
checkbox input "true"
click at [873, 681] on button "Add Contact" at bounding box center [865, 678] width 102 height 39
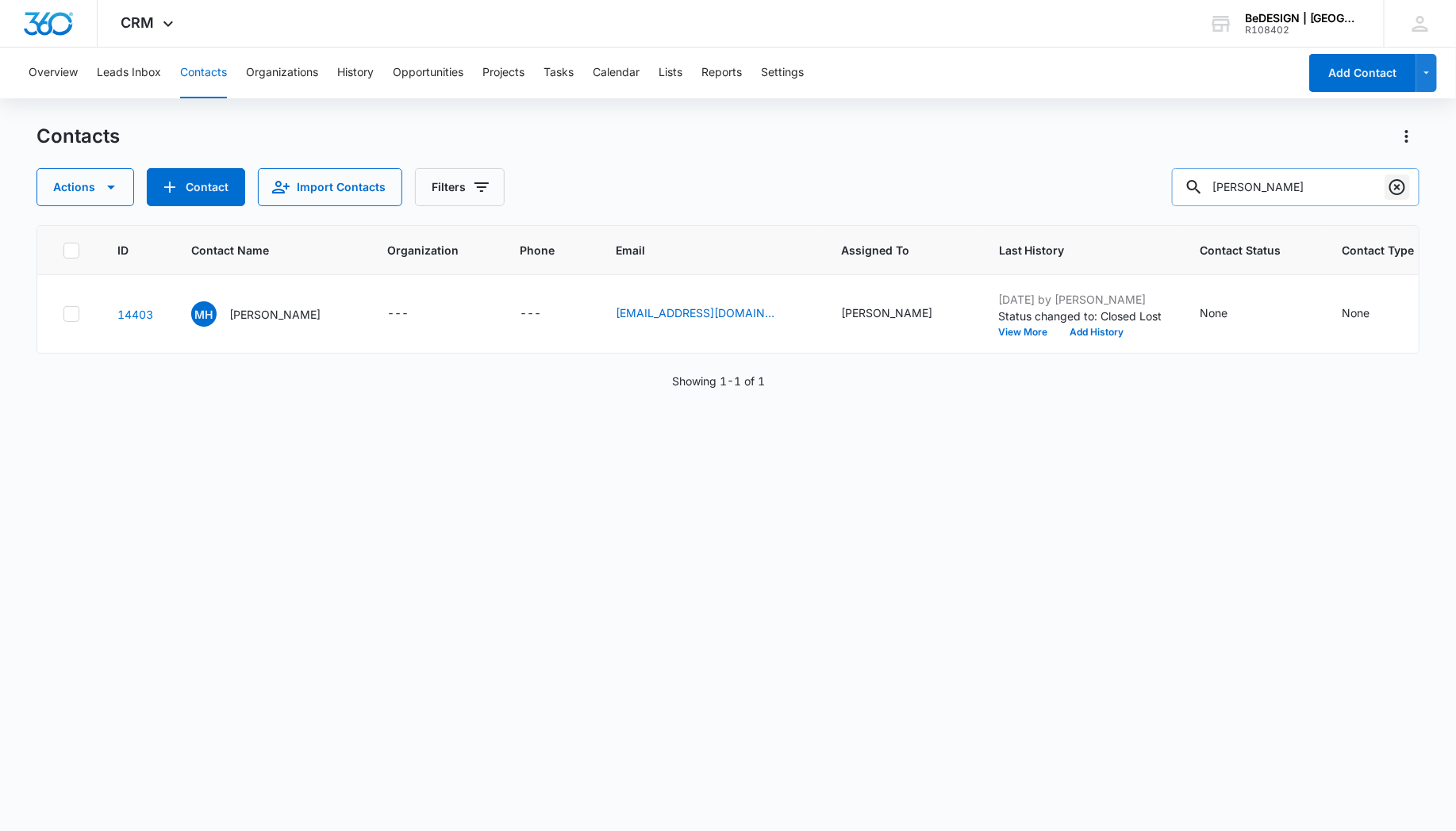
click at [1398, 188] on icon "Clear" at bounding box center [1398, 187] width 19 height 19
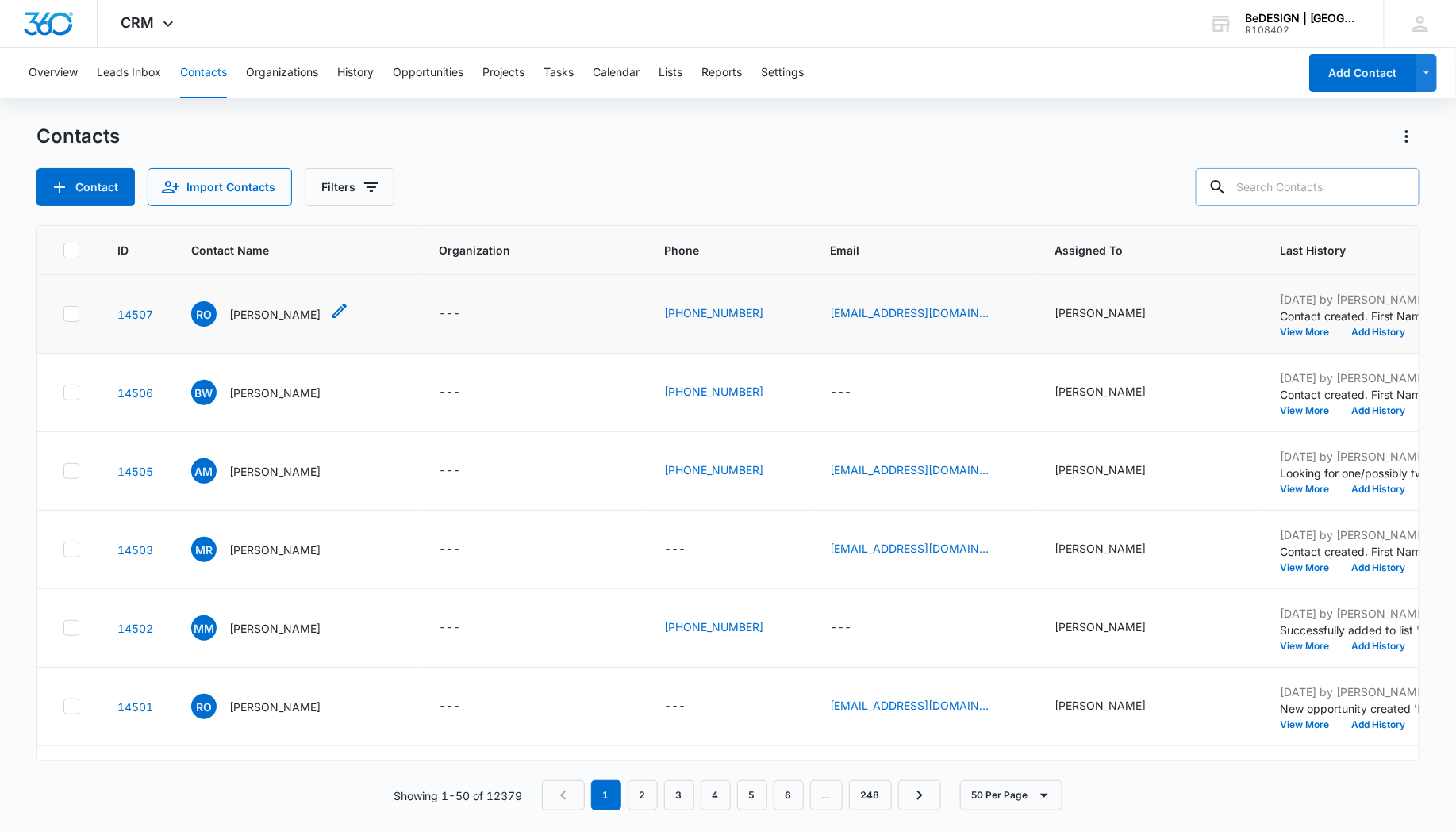
click at [257, 310] on p "[PERSON_NAME]" at bounding box center [275, 315] width 91 height 17
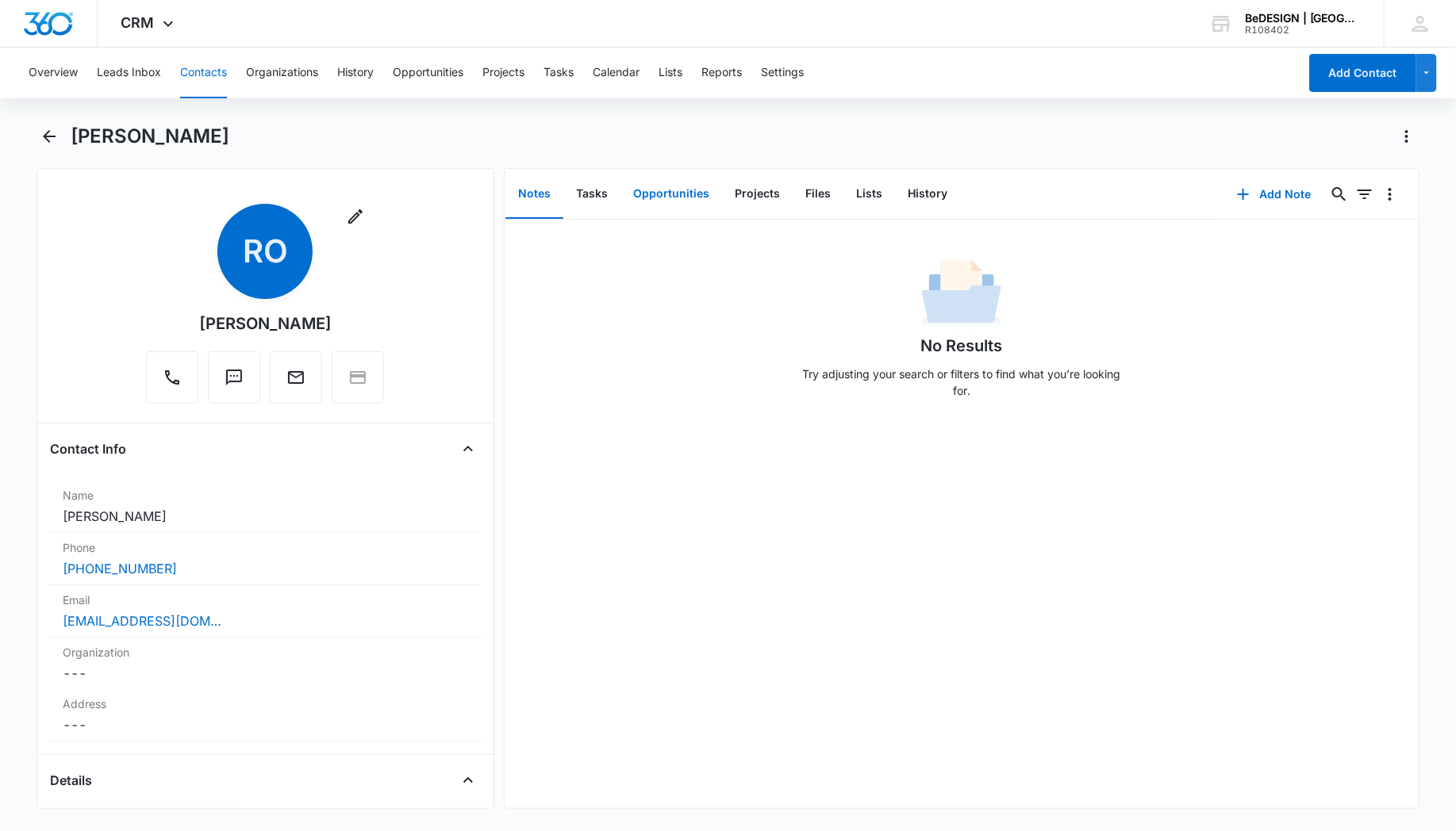
click at [674, 191] on button "Opportunities" at bounding box center [672, 195] width 102 height 49
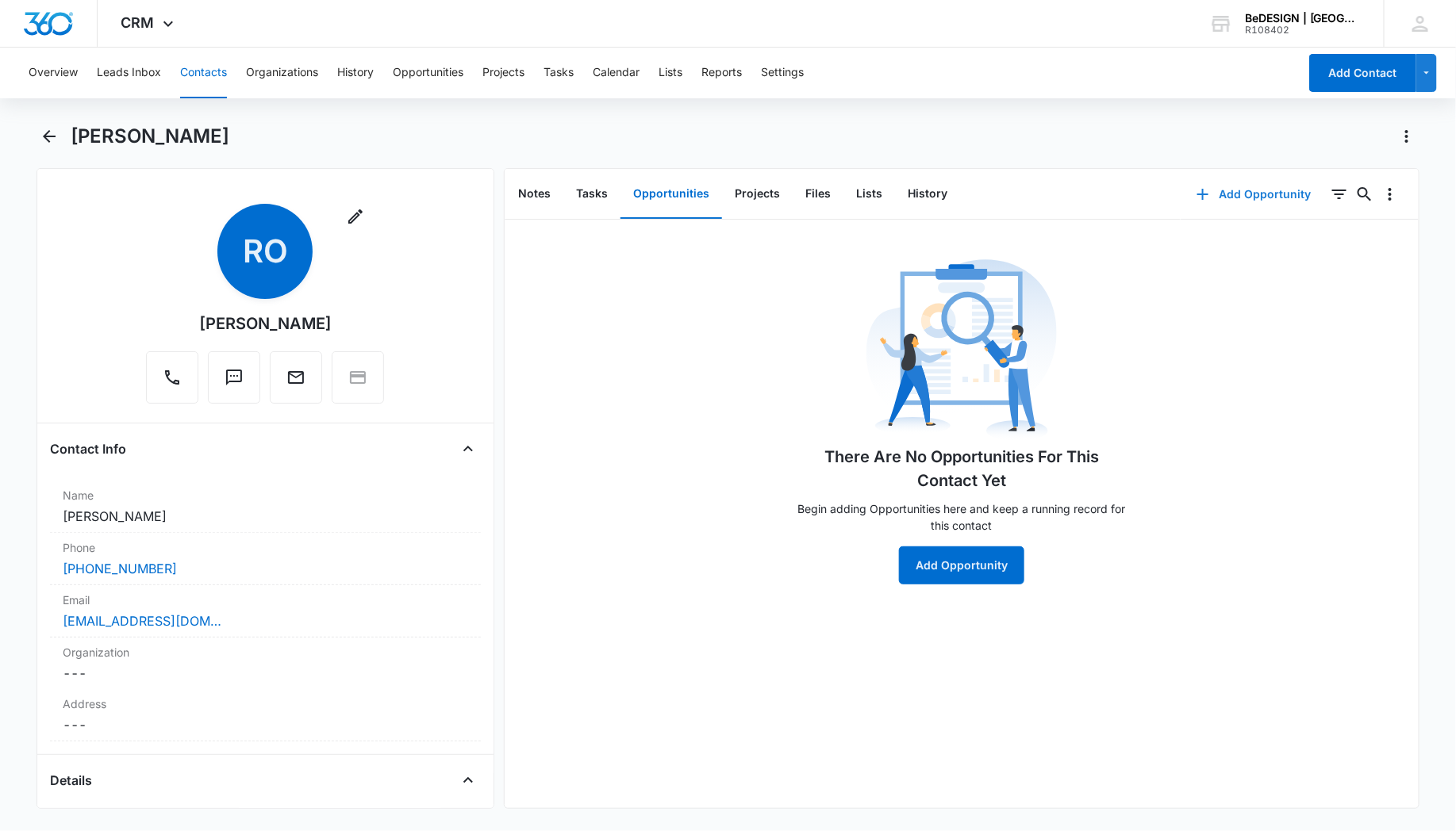
click at [1221, 191] on button "Add Opportunity" at bounding box center [1254, 194] width 146 height 39
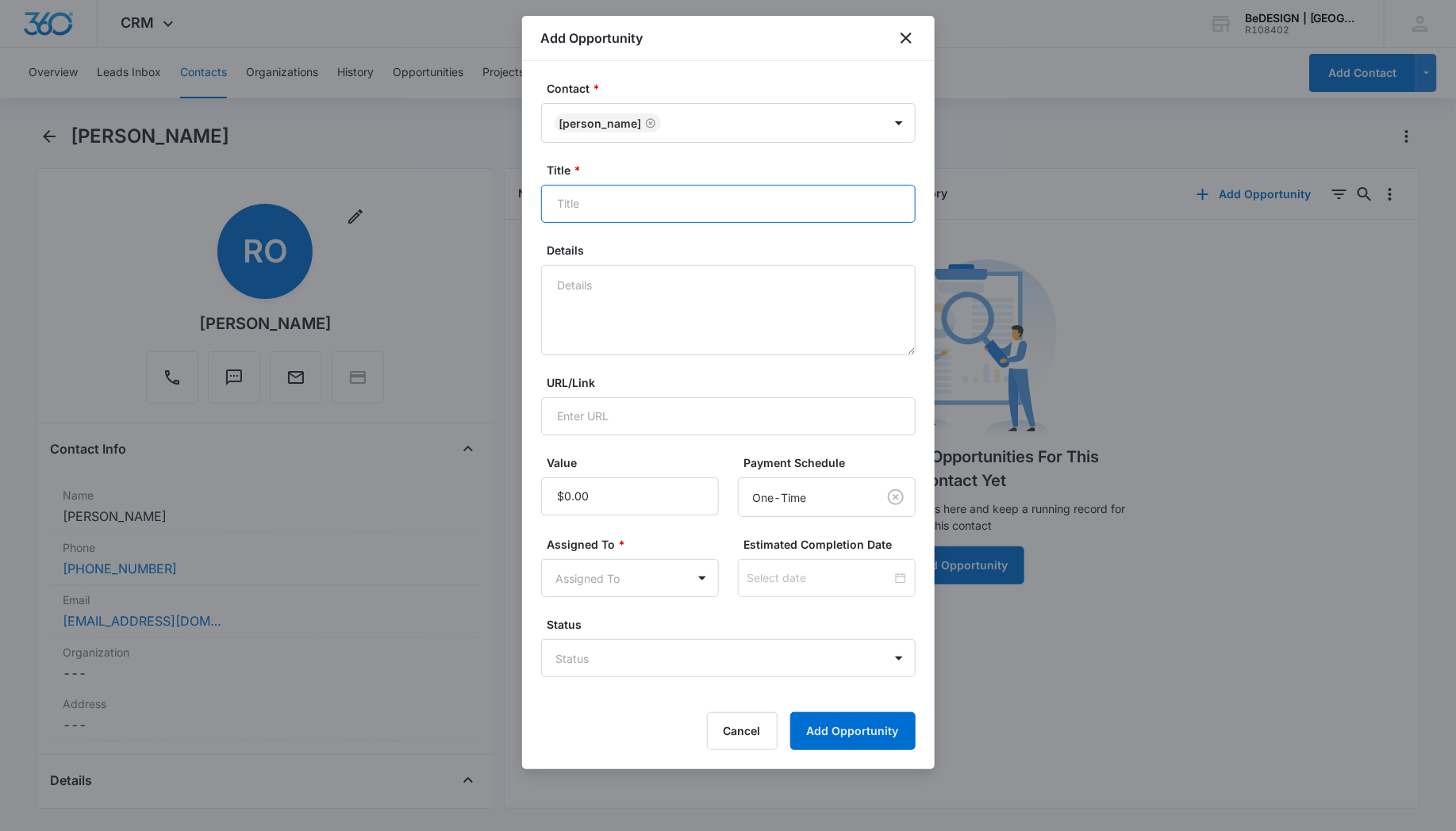
click at [615, 196] on input "Title *" at bounding box center [728, 204] width 374 height 39
type input "Fendi Table & Flexform Sofa"
click at [596, 498] on input "Value" at bounding box center [629, 496] width 178 height 39
type input "$17,500.00"
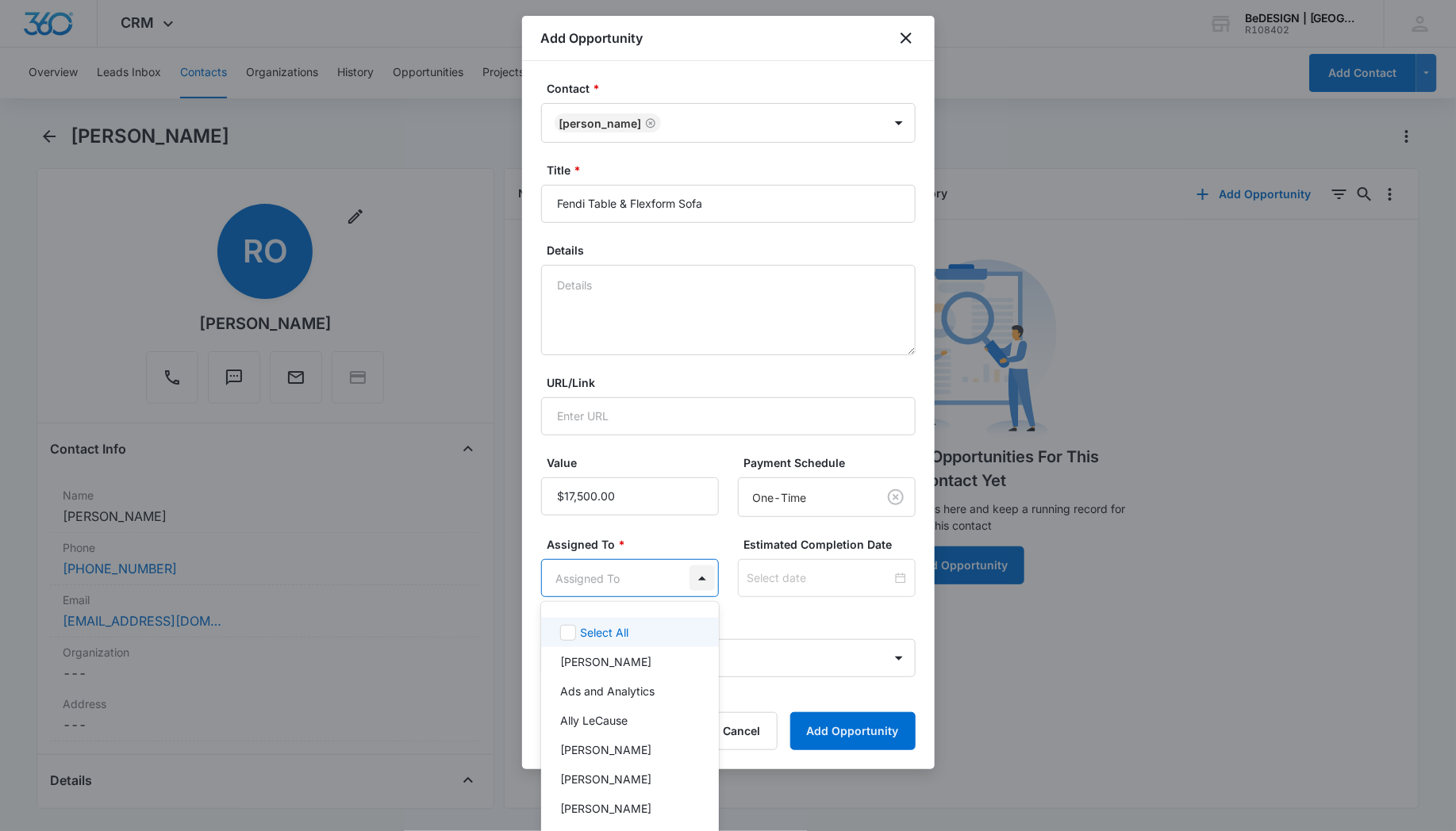
click at [689, 577] on body "CRM Apps Reputation Websites Forms CRM Email Social Payments POS Content Ads In…" at bounding box center [728, 416] width 1456 height 831
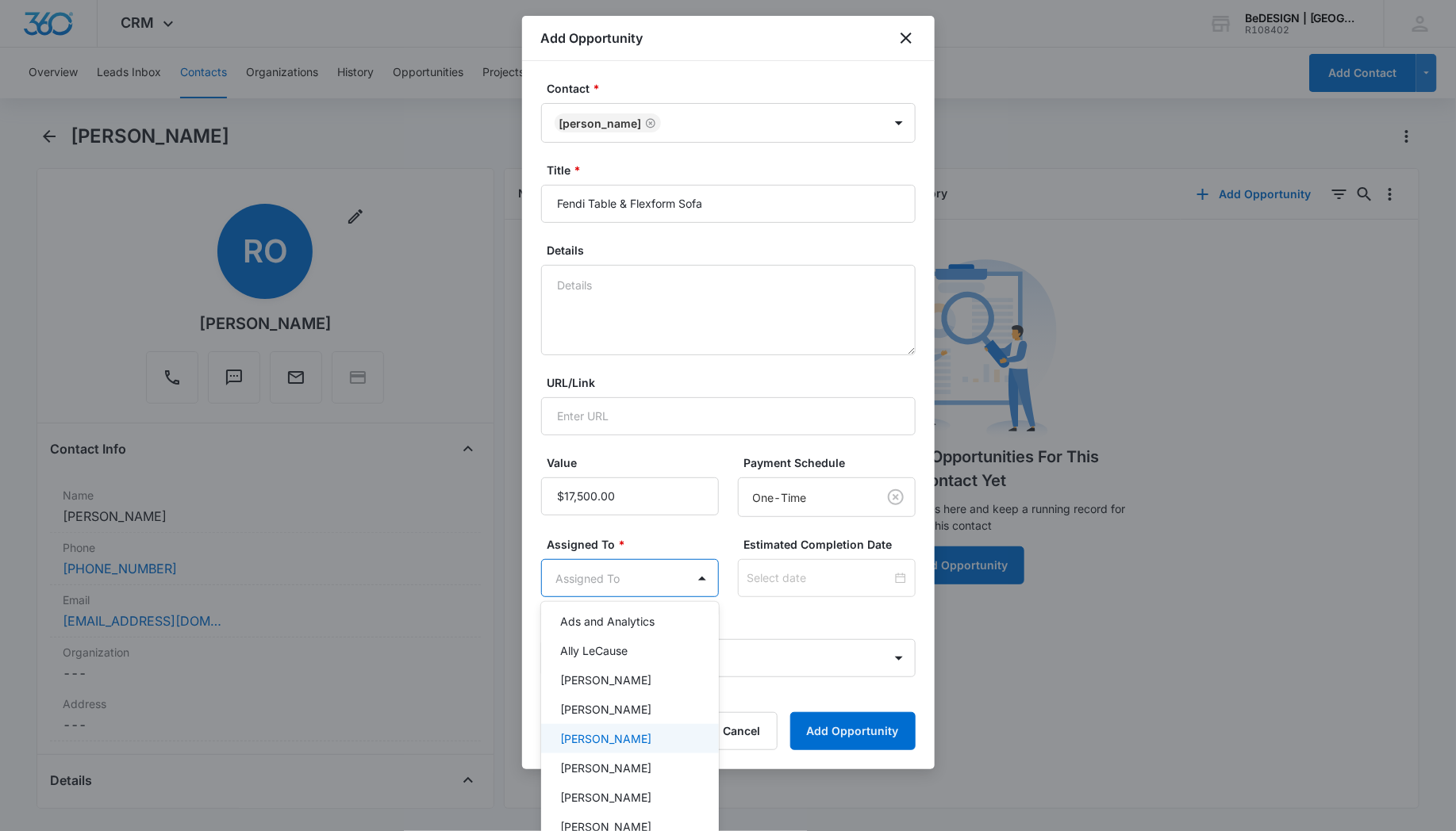
click at [618, 733] on p "[PERSON_NAME]" at bounding box center [606, 739] width 91 height 17
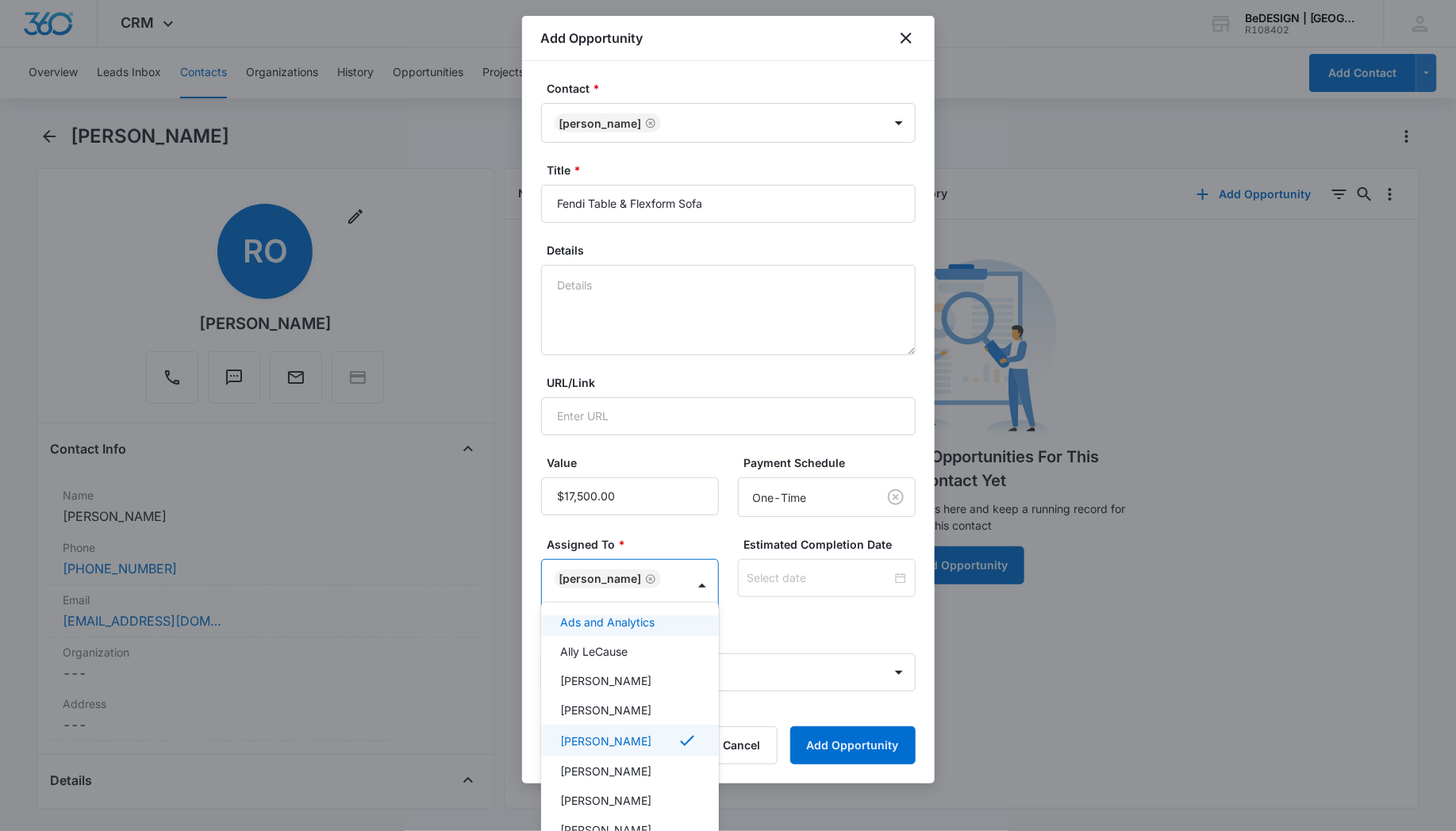
click at [699, 525] on div at bounding box center [728, 416] width 1456 height 831
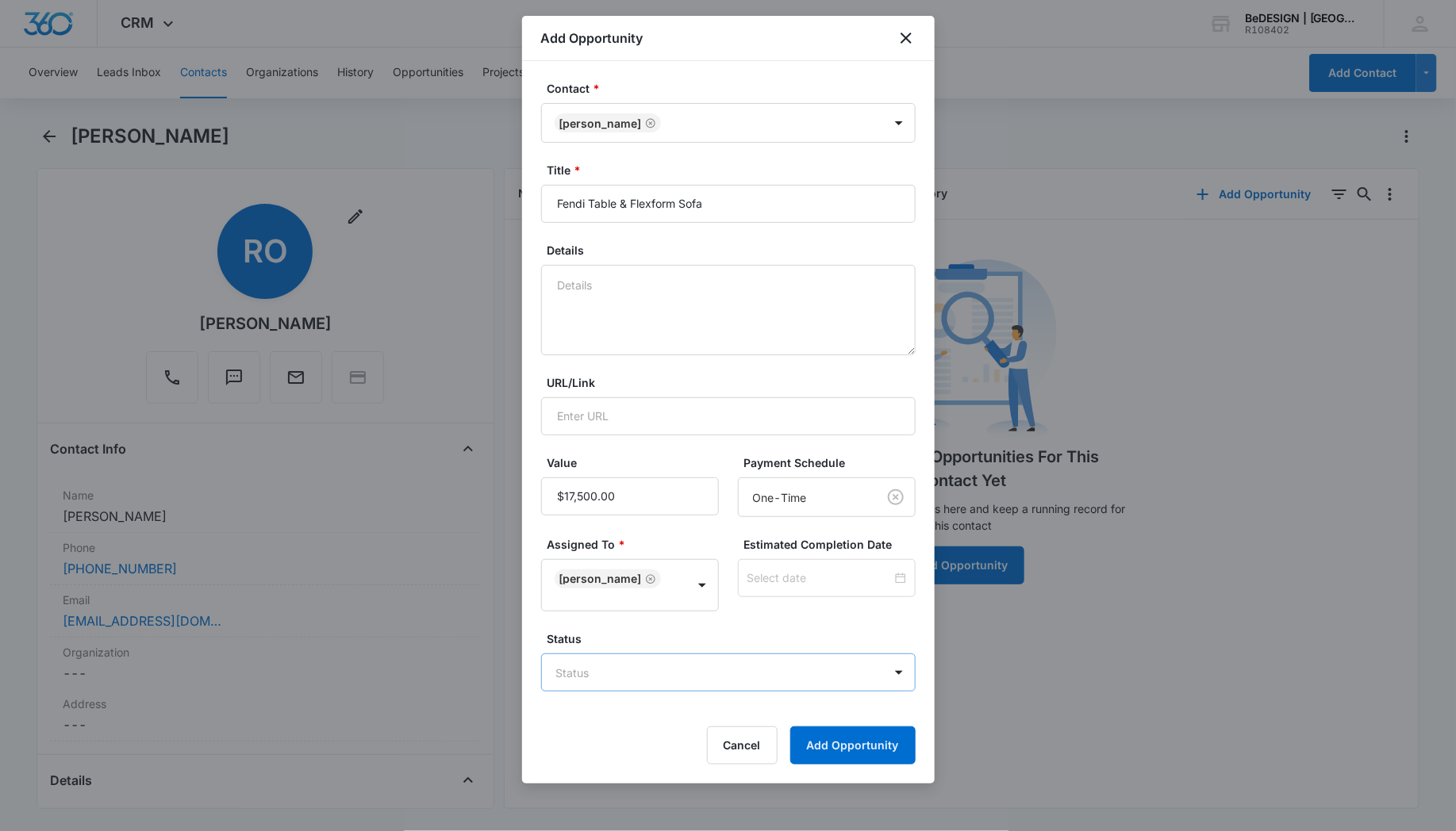
click at [604, 655] on body "CRM Apps Reputation Websites Forms CRM Email Social Payments POS Content Ads In…" at bounding box center [728, 416] width 1456 height 831
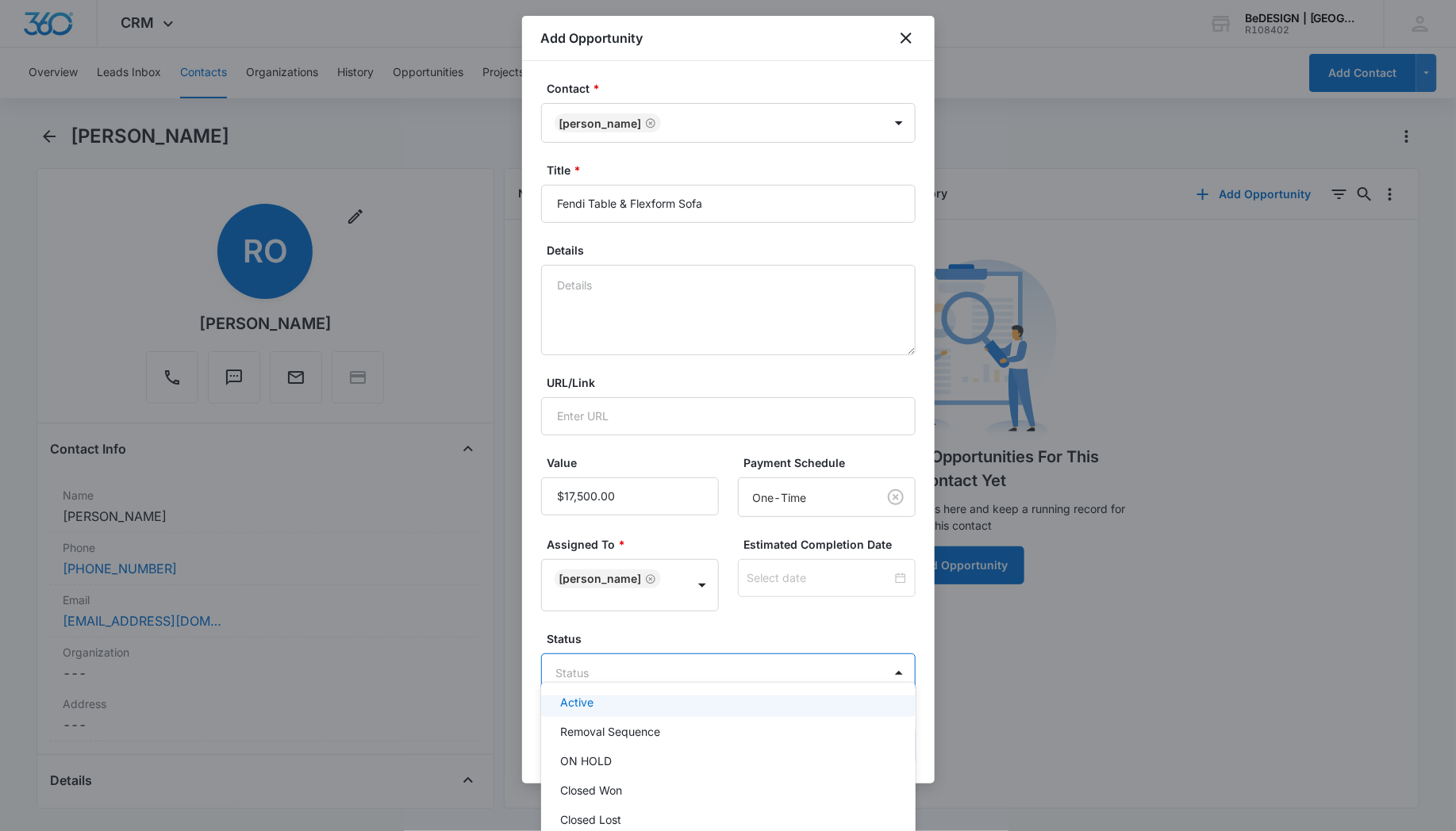
click at [598, 703] on div "Active" at bounding box center [727, 702] width 333 height 17
click at [657, 612] on div at bounding box center [728, 416] width 1456 height 831
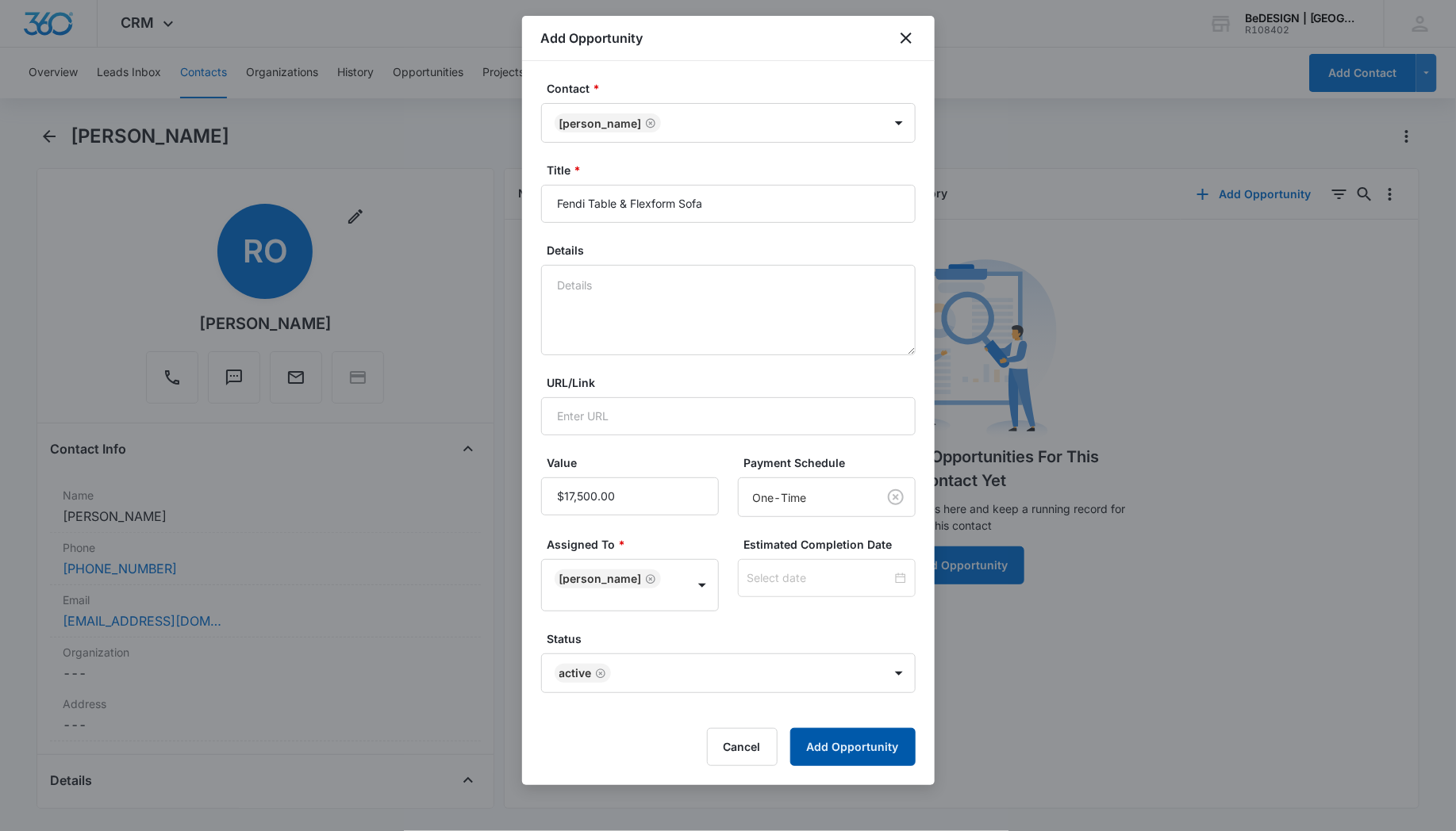
click at [831, 729] on button "Add Opportunity" at bounding box center [852, 747] width 125 height 39
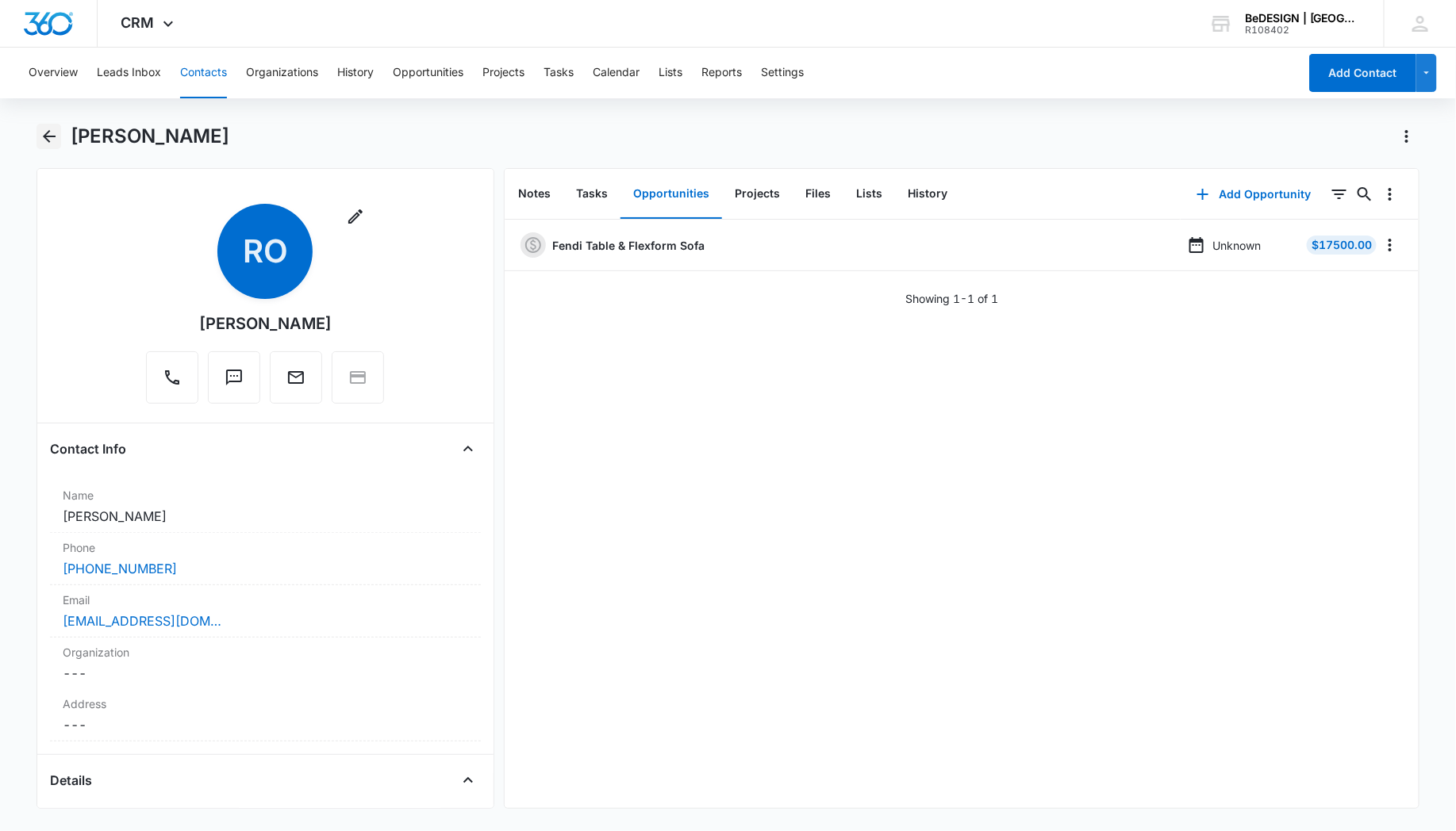
click at [45, 138] on icon "Back" at bounding box center [50, 136] width 13 height 13
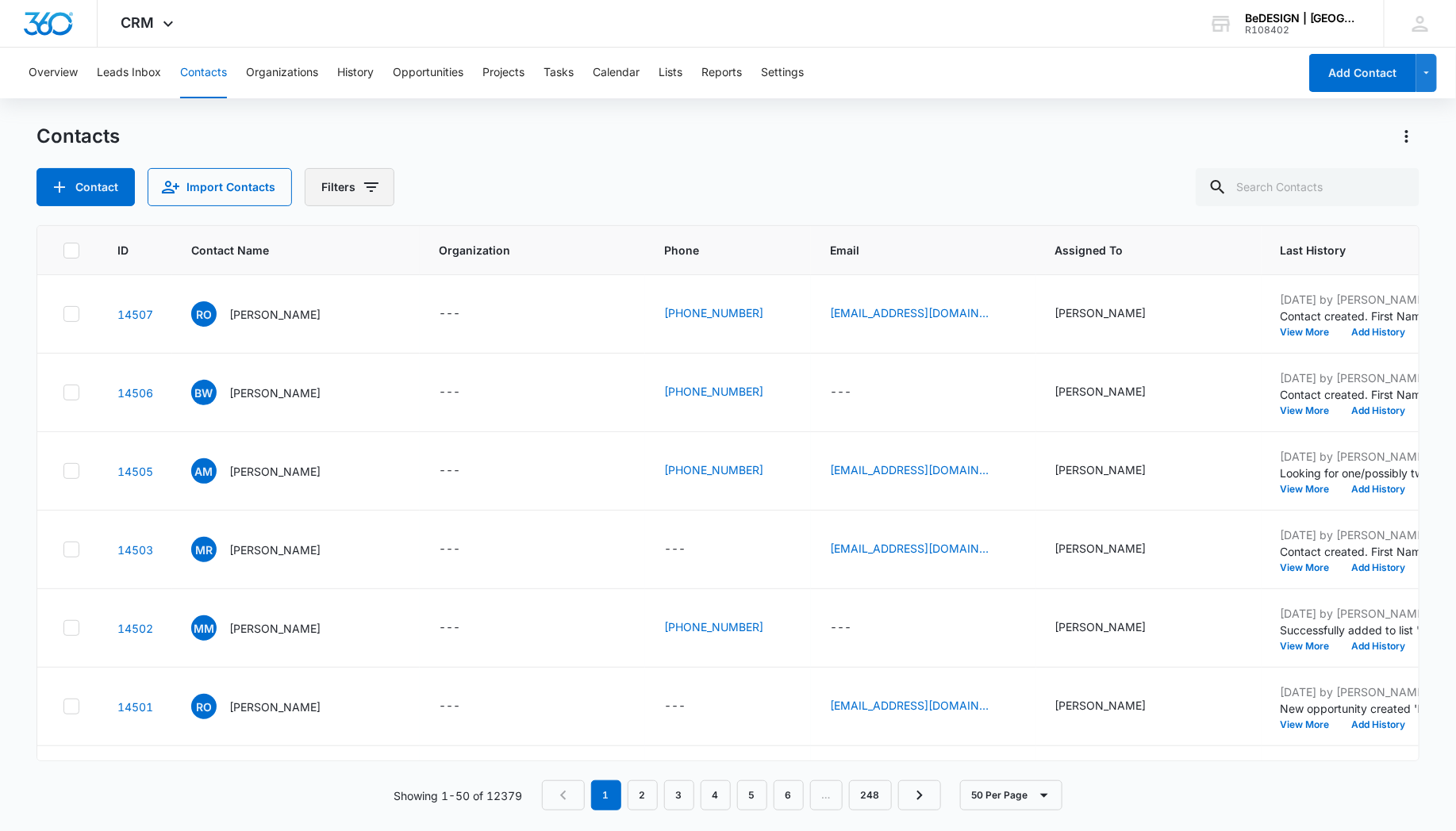
click at [335, 182] on button "Filters" at bounding box center [349, 187] width 89 height 39
click at [355, 445] on p "Custom Filters" at bounding box center [357, 452] width 73 height 17
click at [487, 454] on icon "Show Custom Filters filters" at bounding box center [490, 451] width 19 height 19
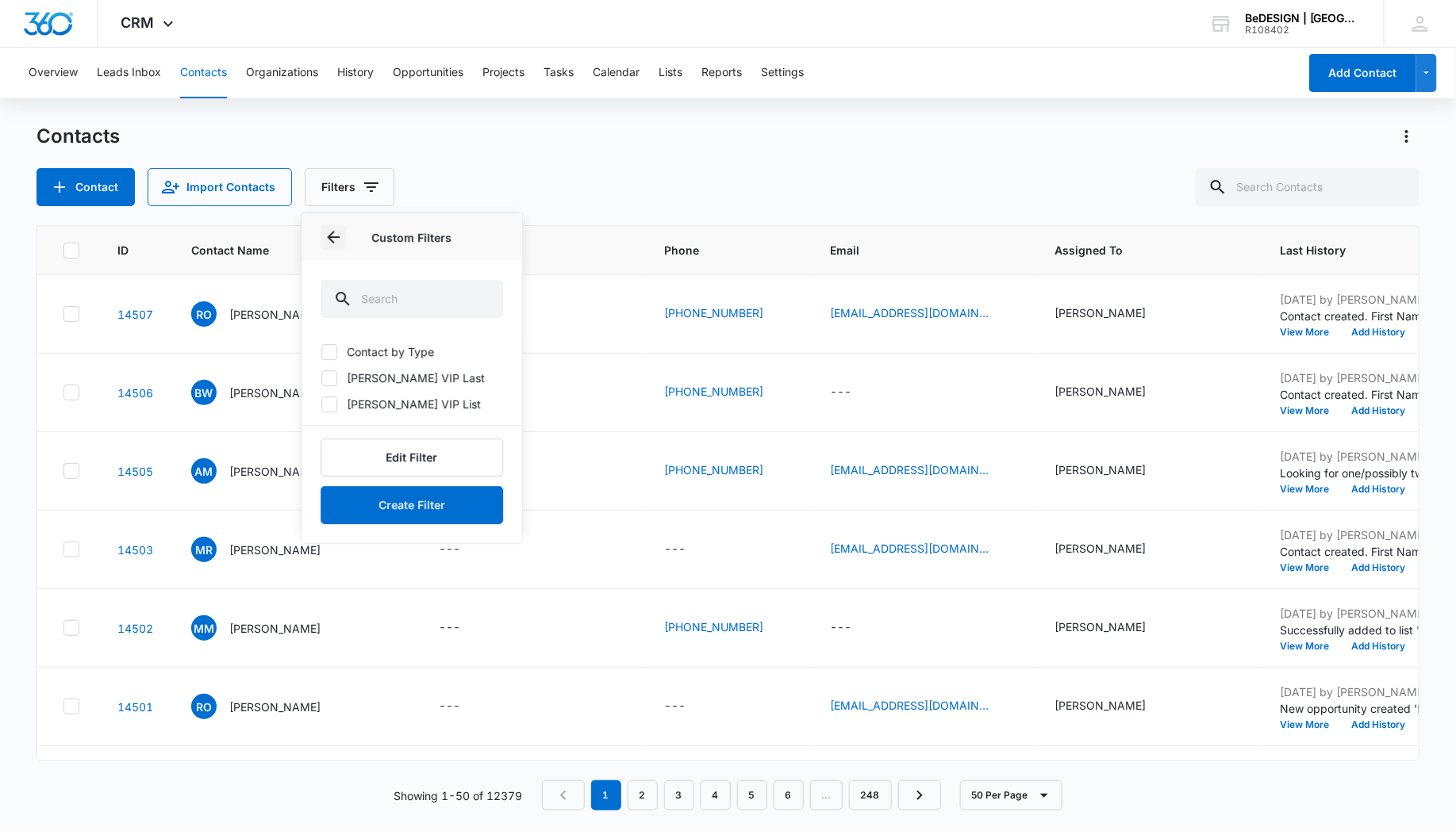
click at [334, 235] on icon "Back" at bounding box center [333, 237] width 19 height 19
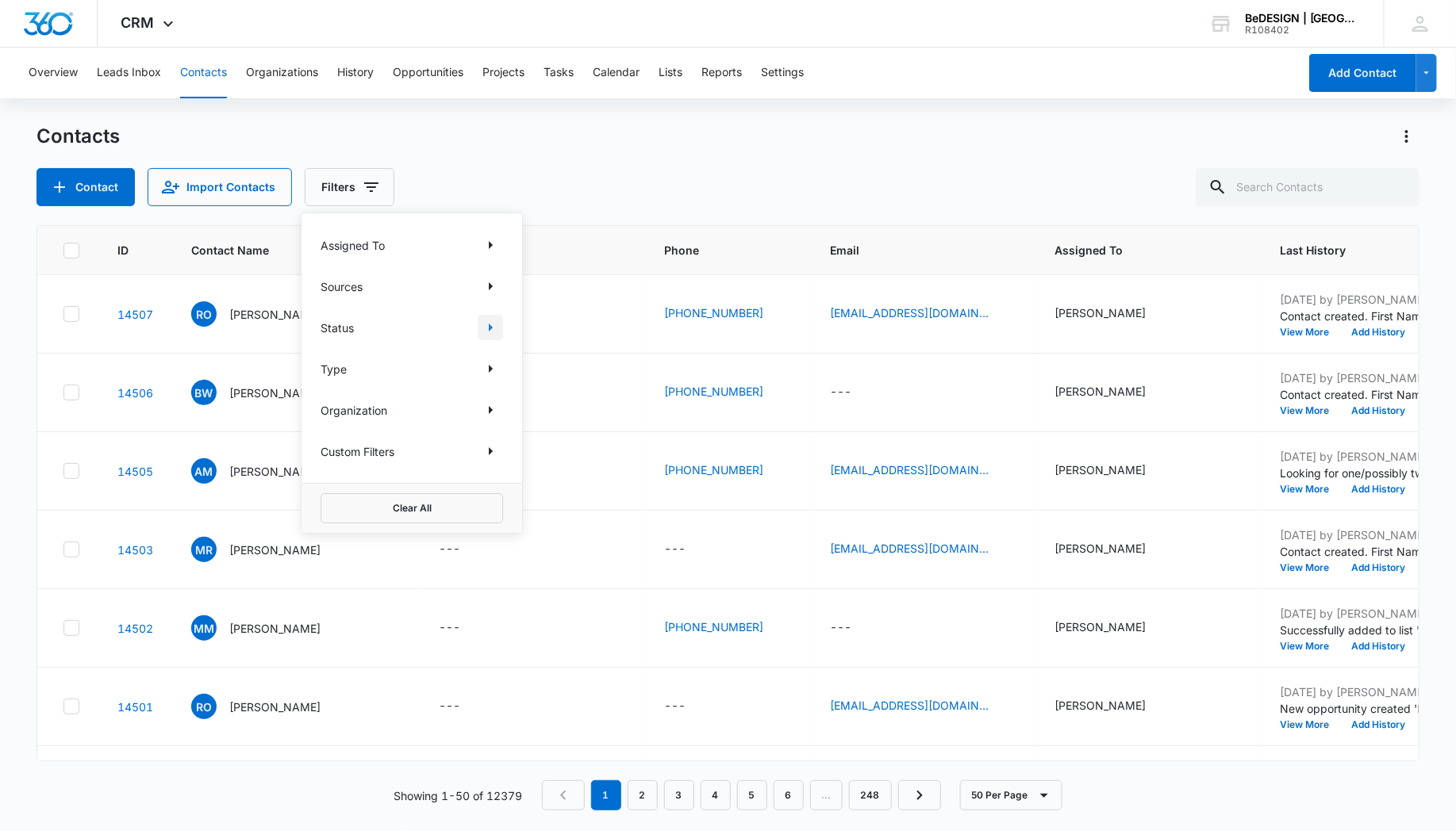
click at [489, 327] on icon "Show Status filters" at bounding box center [491, 327] width 4 height 8
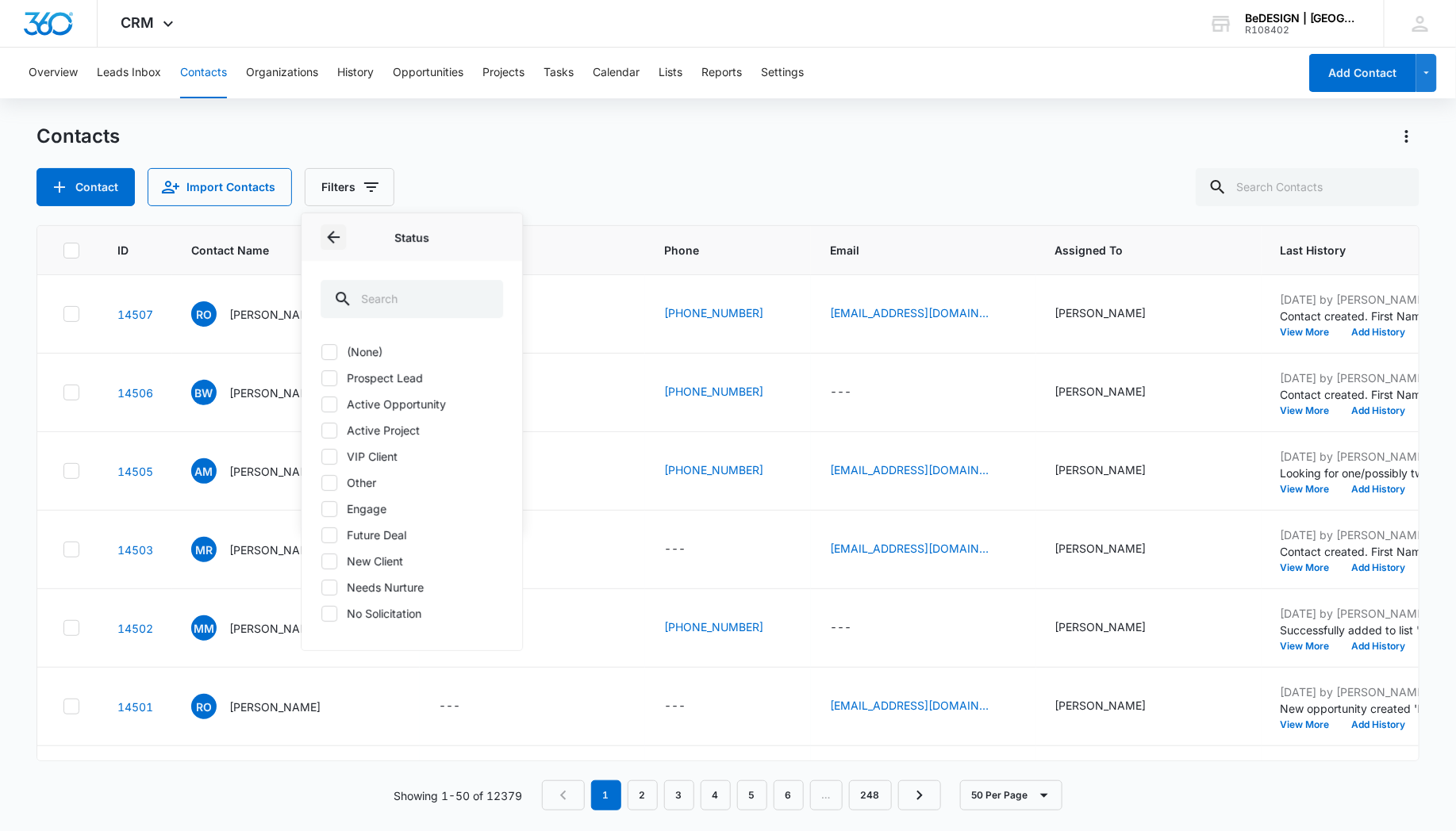
click at [333, 239] on icon "Back" at bounding box center [333, 237] width 19 height 19
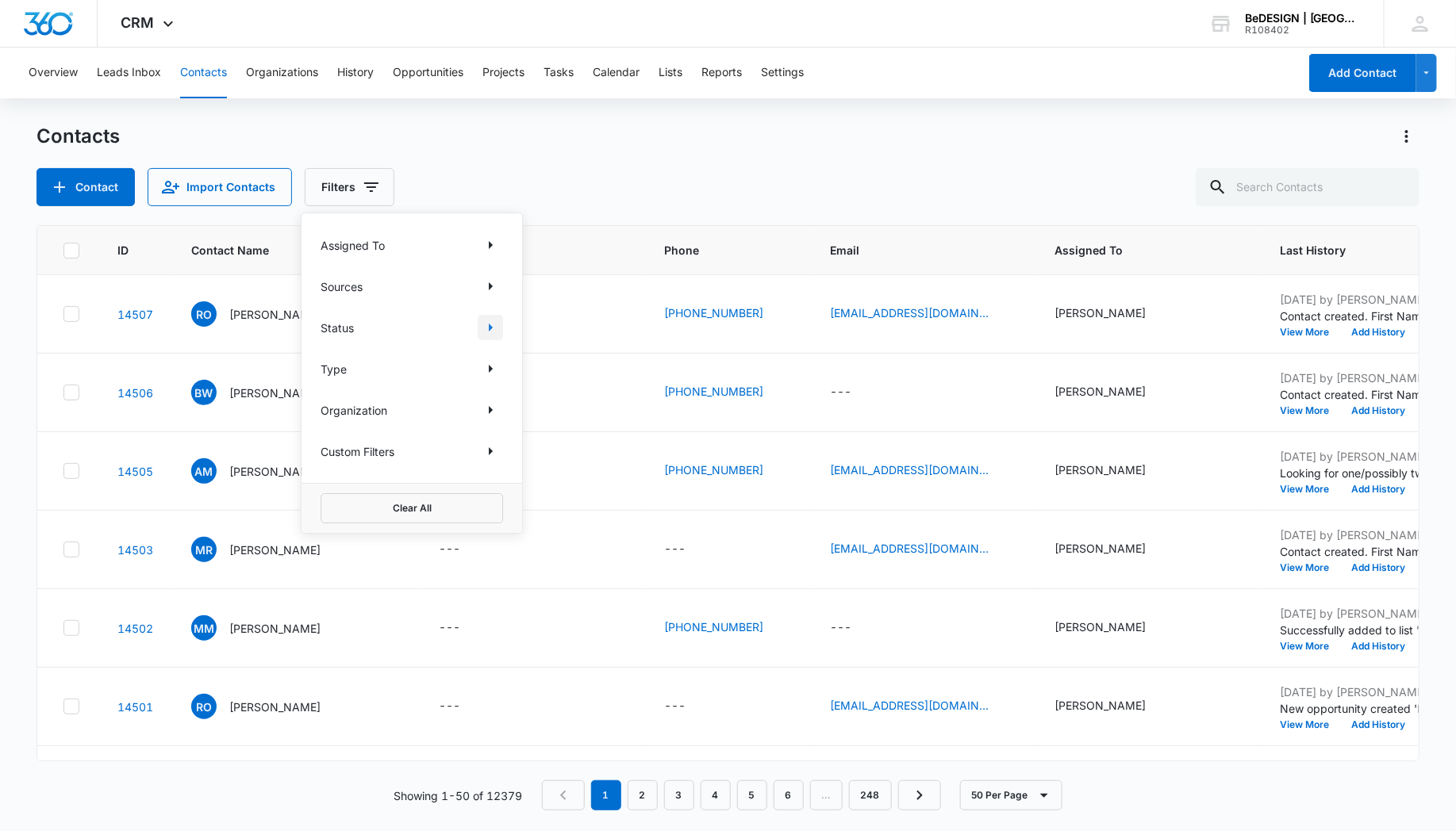
click at [490, 323] on icon "Show Status filters" at bounding box center [491, 327] width 4 height 8
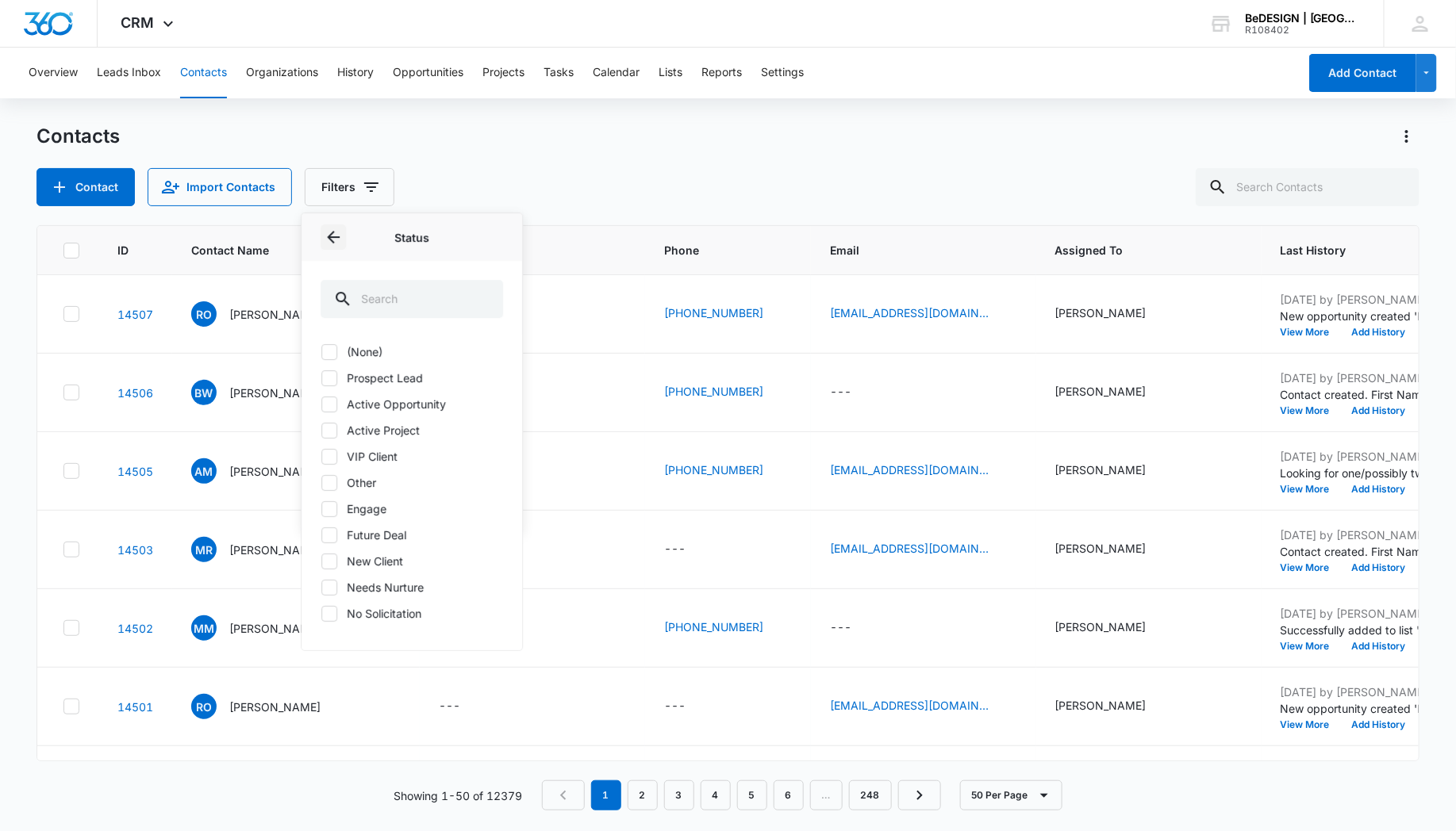
click at [336, 235] on icon "Back" at bounding box center [333, 237] width 19 height 19
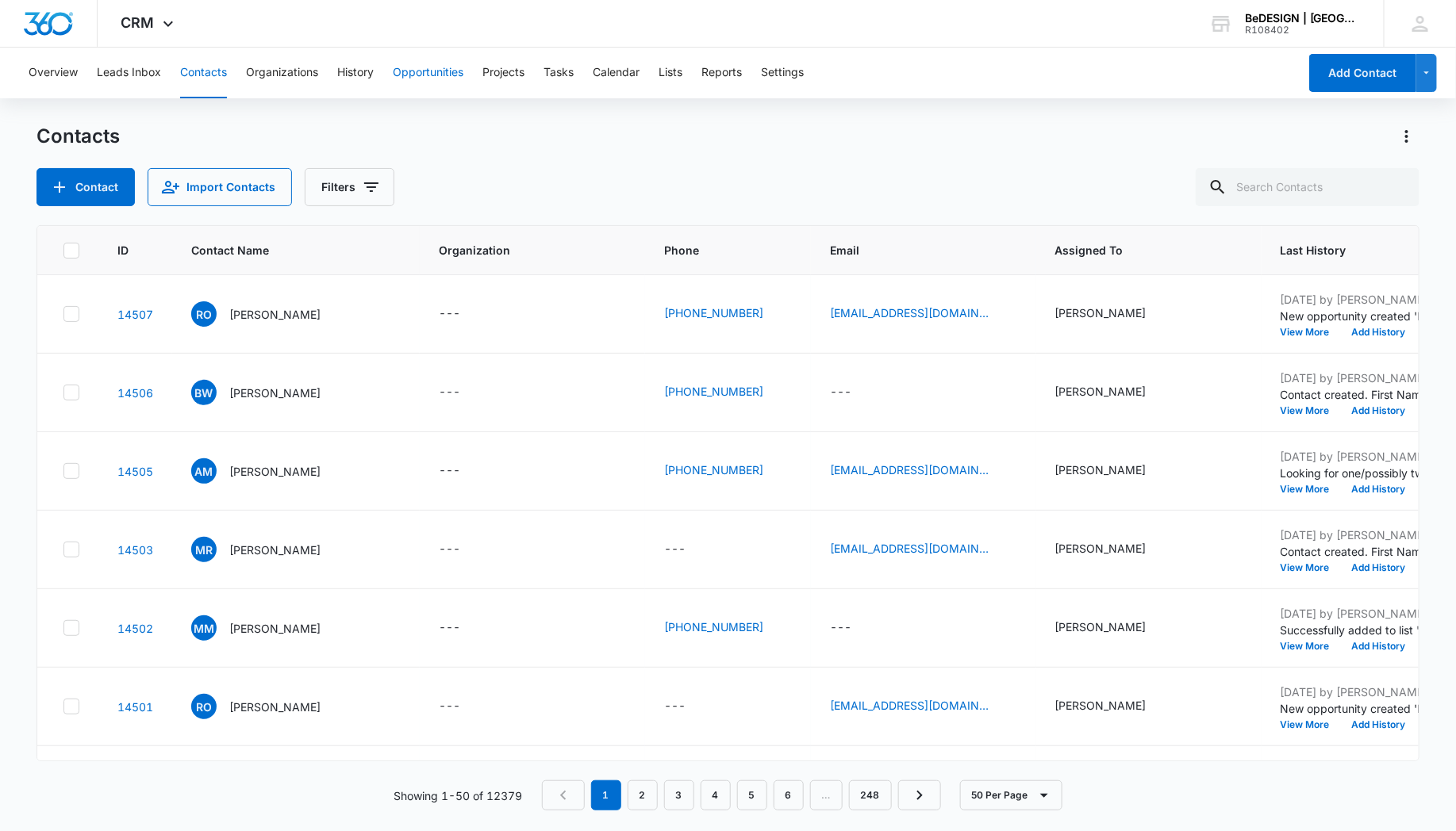
click at [428, 73] on button "Opportunities" at bounding box center [428, 73] width 71 height 51
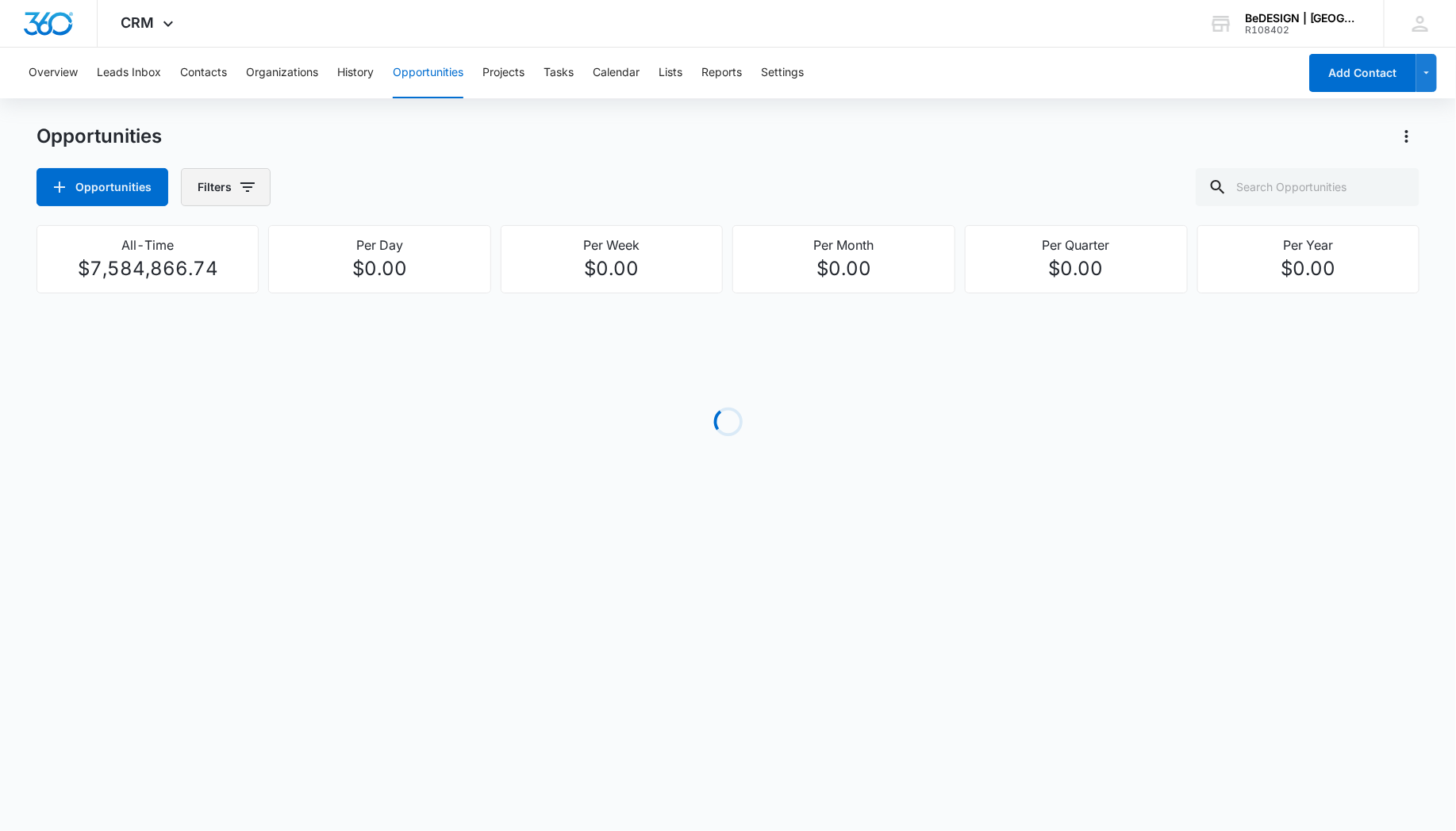
click at [204, 191] on button "Filters" at bounding box center [225, 187] width 89 height 39
click at [350, 332] on div "Opportunity Status" at bounding box center [289, 327] width 182 height 25
click at [371, 329] on icon "Show Opportunity Status filters" at bounding box center [368, 327] width 19 height 19
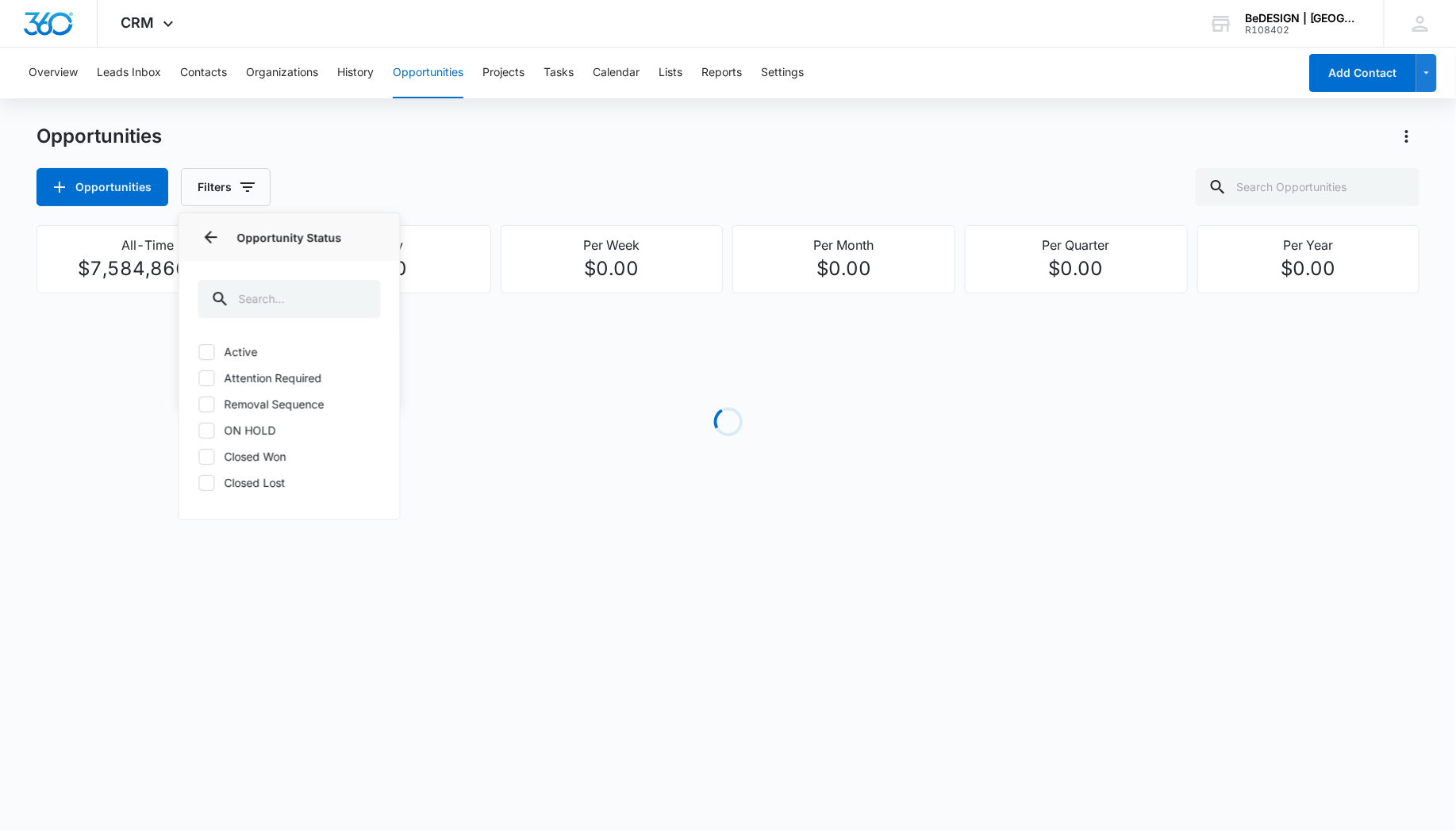
click at [208, 354] on icon at bounding box center [206, 352] width 14 height 14
click at [198, 353] on input "Active" at bounding box center [198, 352] width 1 height 1
checkbox input "true"
click at [203, 384] on div at bounding box center [206, 378] width 16 height 16
click at [198, 378] on input "Attention Required" at bounding box center [198, 378] width 1 height 1
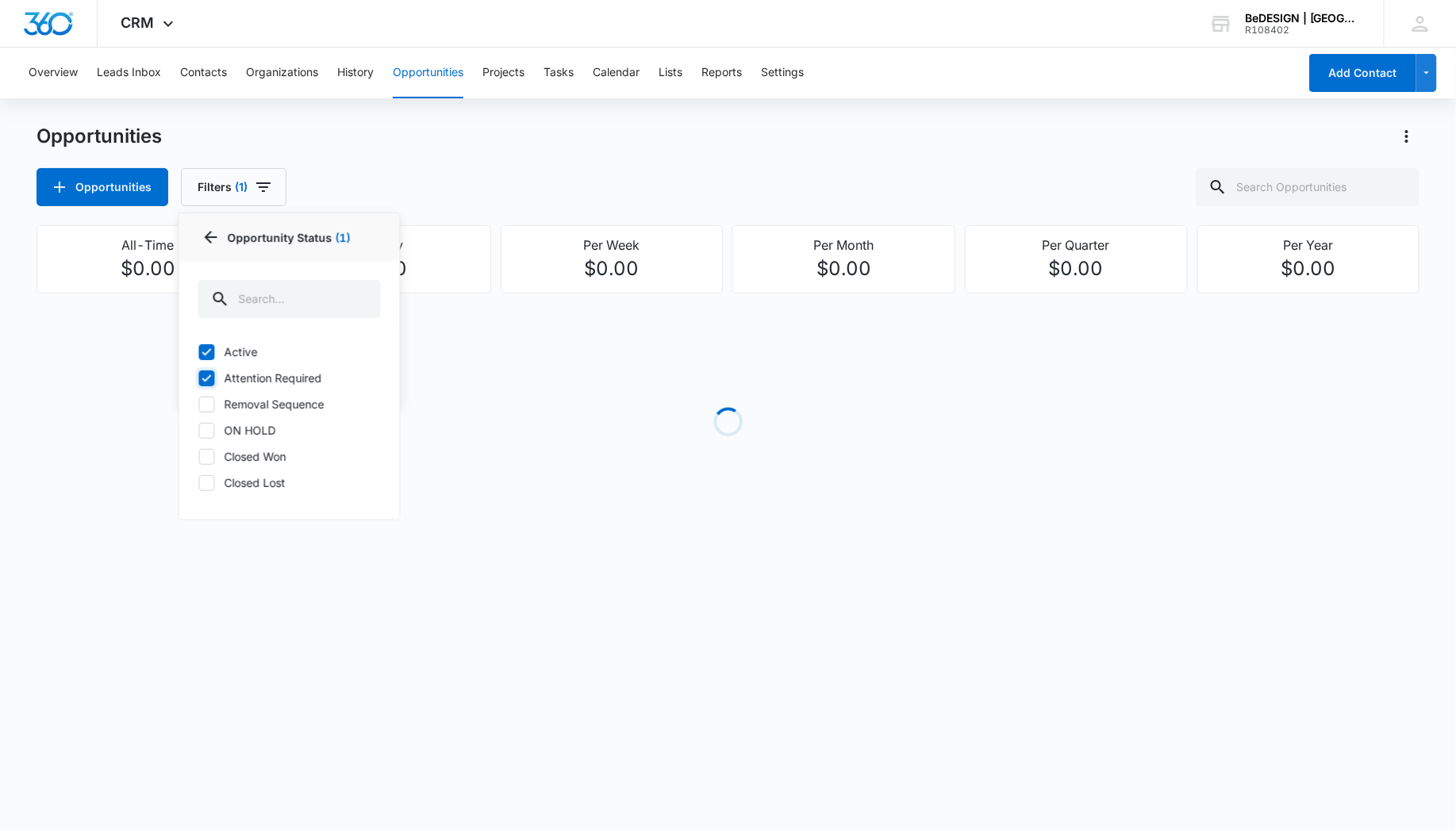
checkbox input "true"
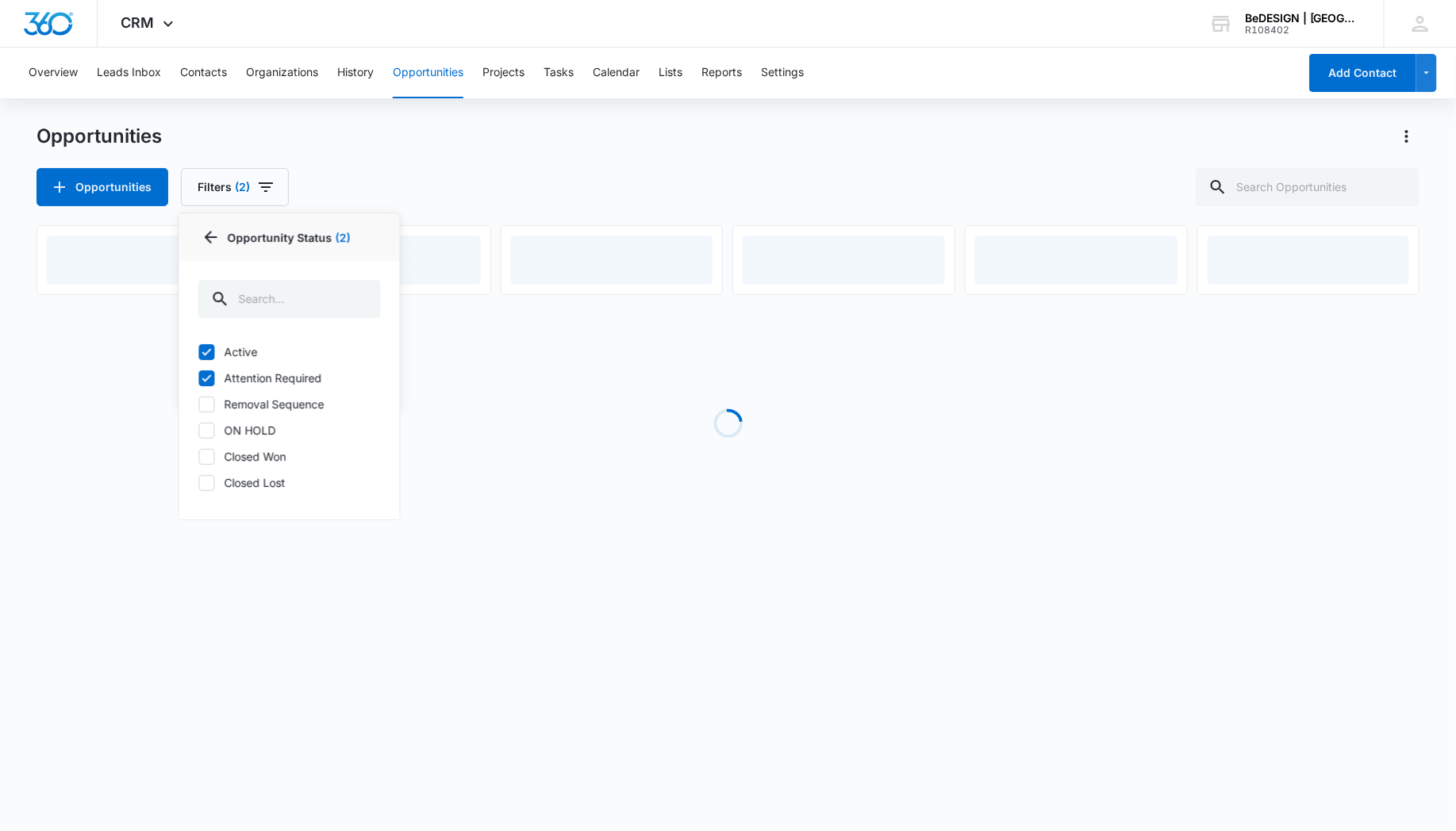
click at [203, 408] on icon at bounding box center [206, 404] width 14 height 14
click at [198, 404] on input "Removal Sequence" at bounding box center [198, 403] width 1 height 1
checkbox input "true"
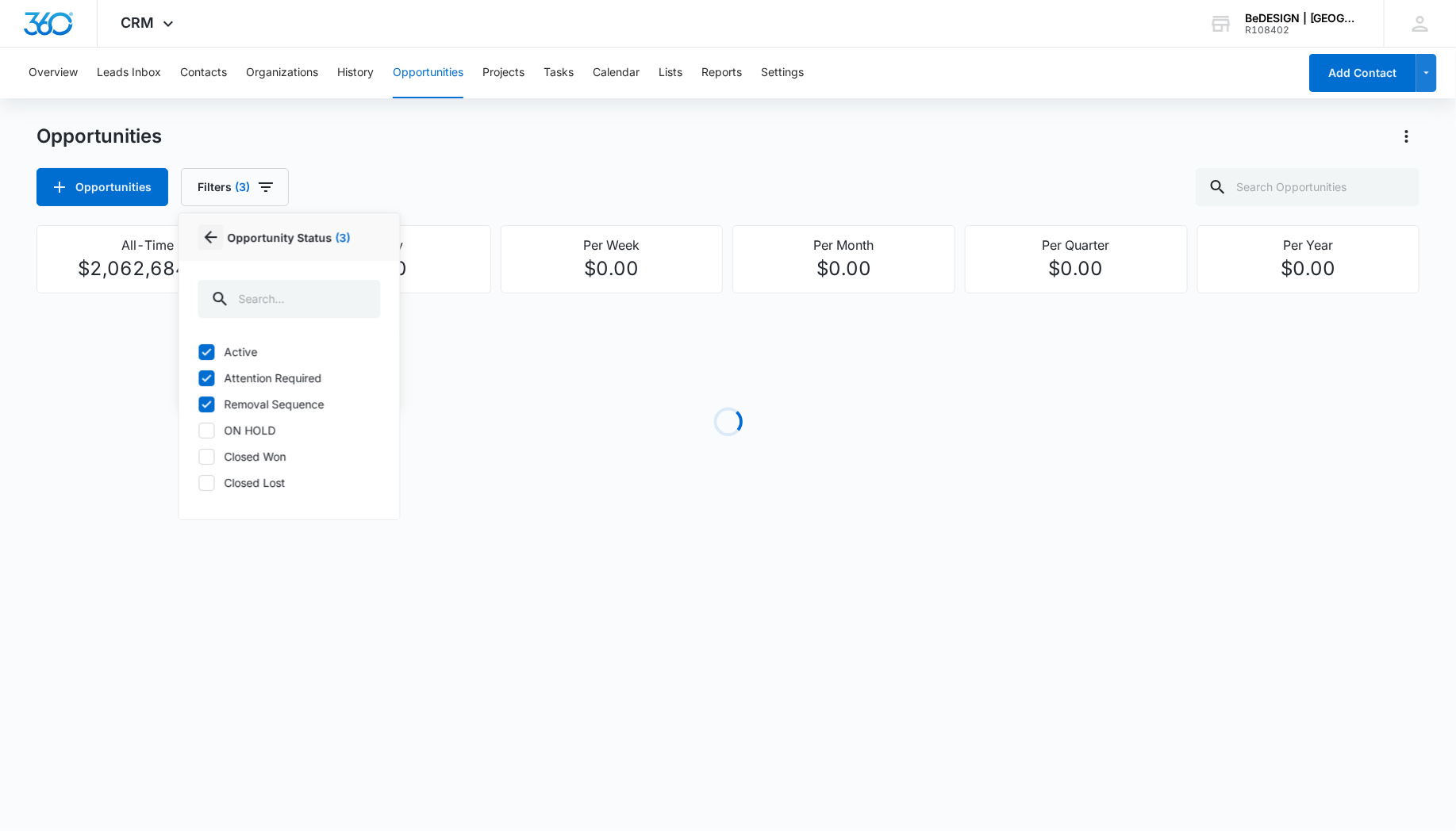
click at [208, 236] on icon "Back" at bounding box center [212, 238] width 13 height 13
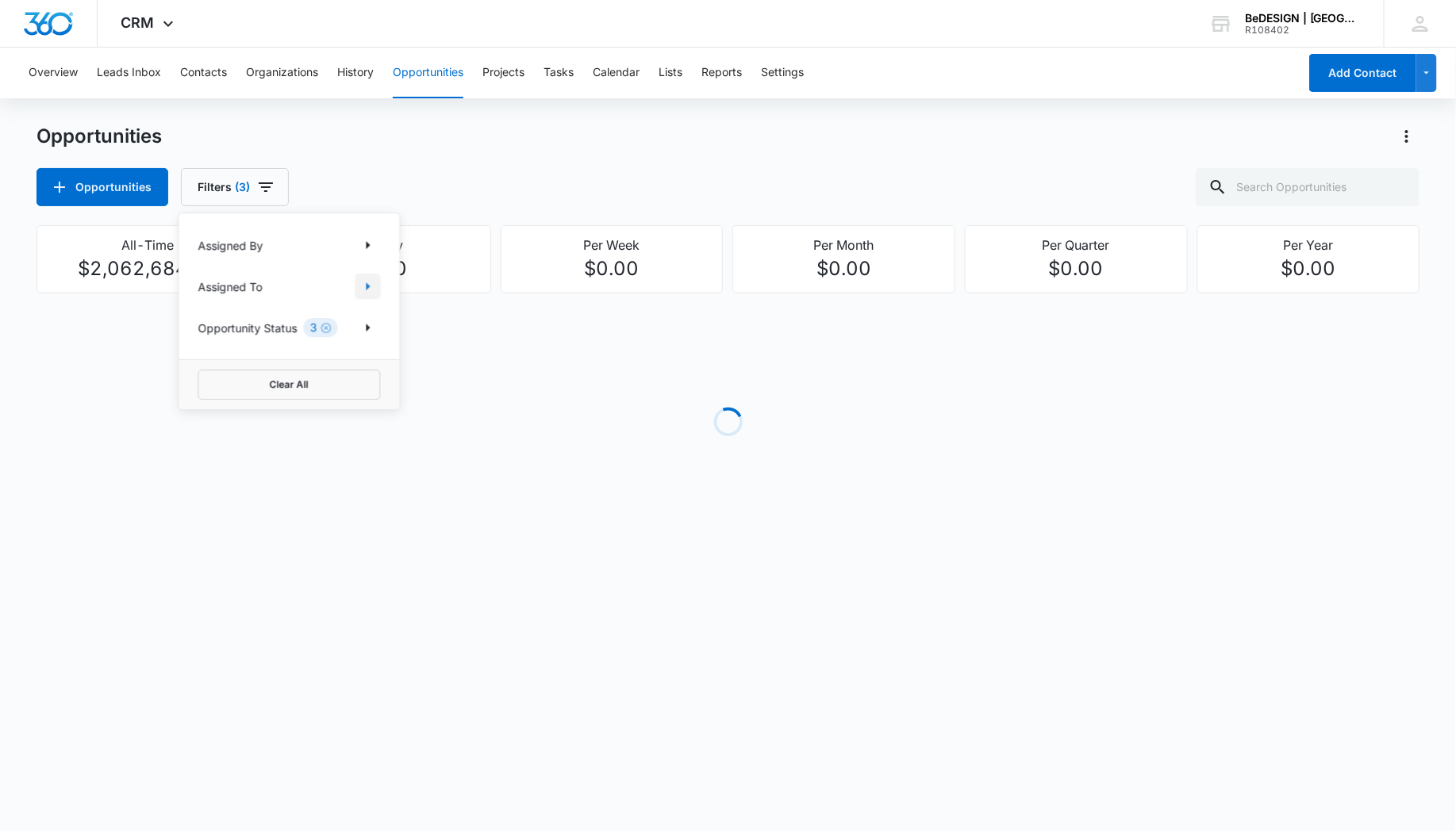
click at [363, 290] on icon "Show Assigned To filters" at bounding box center [368, 286] width 19 height 19
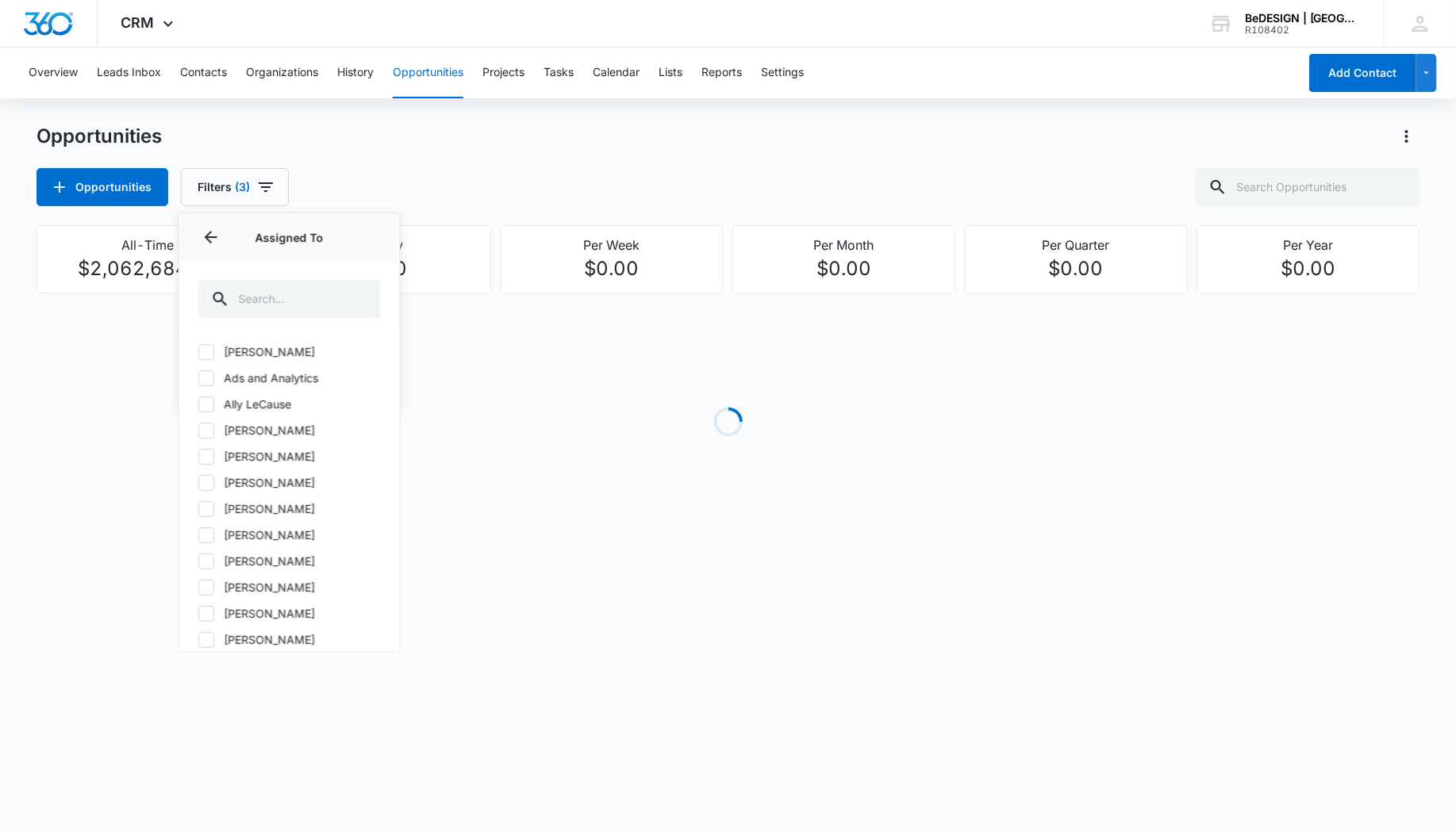
click at [206, 505] on icon at bounding box center [206, 509] width 14 height 14
click at [198, 509] on input "[PERSON_NAME]" at bounding box center [198, 509] width 1 height 1
checkbox input "true"
click at [439, 196] on div "Opportunities Filters (4) Assigned By Assigned To 1 Assigned To (1) [PERSON_NAM…" at bounding box center [728, 187] width 1384 height 39
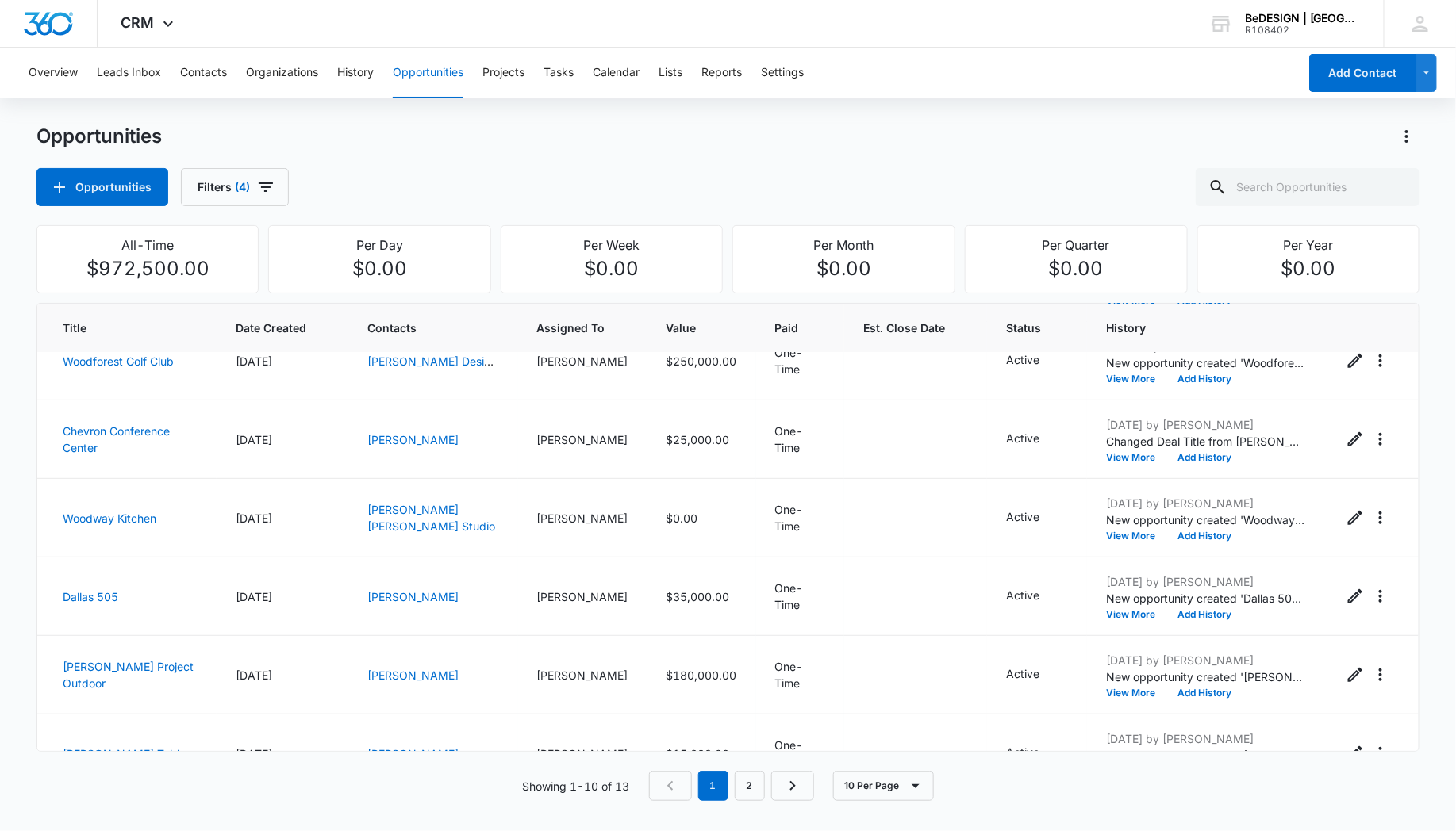
scroll to position [384, 0]
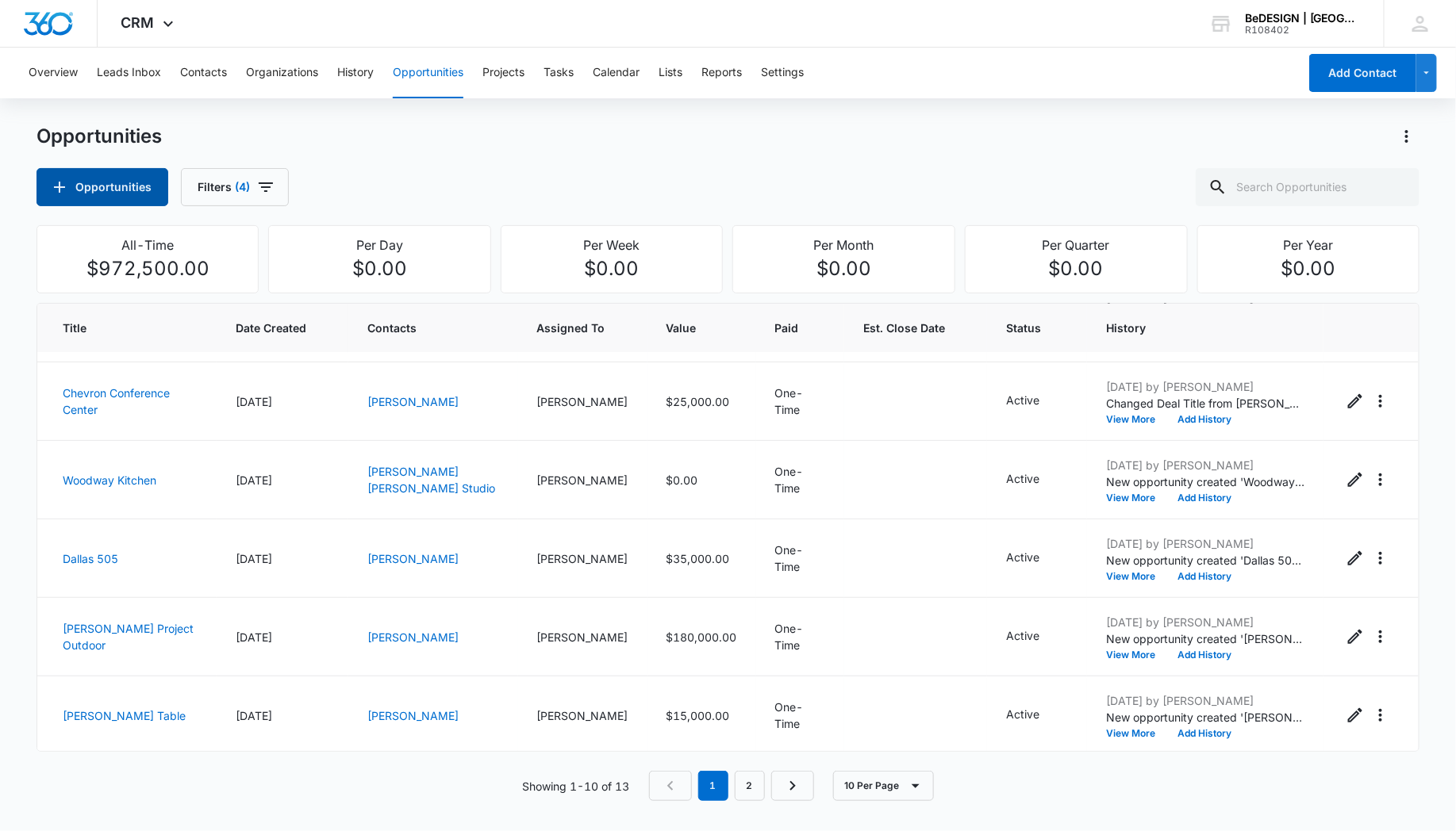
click at [103, 183] on button "Opportunities" at bounding box center [103, 187] width 132 height 39
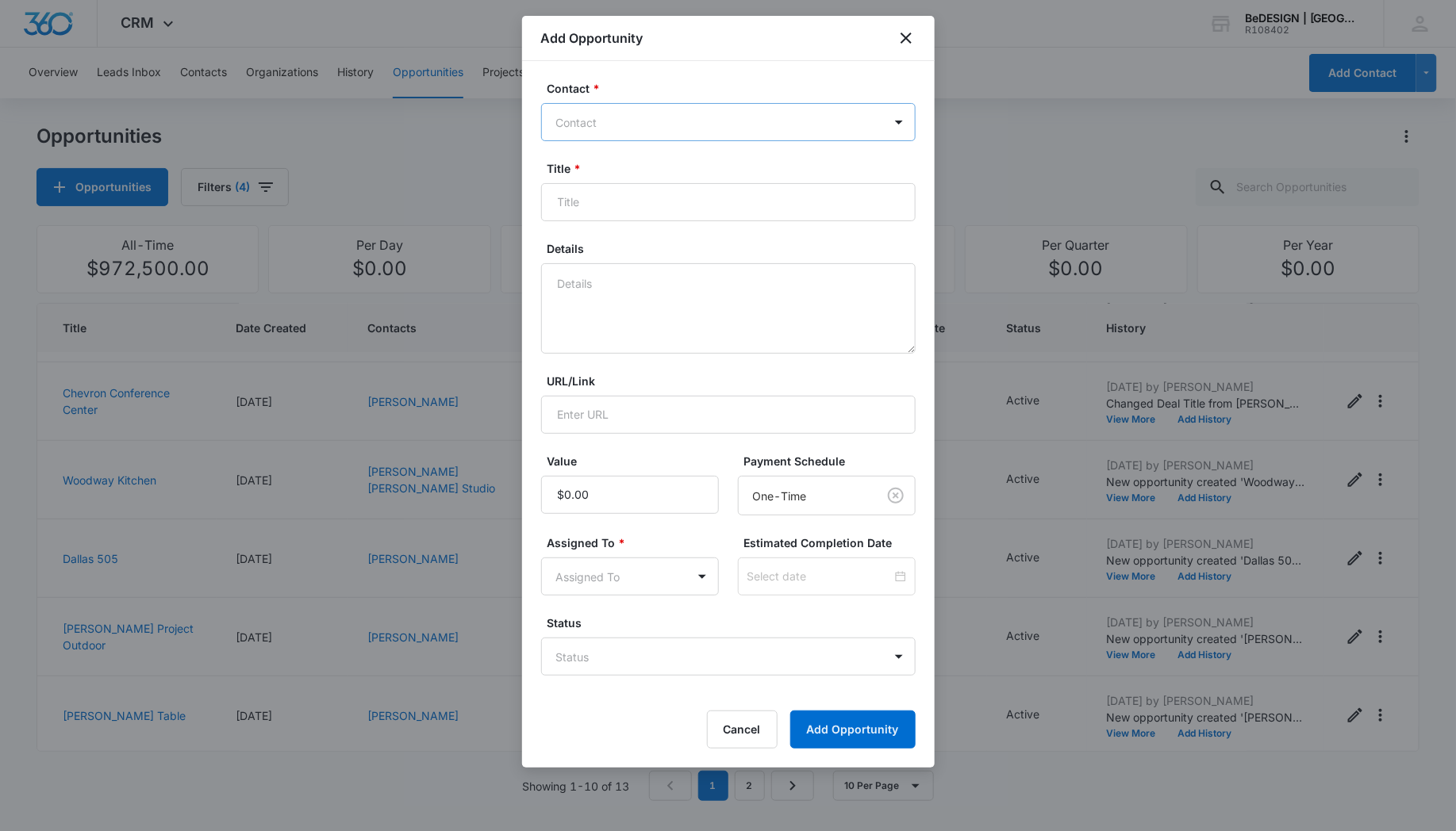
click at [625, 115] on div at bounding box center [719, 122] width 325 height 20
type input "[PERSON_NAME]"
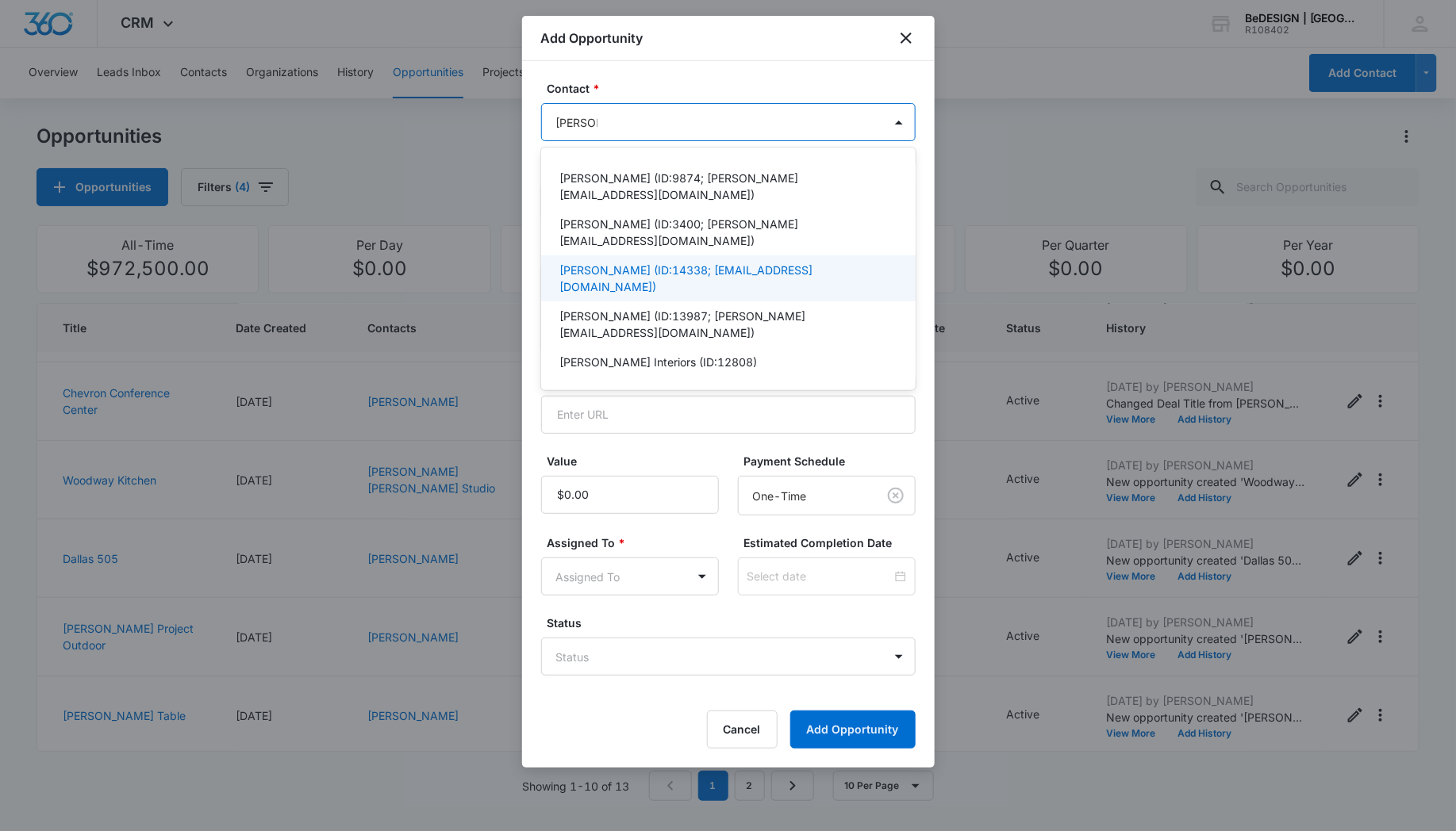
click at [608, 266] on p "[PERSON_NAME] (ID:14338; [EMAIL_ADDRESS][DOMAIN_NAME])" at bounding box center [727, 277] width 333 height 33
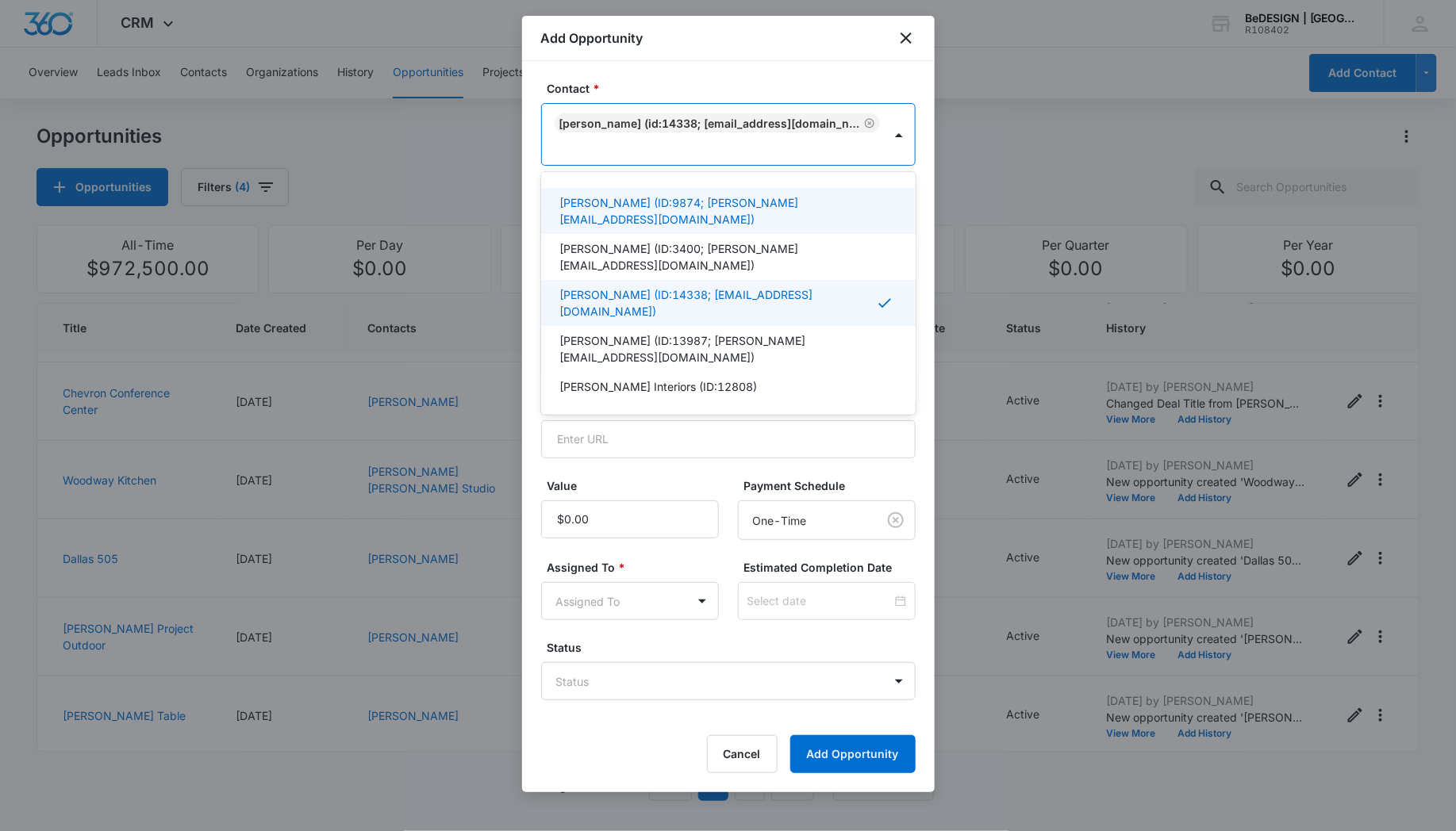
click at [654, 208] on p "[PERSON_NAME] (ID:9874; [PERSON_NAME][EMAIL_ADDRESS][DOMAIN_NAME])" at bounding box center [727, 211] width 333 height 33
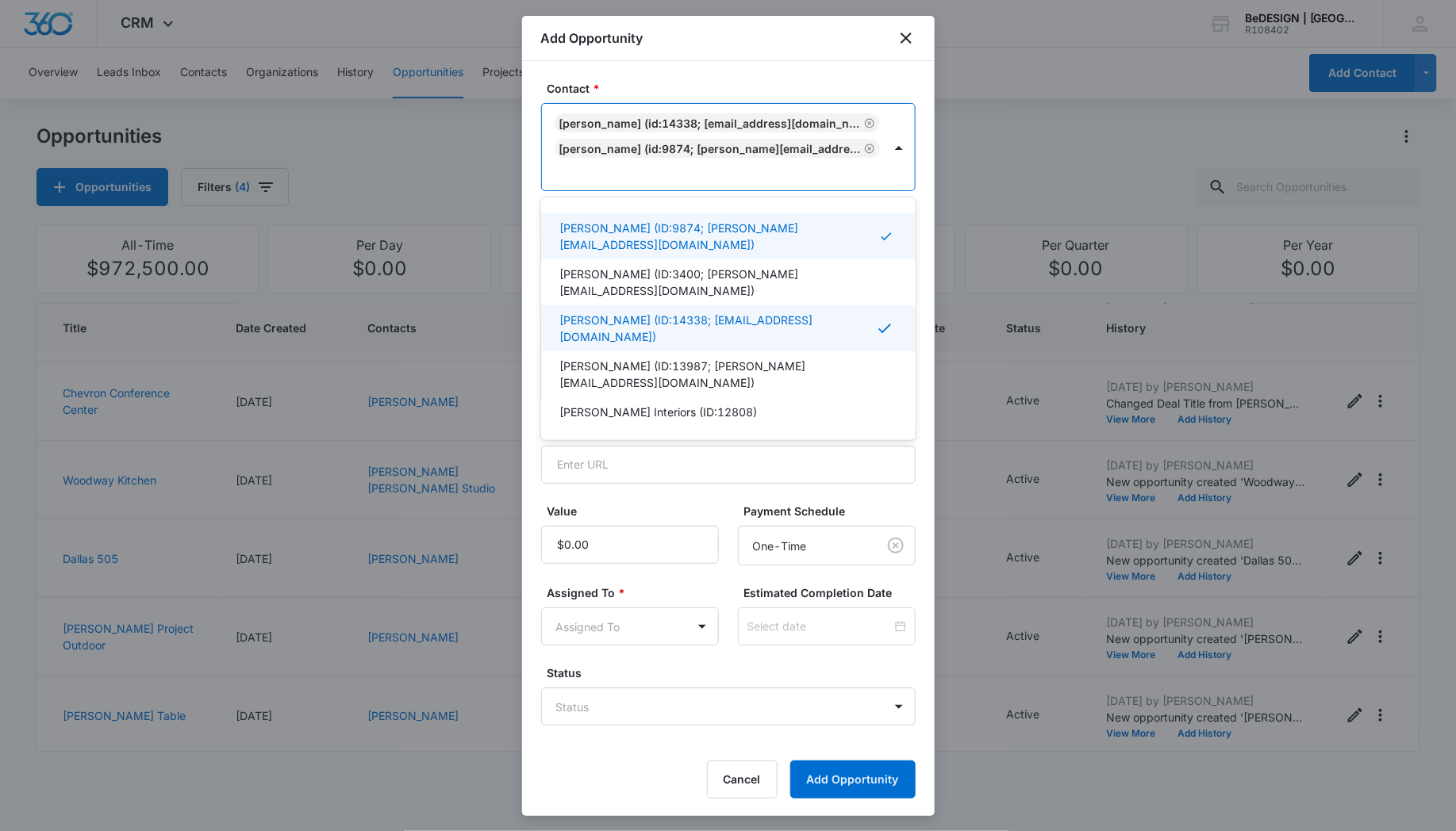
click at [866, 119] on icon "Remove Audrey Maloney (ID:14338; amdesigns2701@gmail.com)" at bounding box center [870, 123] width 11 height 12
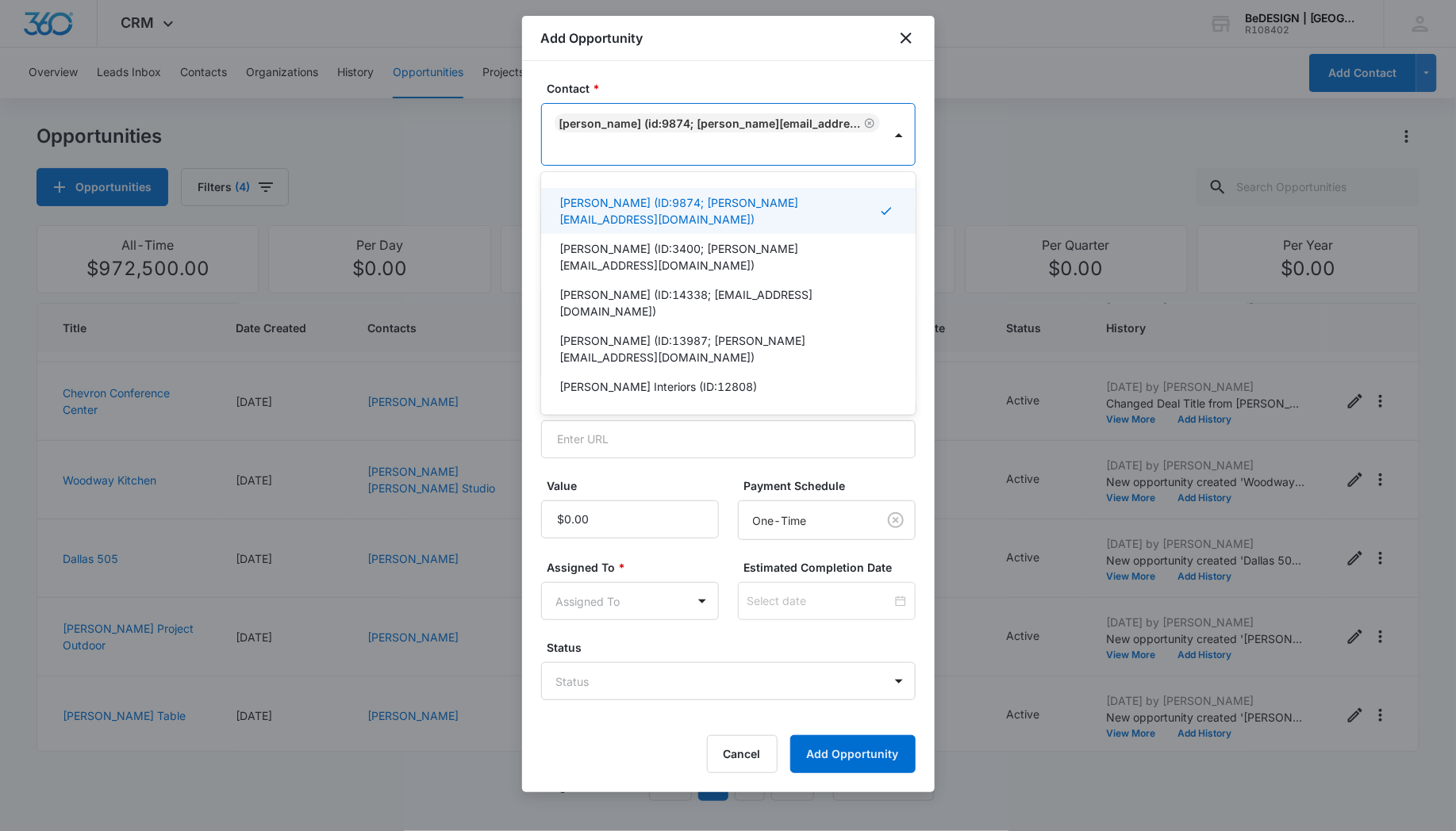
click at [870, 114] on div "[PERSON_NAME] (ID:9874; [PERSON_NAME][EMAIL_ADDRESS][DOMAIN_NAME])" at bounding box center [718, 123] width 325 height 19
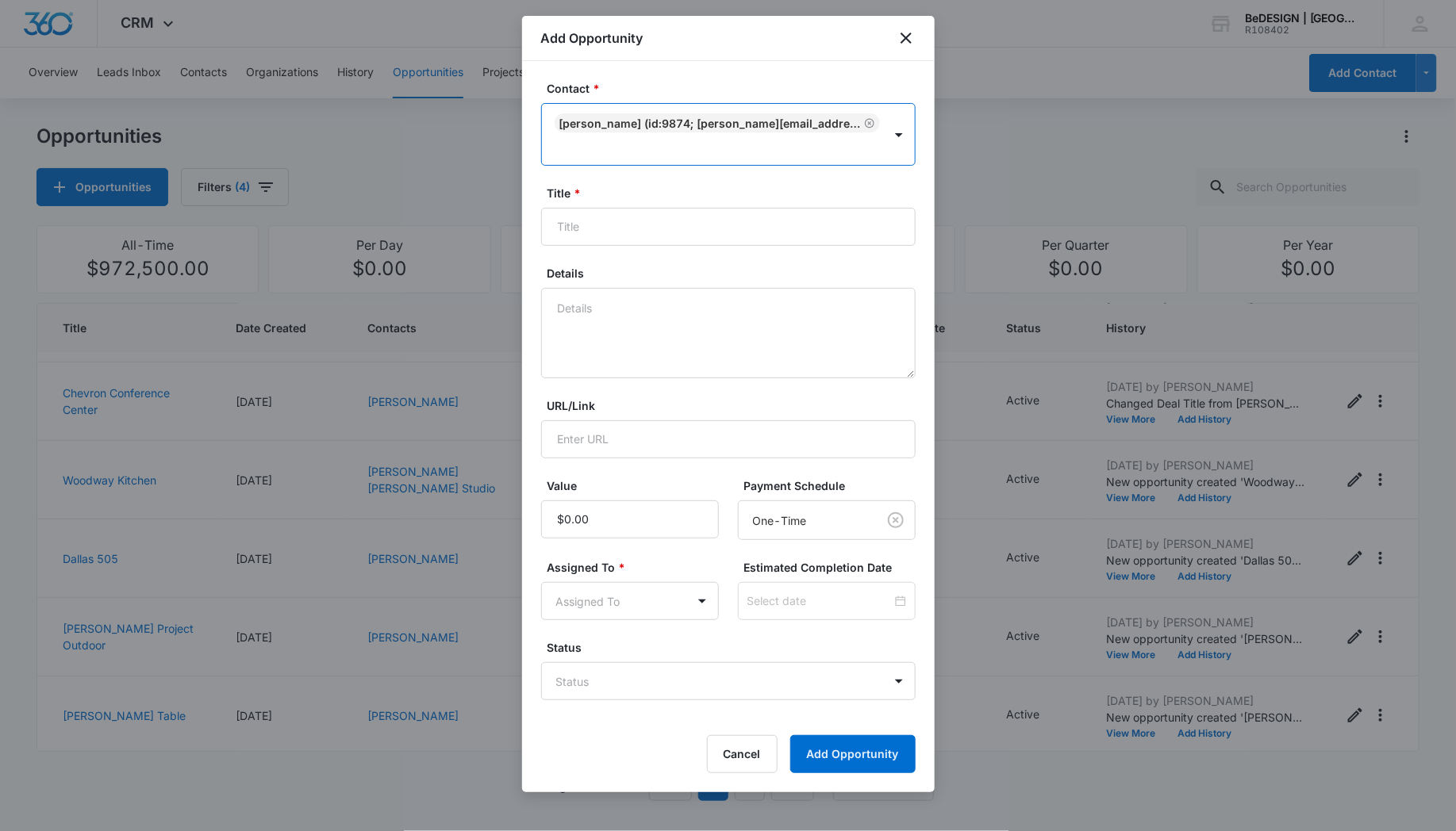
click at [865, 120] on icon "Remove Audrey Drought (ID:9874; Audrey@Audreydroughtdesign.Com)" at bounding box center [870, 123] width 9 height 9
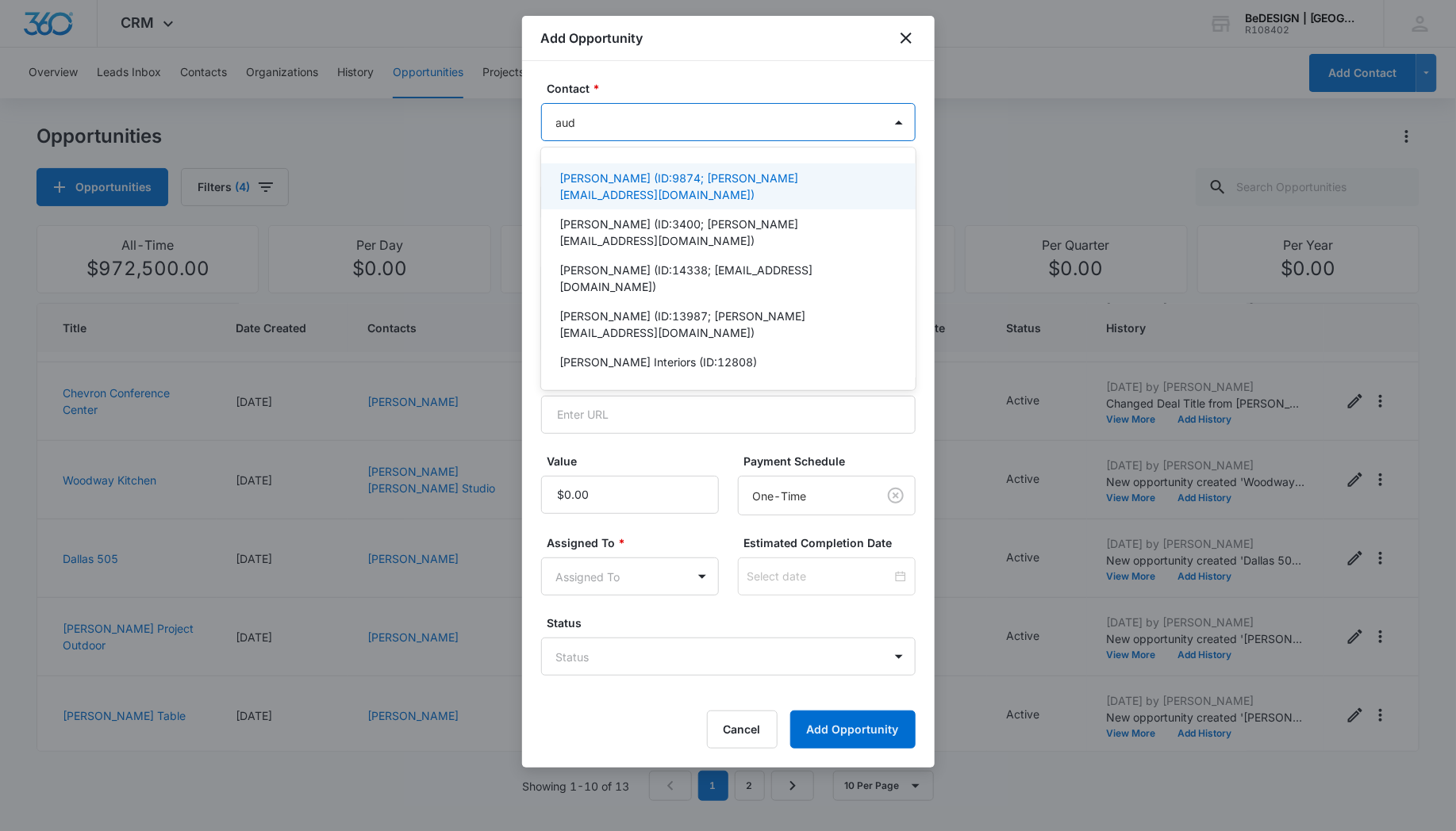
type input "audr"
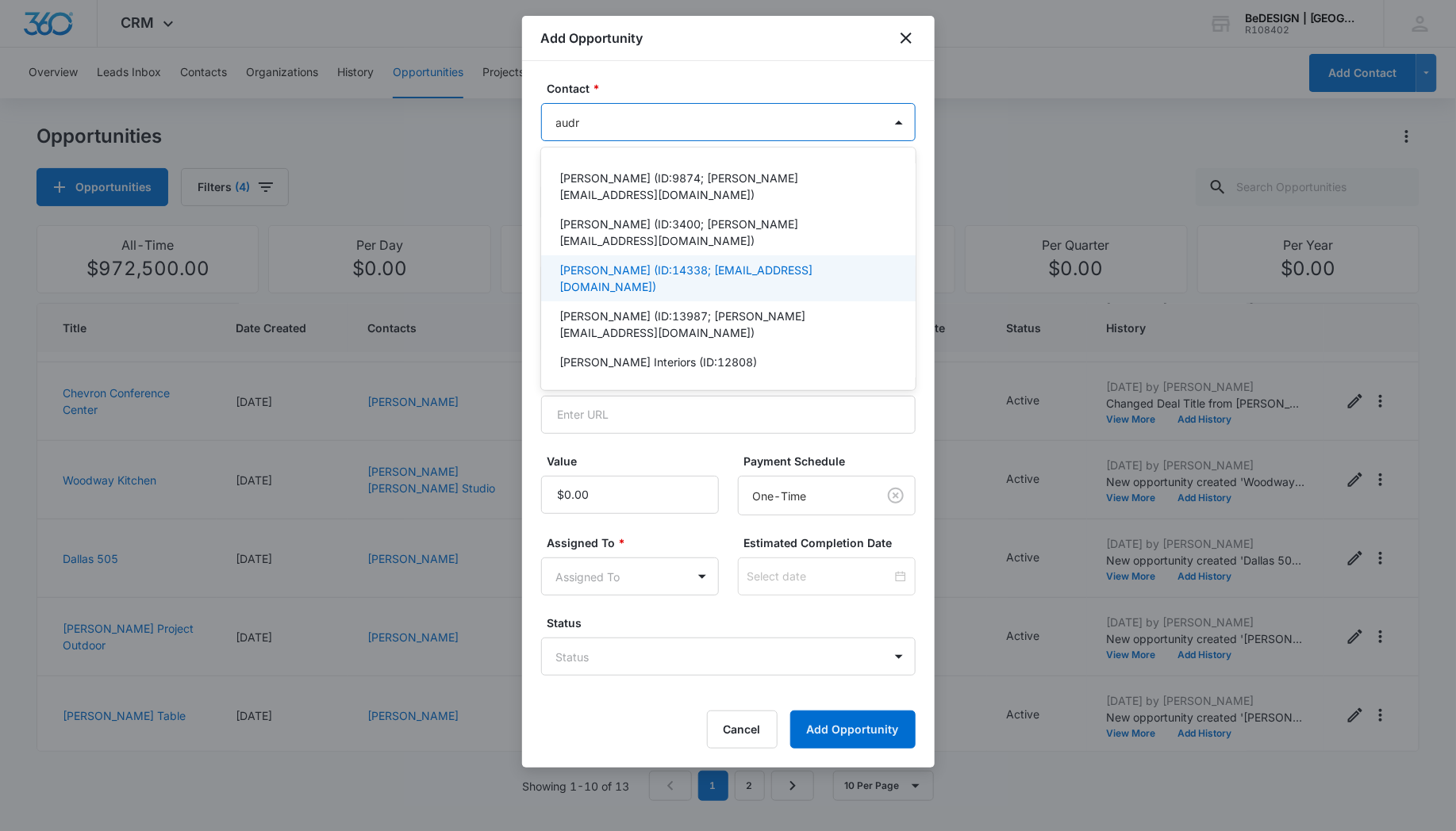
click at [626, 267] on p "[PERSON_NAME] (ID:14338; [EMAIL_ADDRESS][DOMAIN_NAME])" at bounding box center [727, 277] width 333 height 33
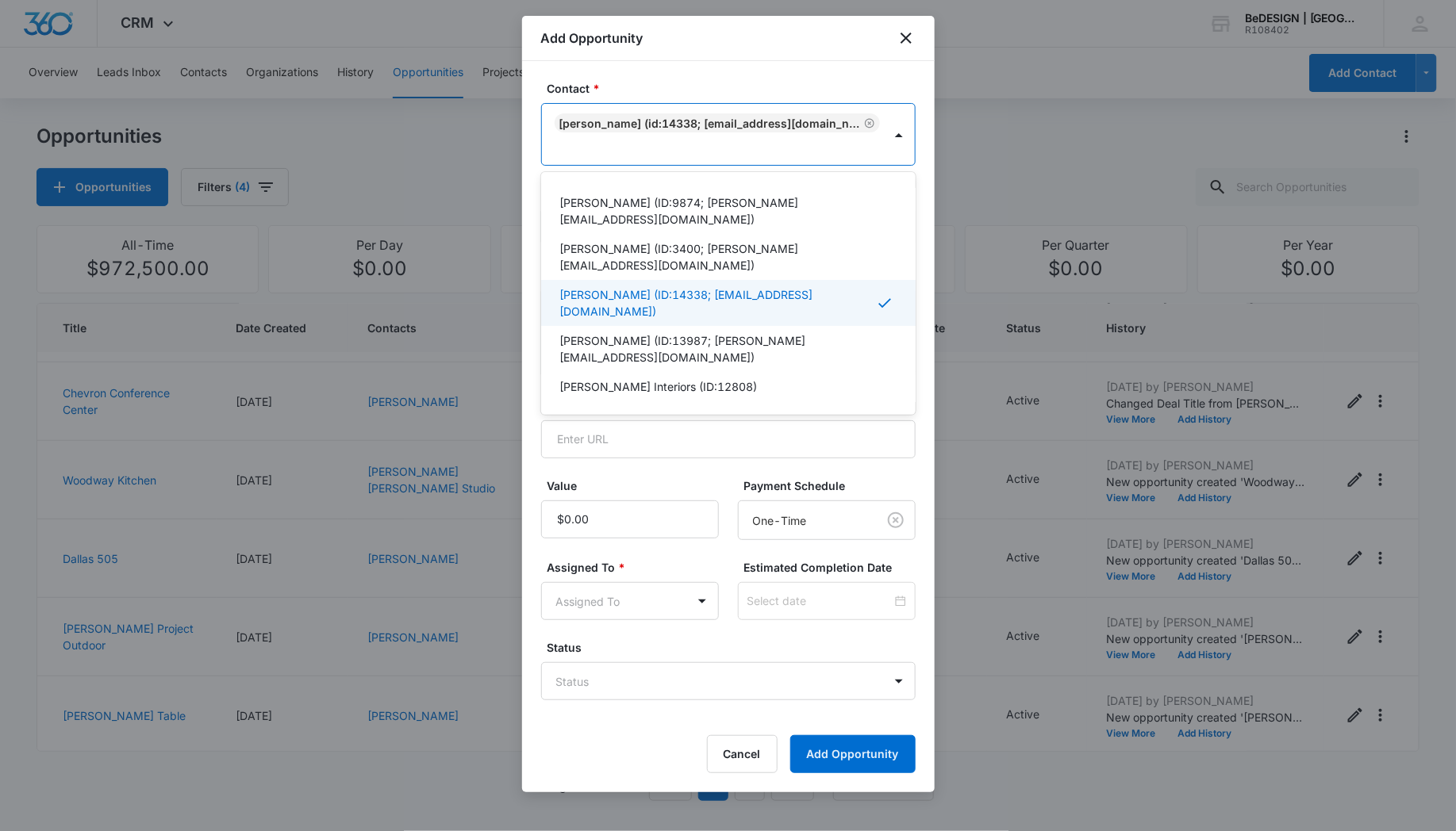
click at [867, 122] on icon "Remove Audrey Maloney (ID:14338; amdesigns2701@gmail.com)" at bounding box center [870, 123] width 11 height 12
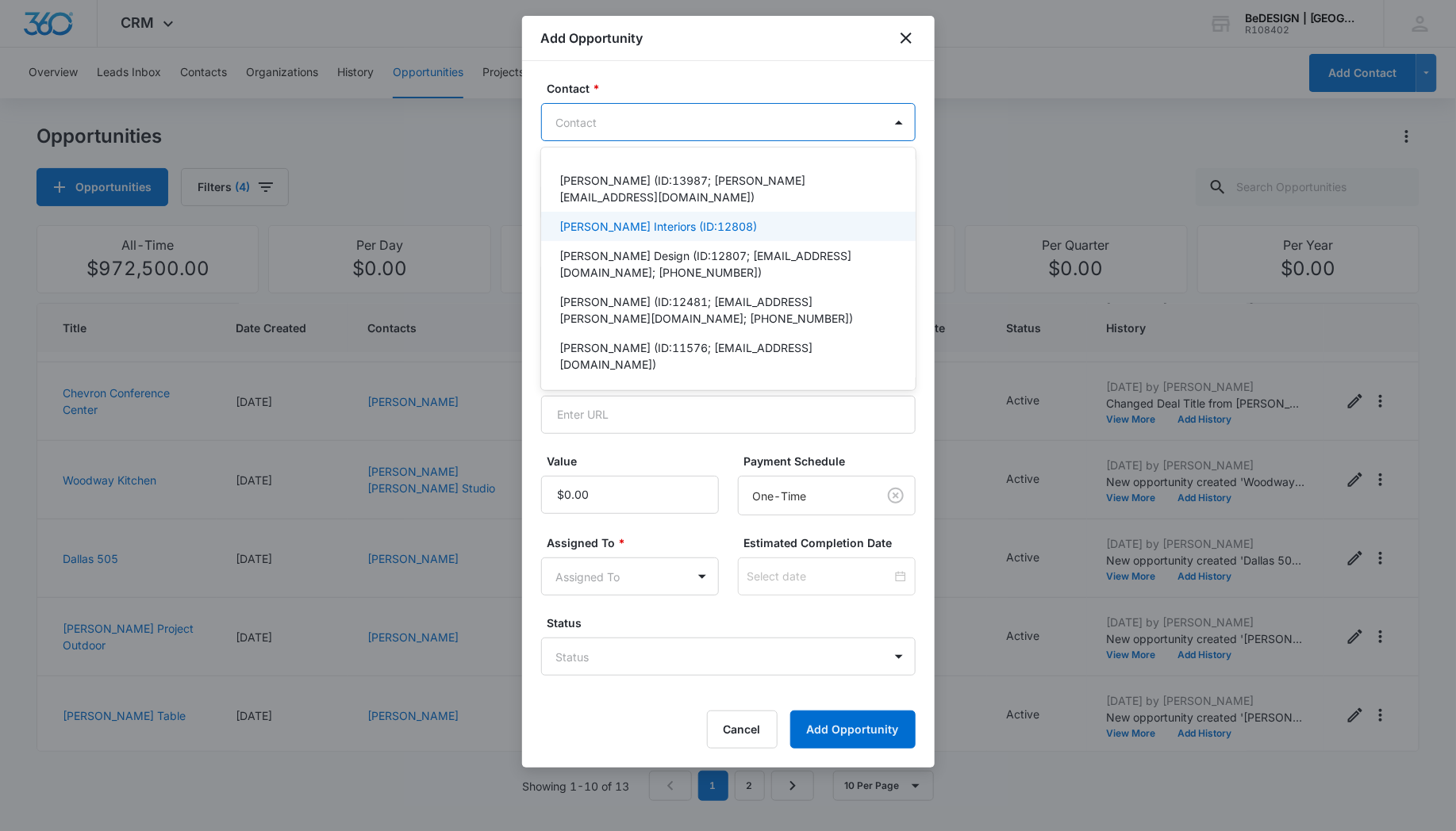
scroll to position [43, 0]
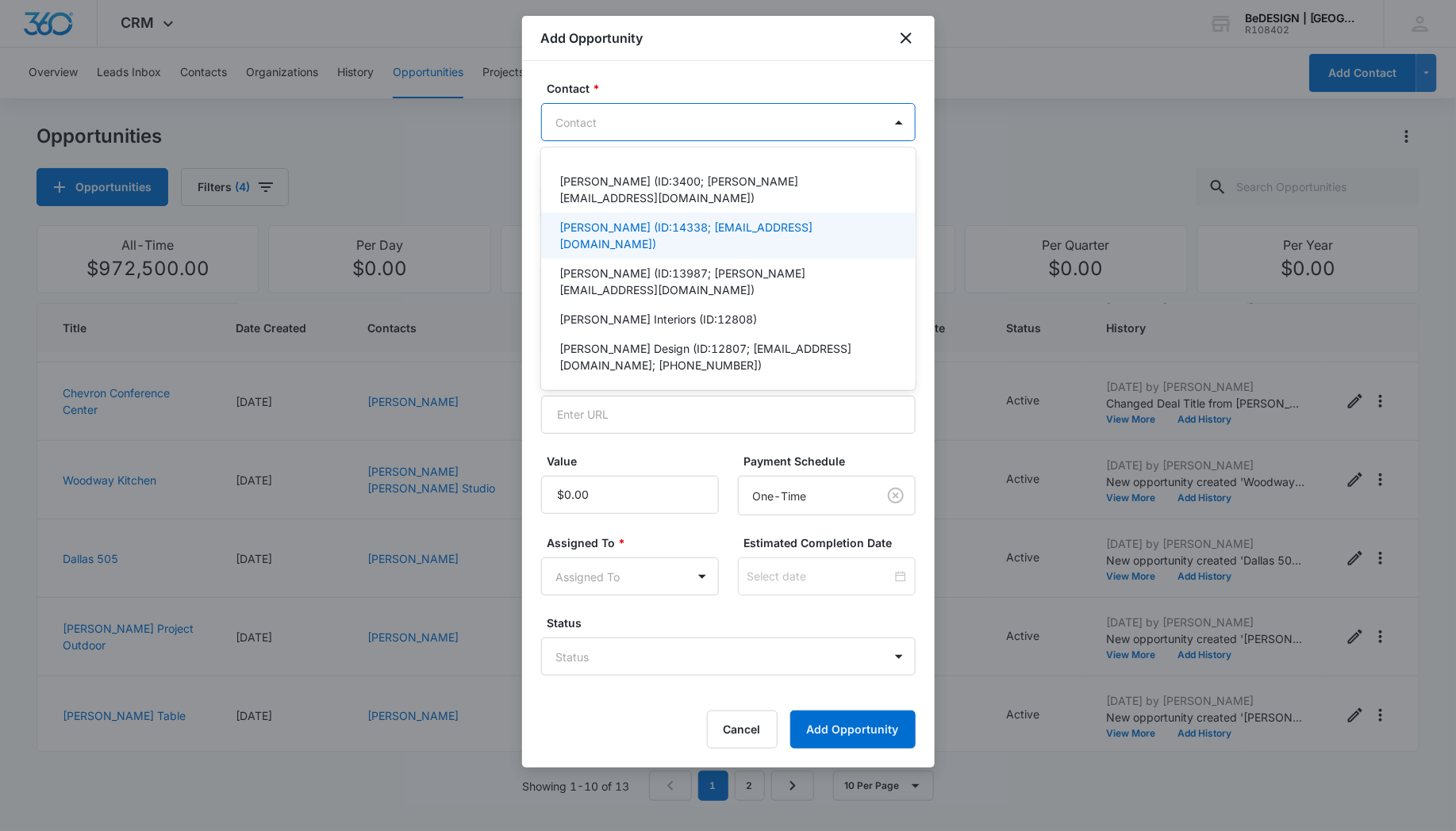
click at [617, 223] on p "[PERSON_NAME] (ID:14338; [EMAIL_ADDRESS][DOMAIN_NAME])" at bounding box center [727, 235] width 333 height 33
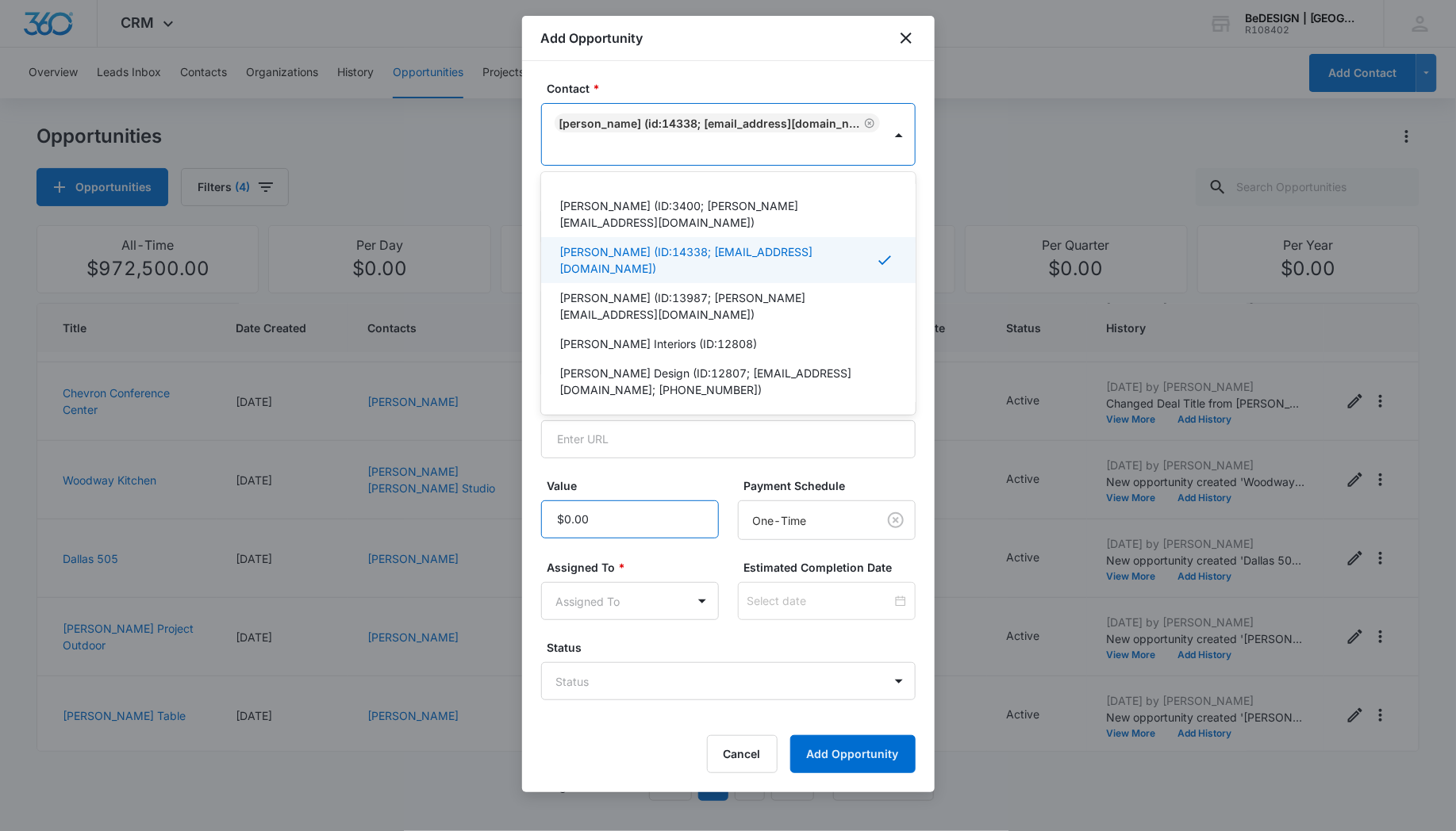
click at [594, 518] on input "Value" at bounding box center [629, 519] width 178 height 39
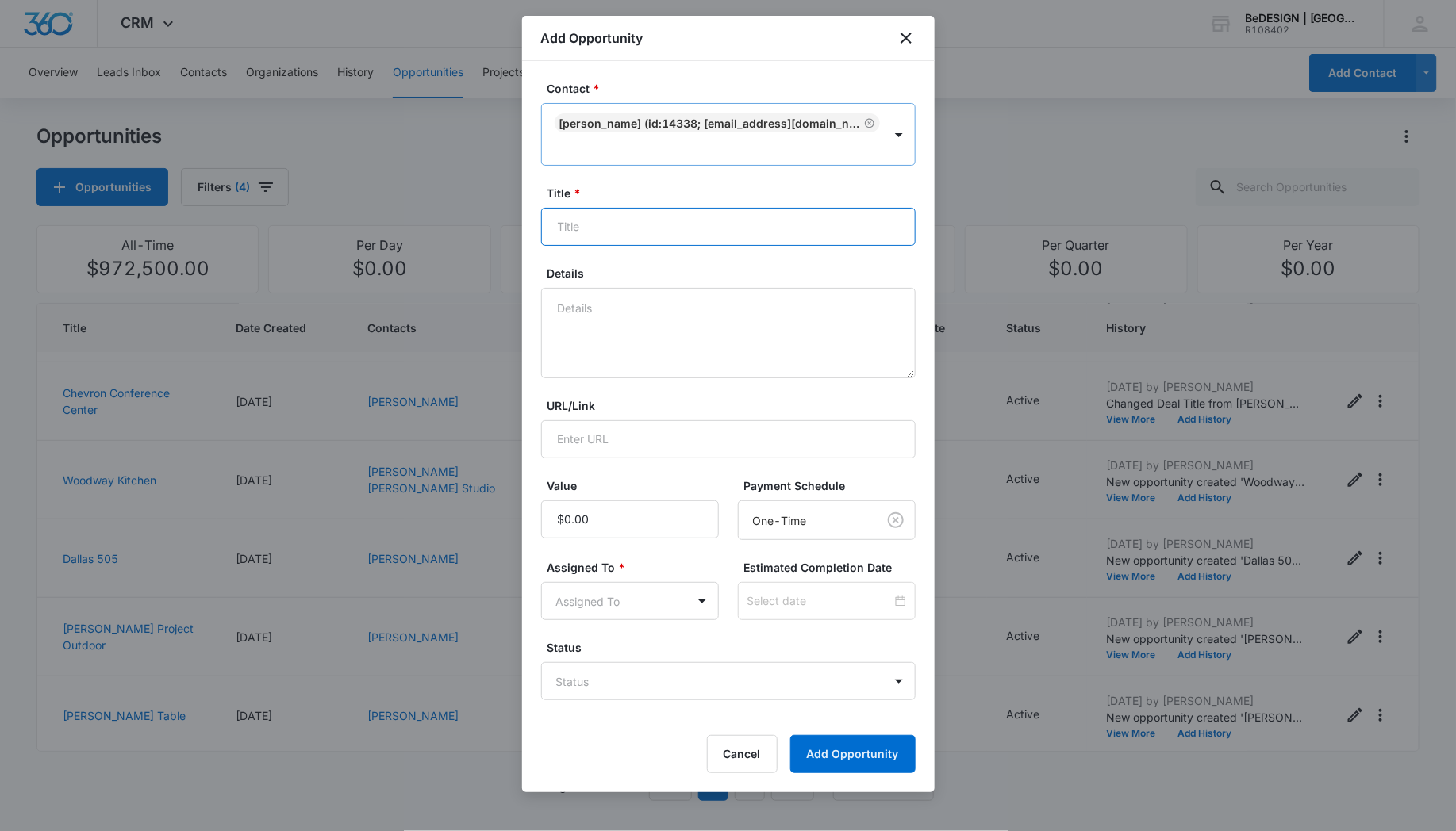
click at [588, 227] on input "Title *" at bounding box center [728, 227] width 374 height 39
click at [636, 226] on input "Poltrnoa Frau Chairs" at bounding box center [728, 227] width 374 height 39
click at [704, 227] on input "Poltrnoa Frau Armchairs" at bounding box center [728, 227] width 374 height 39
type input "Poltrnoa Frau Armchairs"
click at [593, 519] on input "Value" at bounding box center [629, 519] width 178 height 39
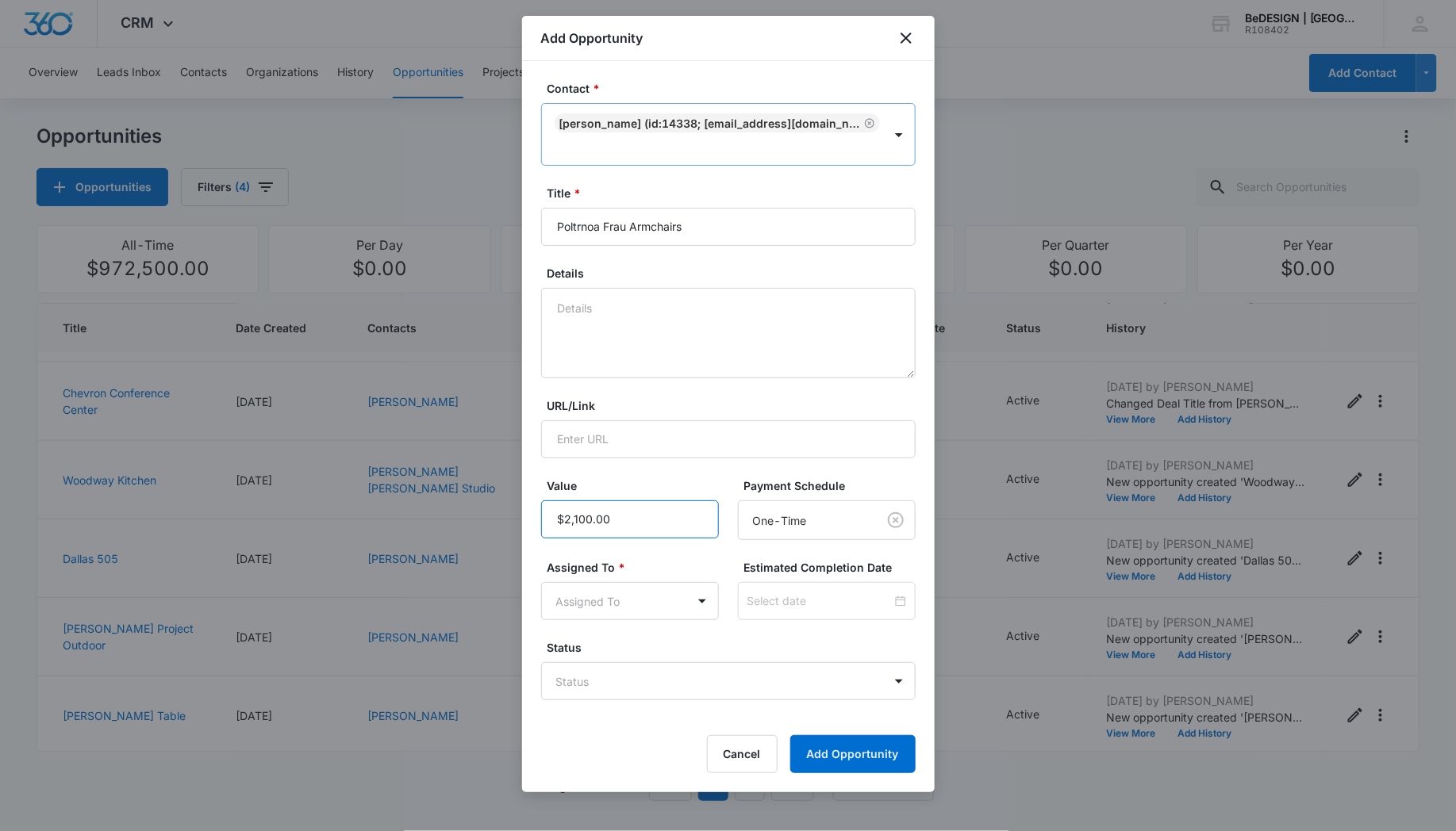
click at [617, 514] on input "Value" at bounding box center [629, 519] width 178 height 39
type input "$21,000.00"
click at [696, 593] on body "CRM Apps Reputation Websites Forms CRM Email Social Payments POS Content Ads In…" at bounding box center [728, 416] width 1456 height 831
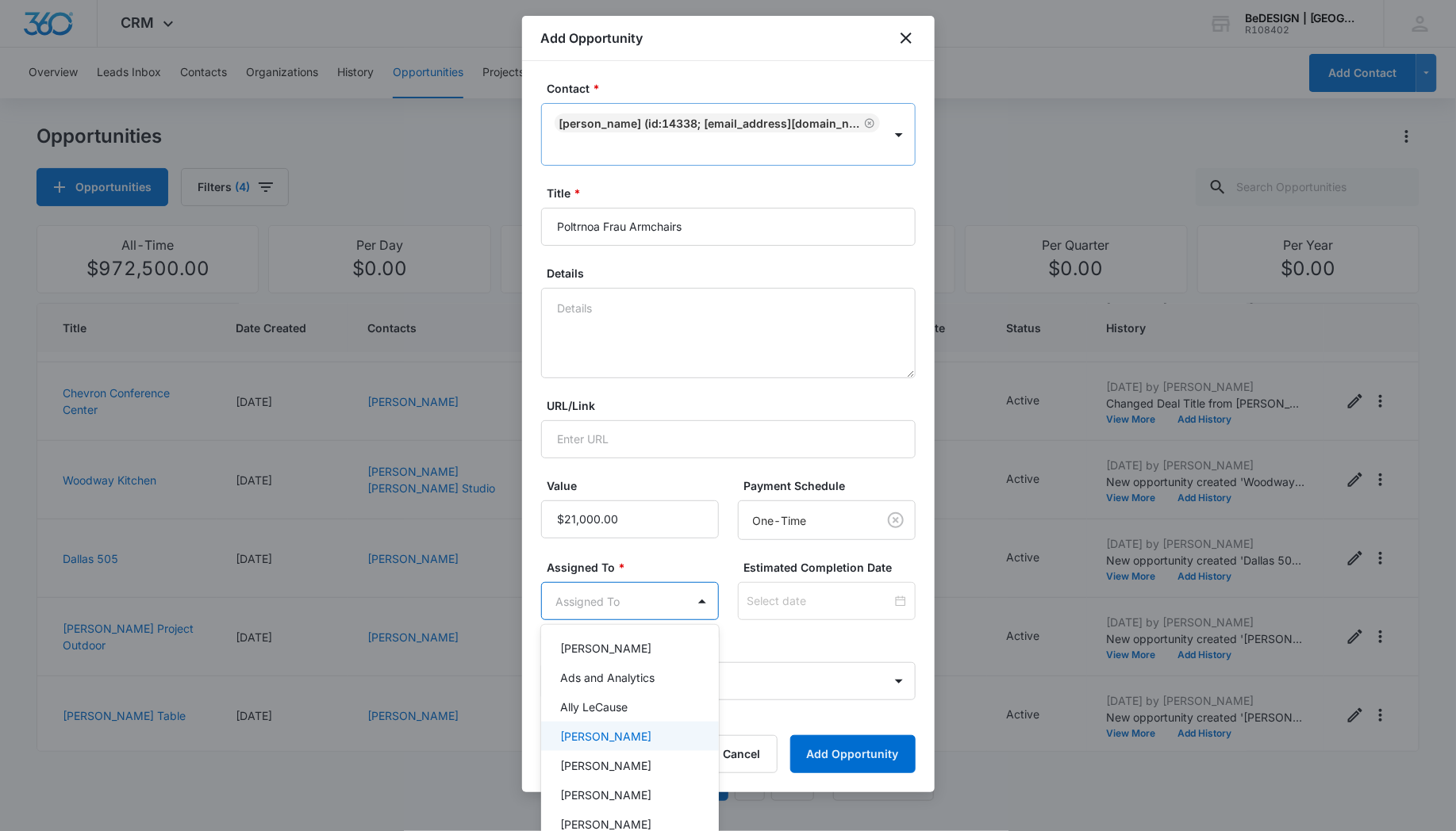
scroll to position [39, 0]
click at [610, 792] on p "[PERSON_NAME]" at bounding box center [606, 793] width 91 height 17
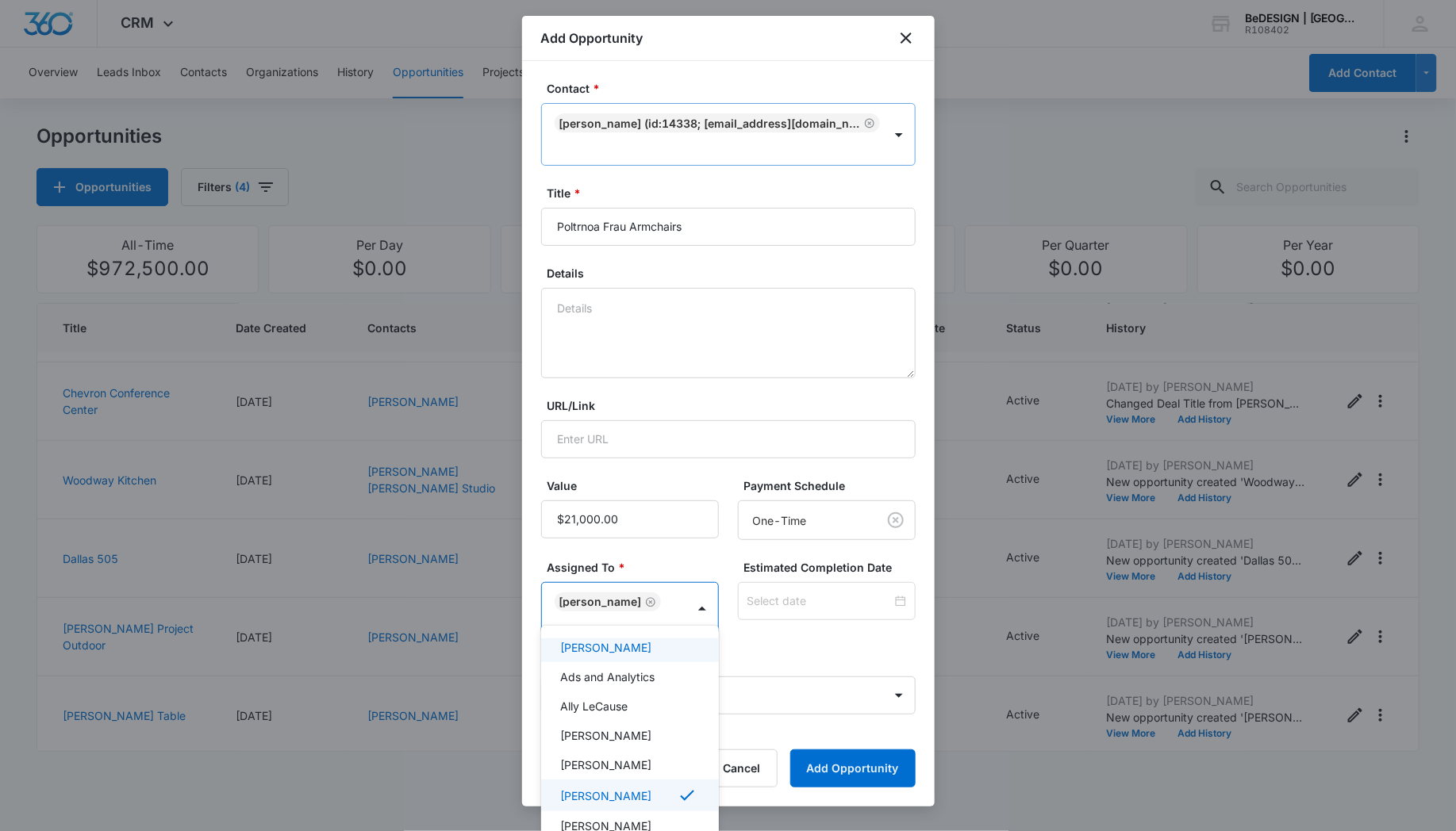
click at [692, 562] on div at bounding box center [728, 416] width 1456 height 831
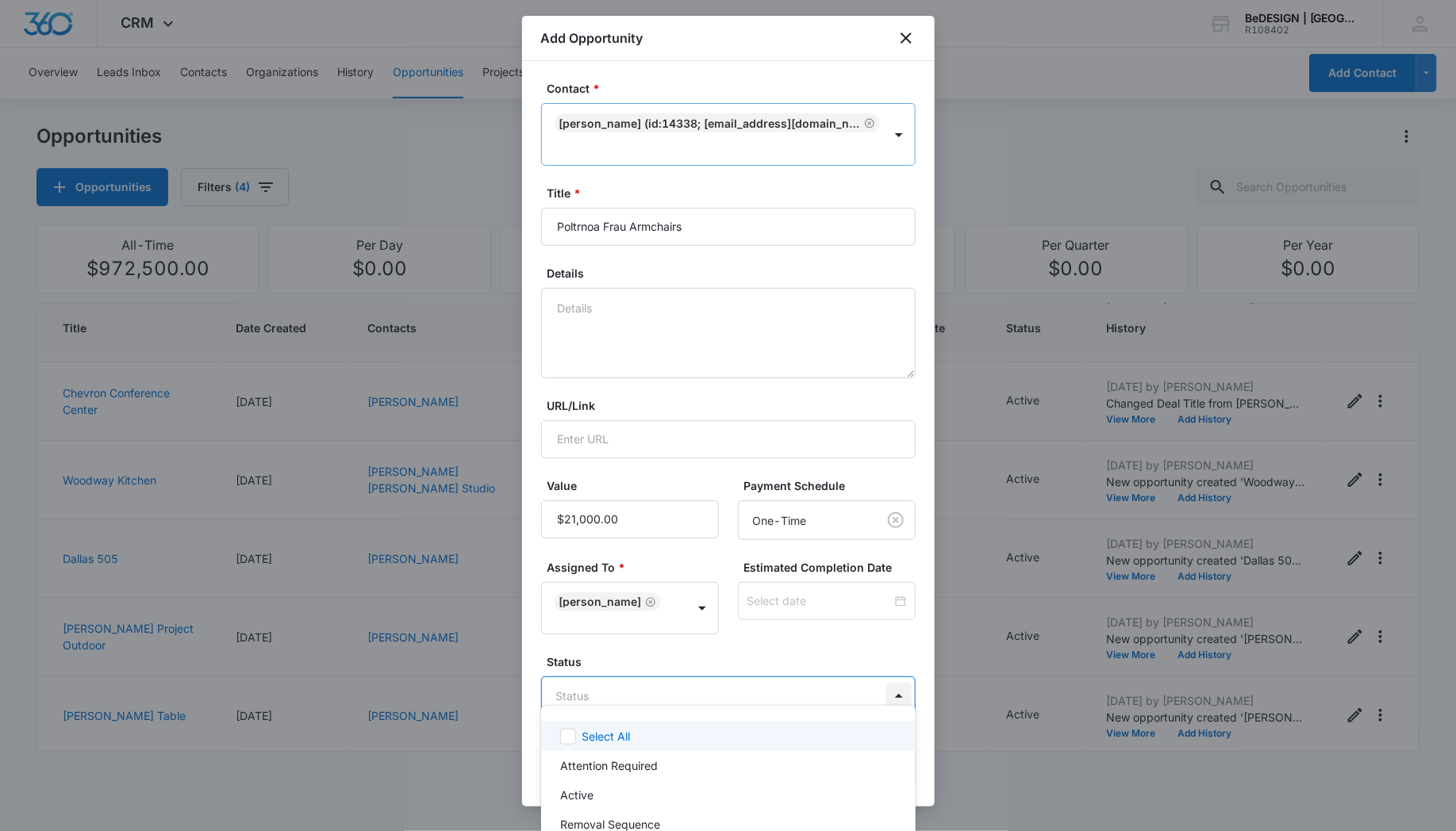
click at [903, 679] on body "CRM Apps Reputation Websites Forms CRM Email Social Payments POS Content Ads In…" at bounding box center [728, 416] width 1456 height 831
click at [589, 794] on p "Active" at bounding box center [577, 795] width 33 height 17
click at [682, 632] on div at bounding box center [728, 416] width 1456 height 831
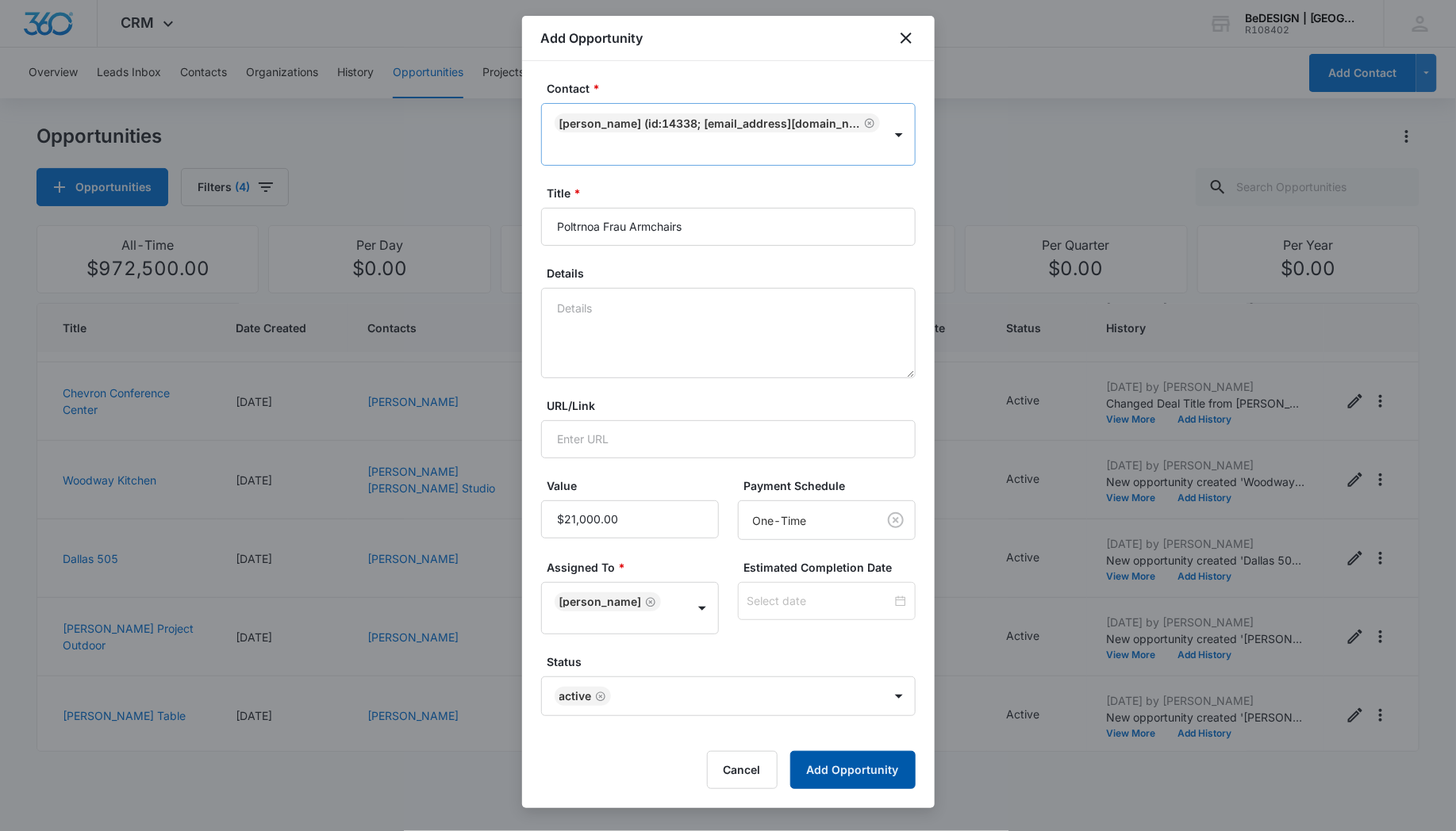
click at [838, 751] on button "Add Opportunity" at bounding box center [852, 770] width 125 height 39
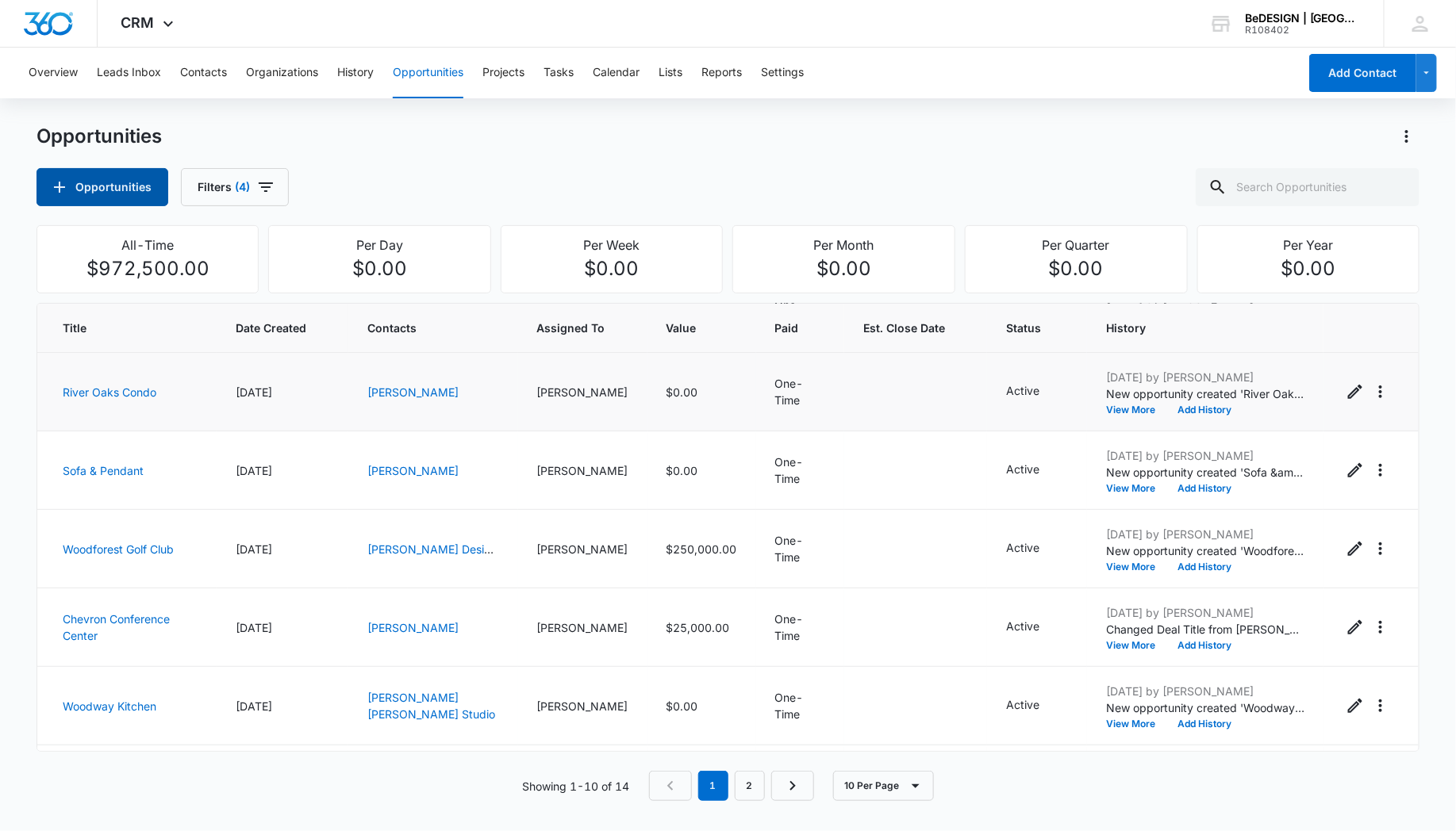
scroll to position [384, 0]
